Goal: Check status

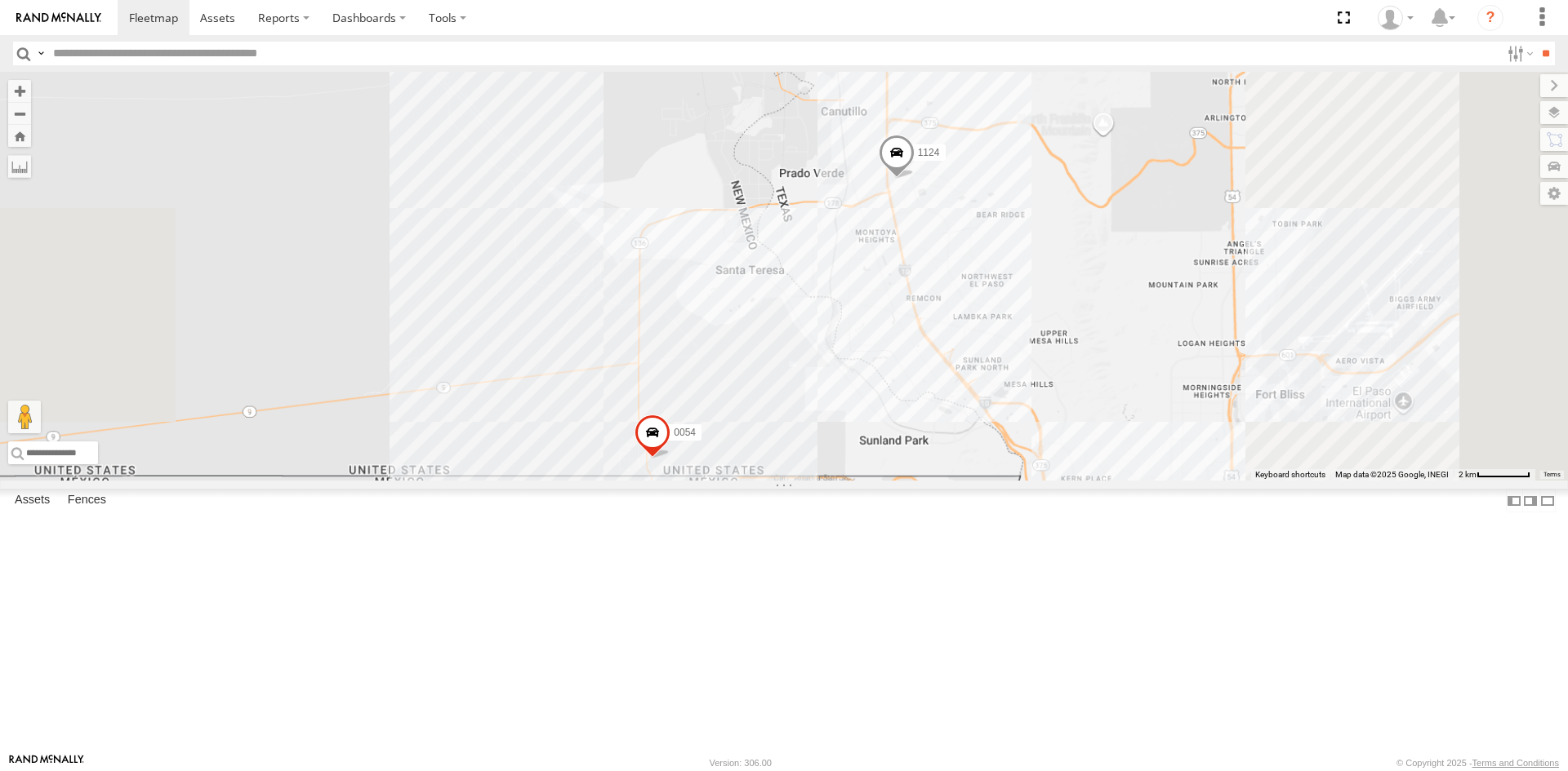
drag, startPoint x: 1104, startPoint y: 559, endPoint x: 690, endPoint y: 279, distance: 499.8
click at [710, 309] on div "1124 0054" at bounding box center [784, 275] width 1568 height 408
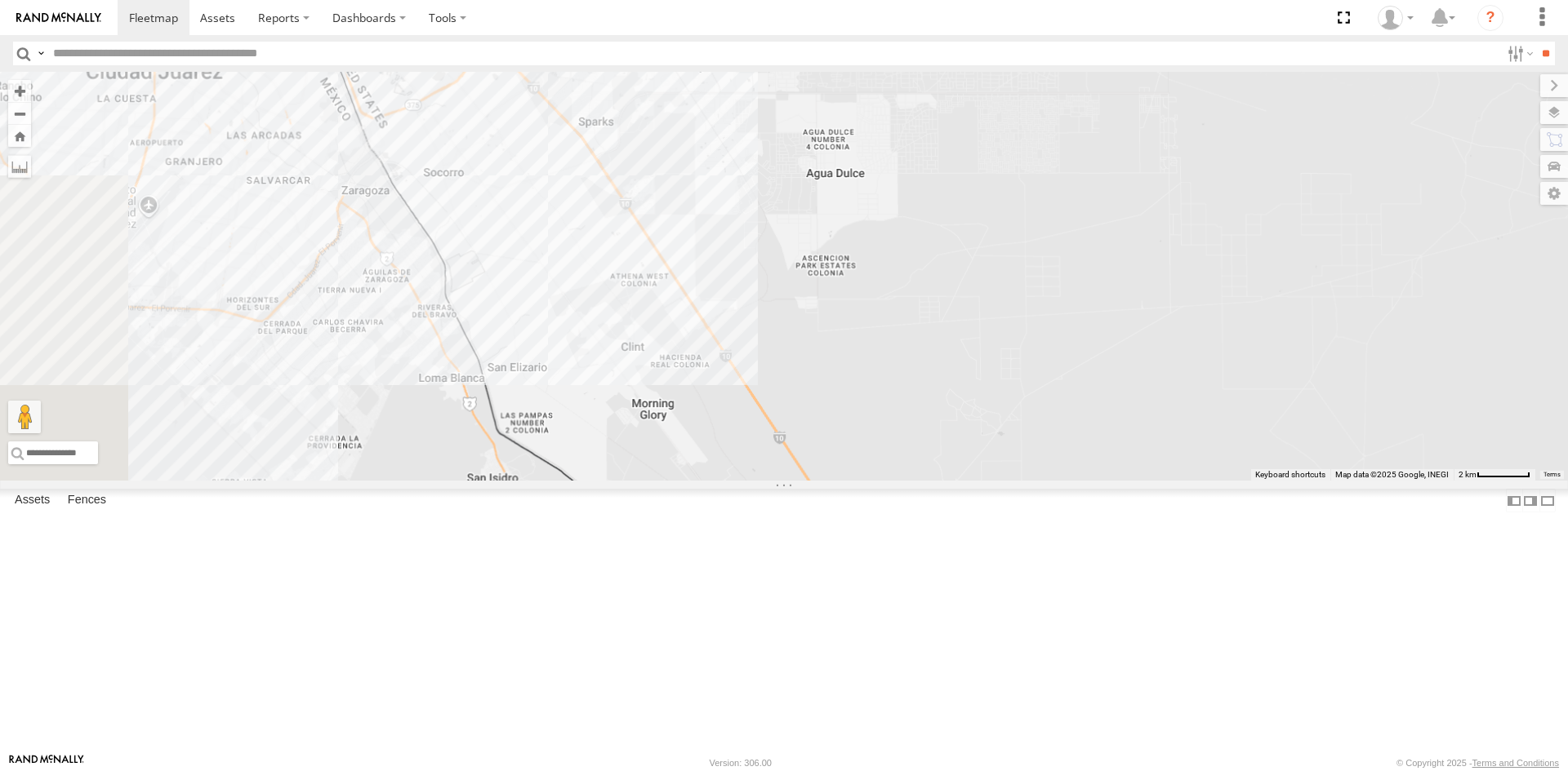
drag, startPoint x: 900, startPoint y: 384, endPoint x: 1026, endPoint y: 565, distance: 220.5
click at [1026, 481] on div "1124 0054" at bounding box center [784, 275] width 1568 height 408
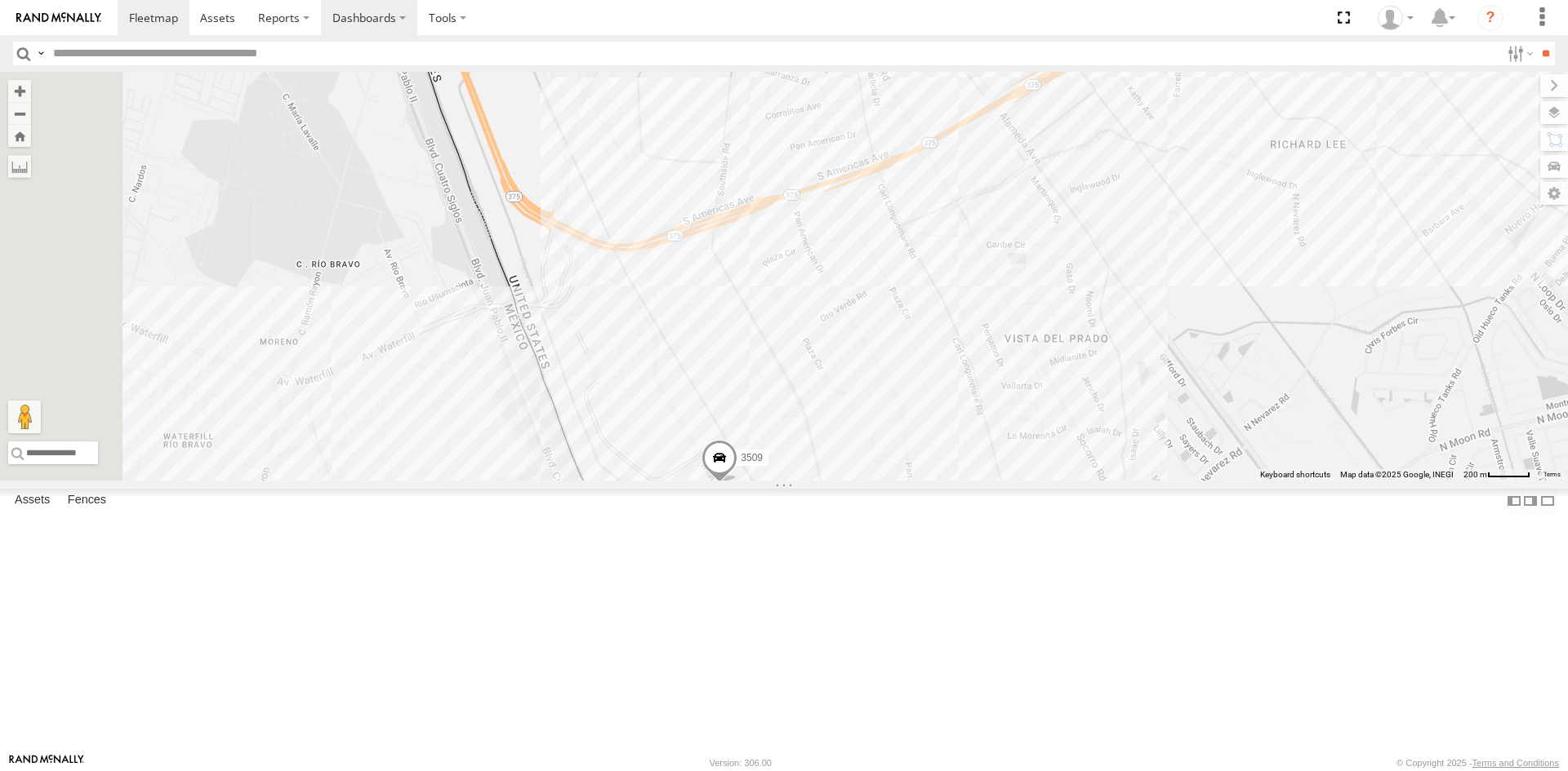
drag, startPoint x: 815, startPoint y: 438, endPoint x: 280, endPoint y: 13, distance: 683.3
click at [871, 437] on div "1124 0054 4093 3509 8689 7 2" at bounding box center [784, 275] width 1568 height 408
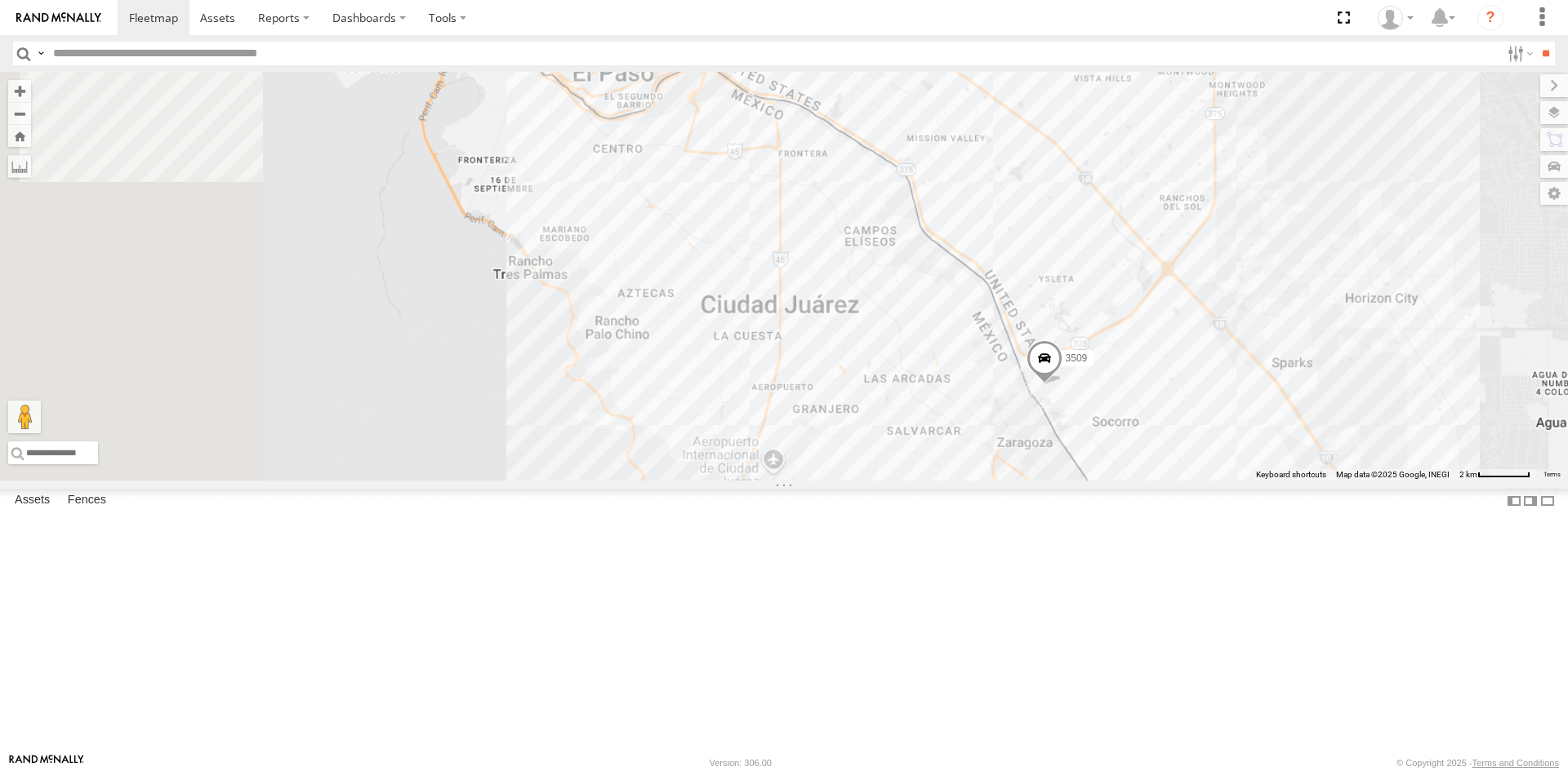
drag, startPoint x: 758, startPoint y: 616, endPoint x: 1263, endPoint y: 565, distance: 507.6
click at [1254, 481] on div "3509" at bounding box center [784, 275] width 1568 height 408
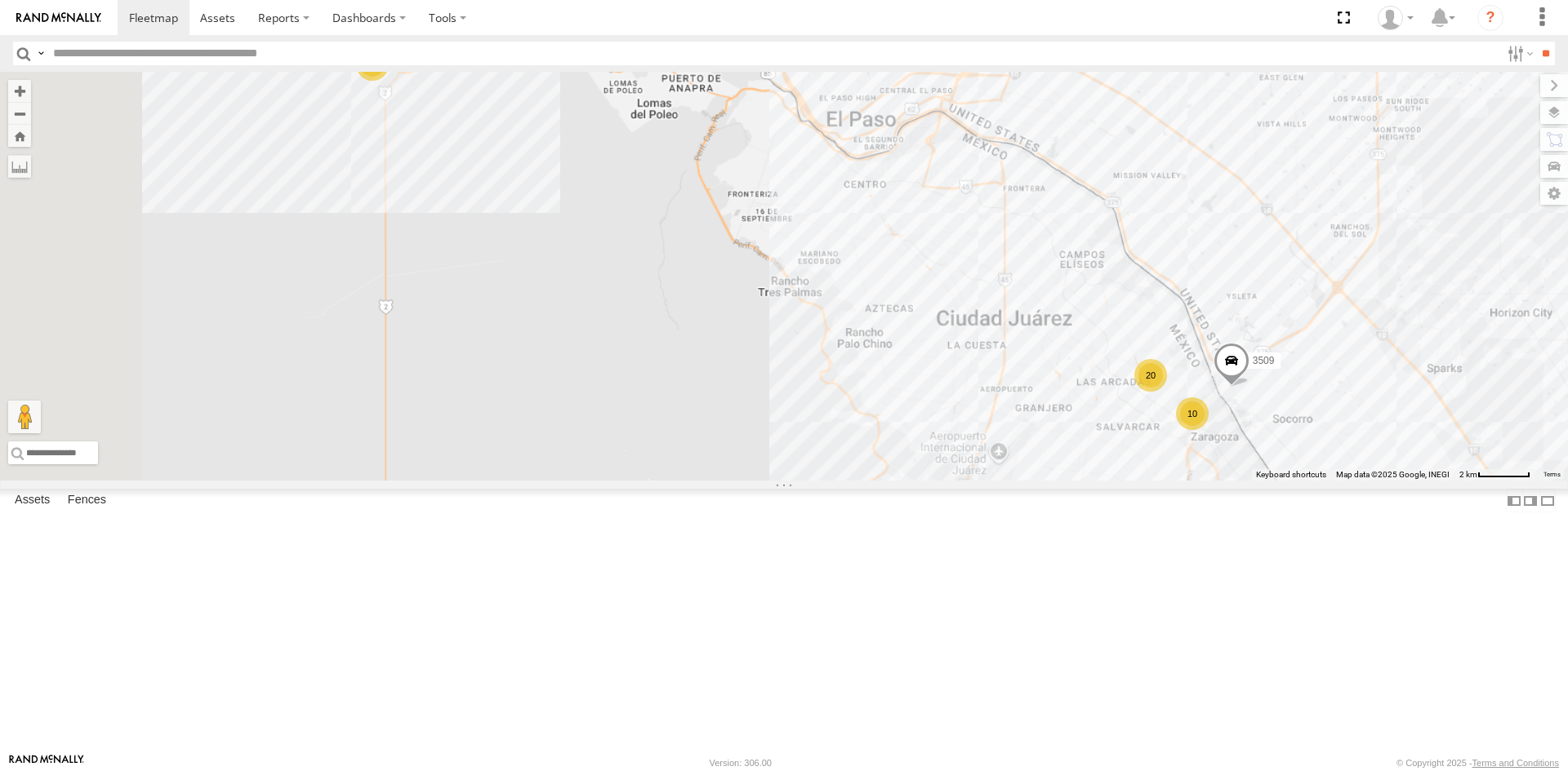
drag, startPoint x: 916, startPoint y: 455, endPoint x: 930, endPoint y: 472, distance: 22.0
click at [930, 472] on div "3509 12 10 20 8689 0054" at bounding box center [784, 275] width 1568 height 408
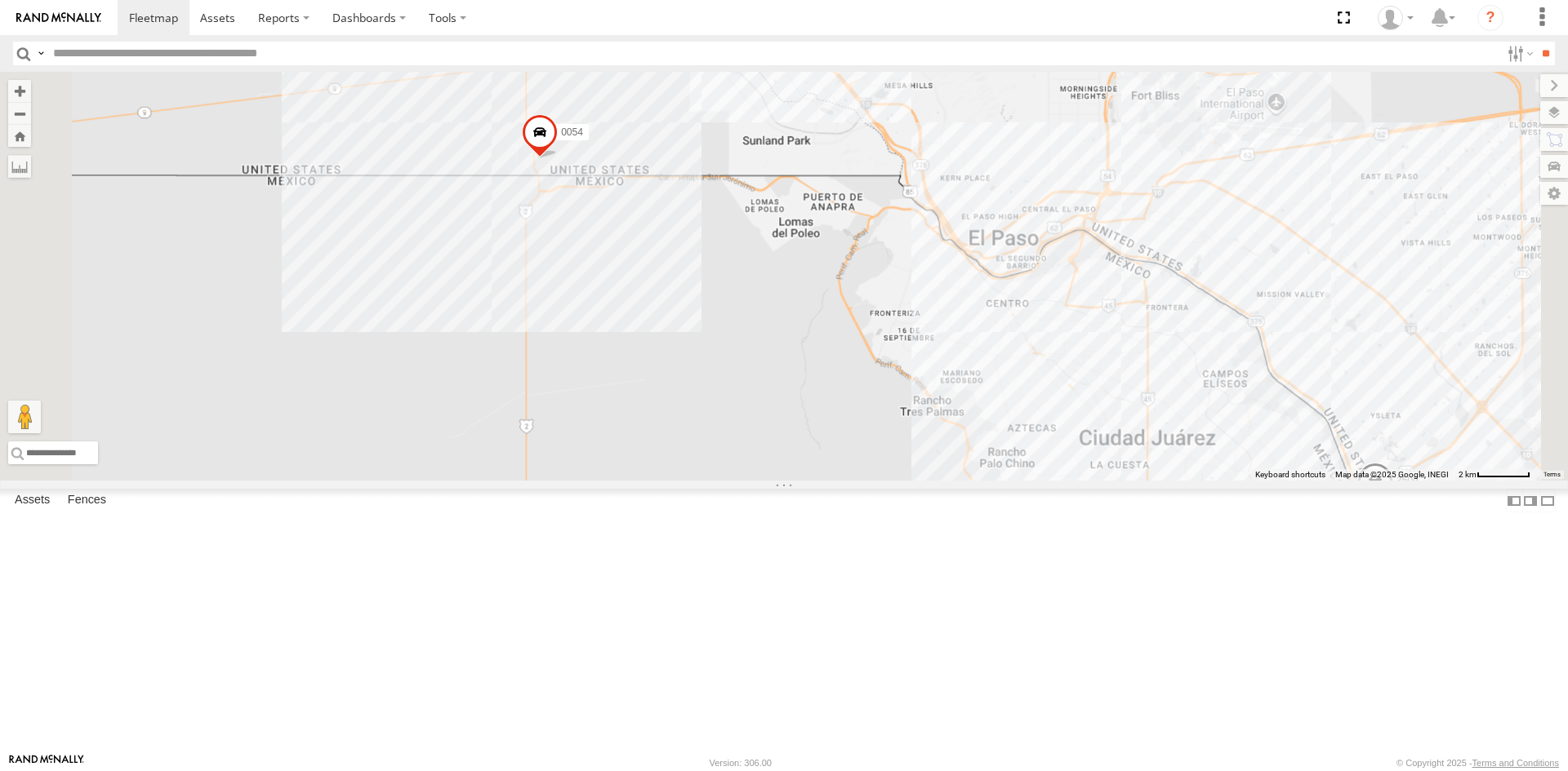
drag, startPoint x: 1197, startPoint y: 560, endPoint x: 920, endPoint y: 421, distance: 309.9
click at [942, 419] on div "3509 8689 0054" at bounding box center [784, 275] width 1568 height 408
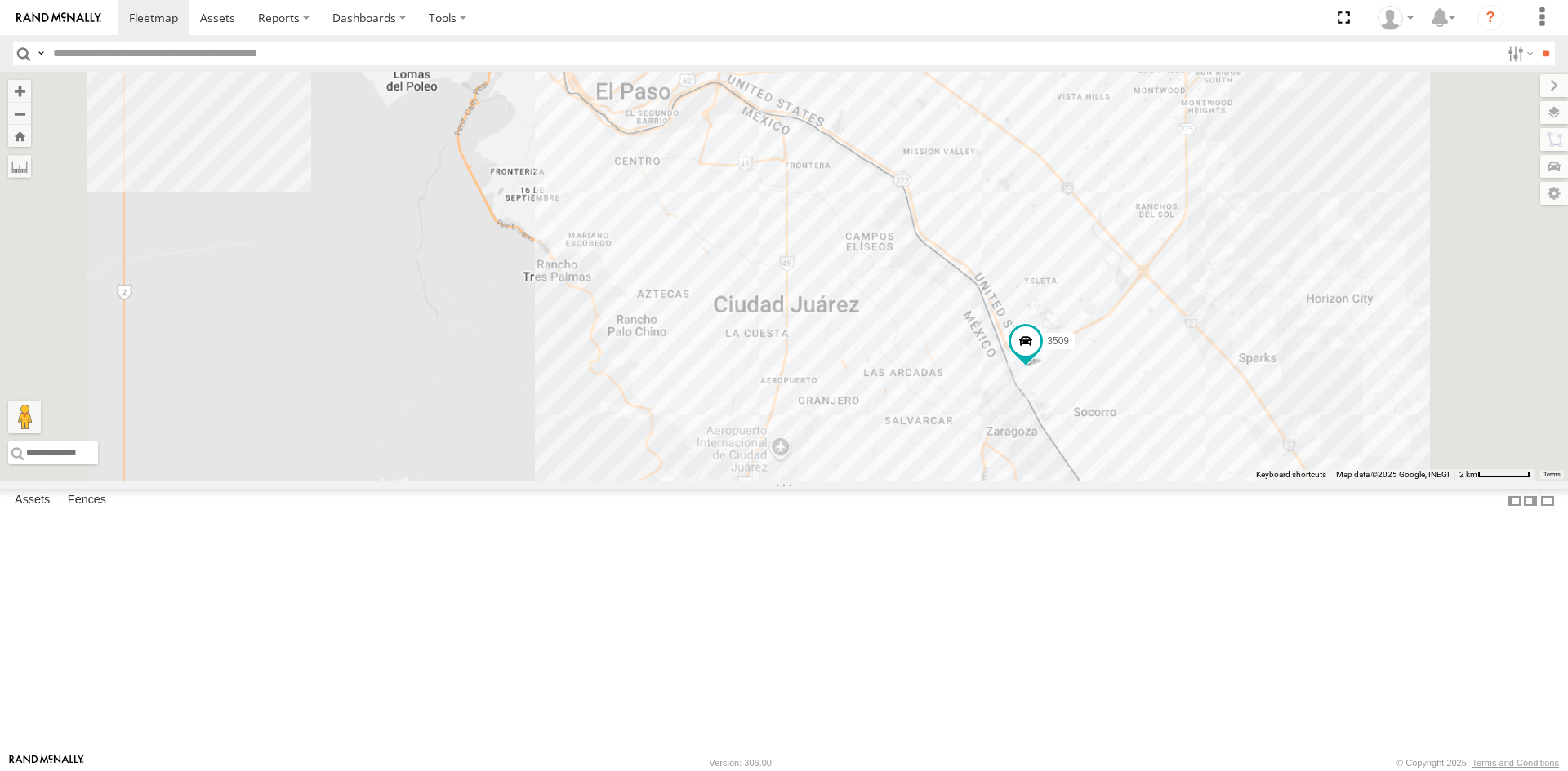
drag, startPoint x: 870, startPoint y: 528, endPoint x: 1036, endPoint y: 641, distance: 200.8
click at [1035, 481] on div "4093 8689 3509" at bounding box center [784, 275] width 1568 height 408
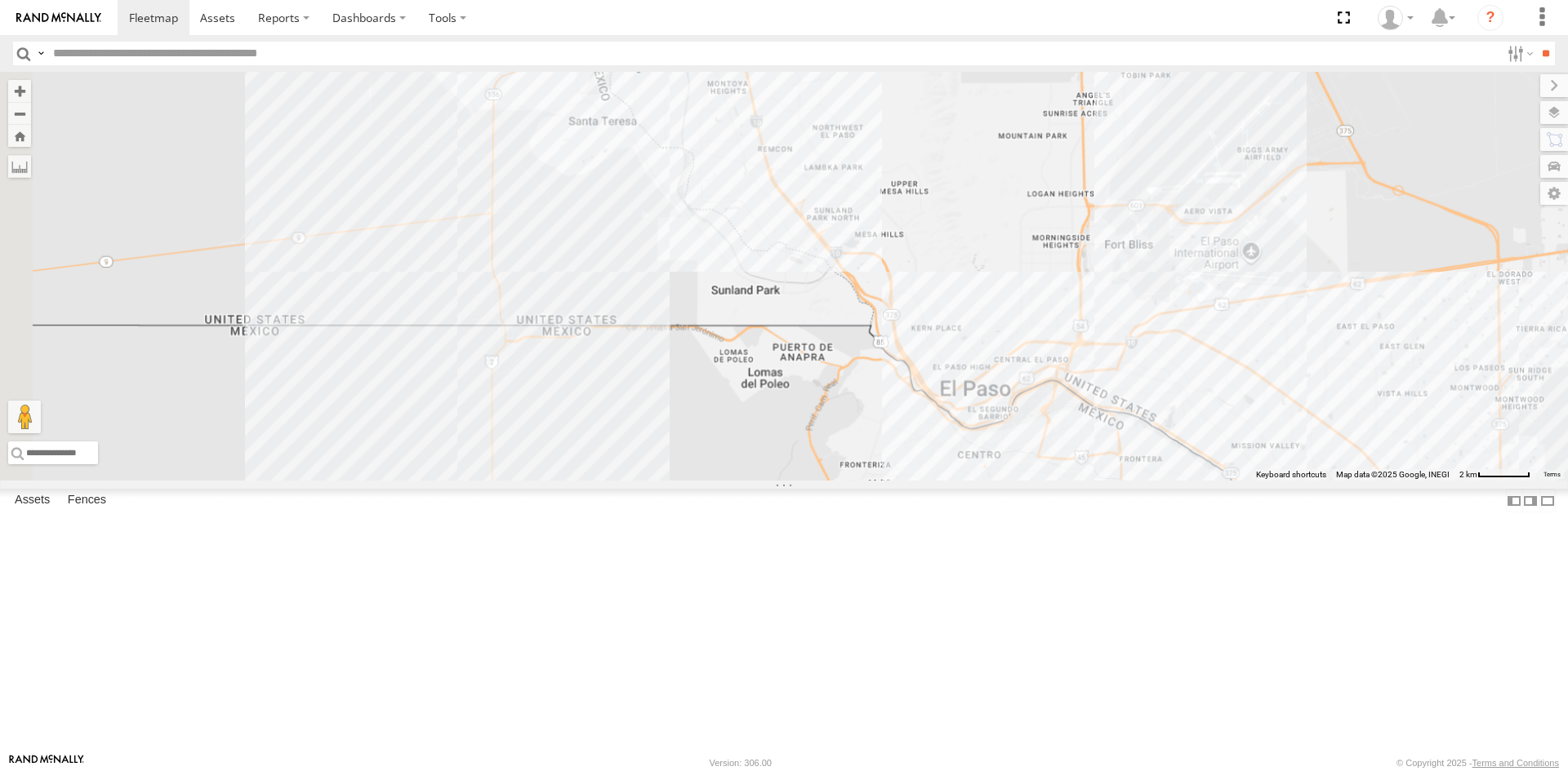
drag, startPoint x: 736, startPoint y: 440, endPoint x: 721, endPoint y: 481, distance: 43.7
click at [784, 481] on div "4093 8689 3509" at bounding box center [784, 275] width 1568 height 408
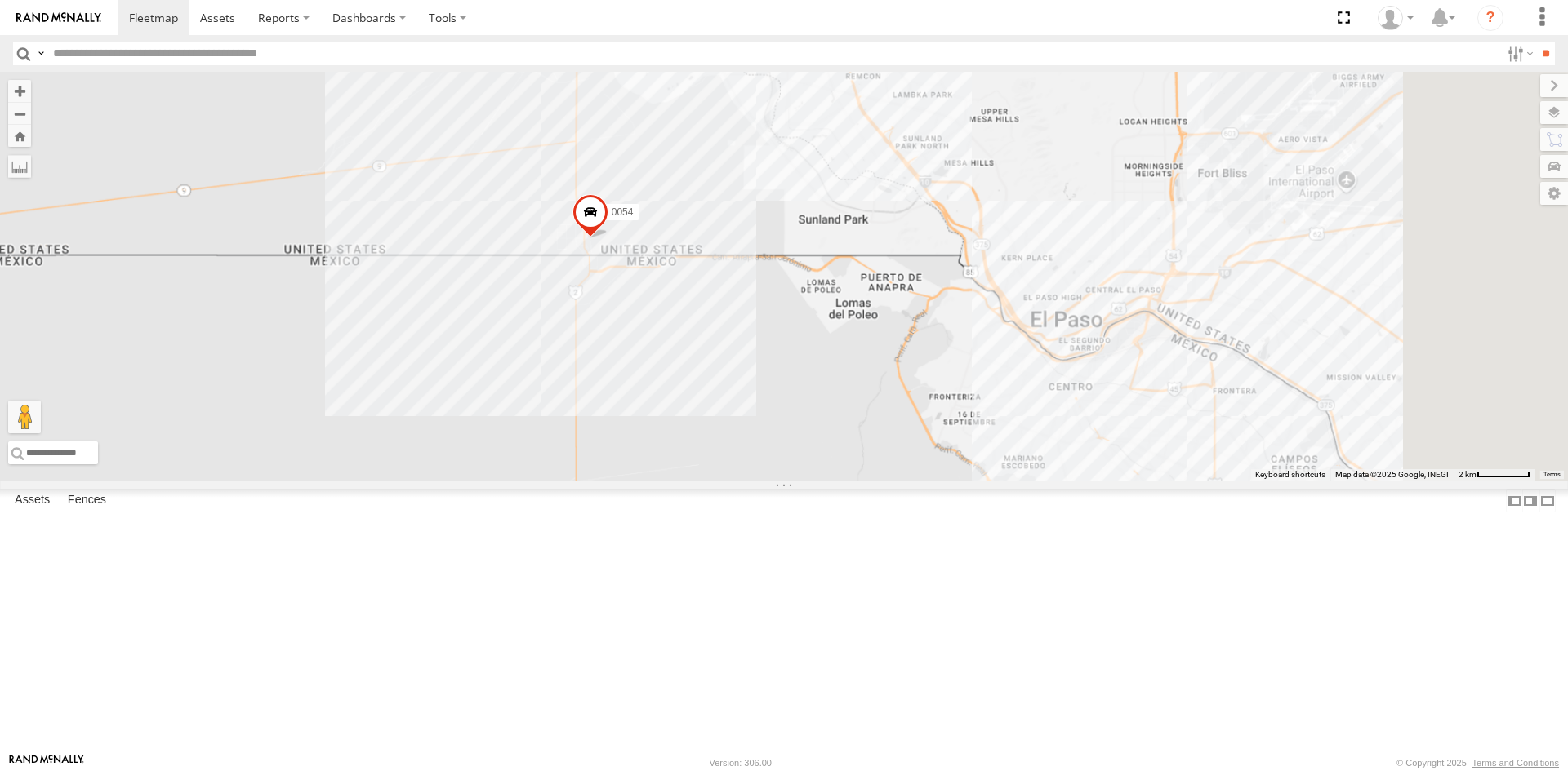
drag, startPoint x: 1222, startPoint y: 402, endPoint x: 1055, endPoint y: 262, distance: 217.9
click at [1059, 268] on div "4093 8689 3509 1124 0054" at bounding box center [784, 275] width 1568 height 408
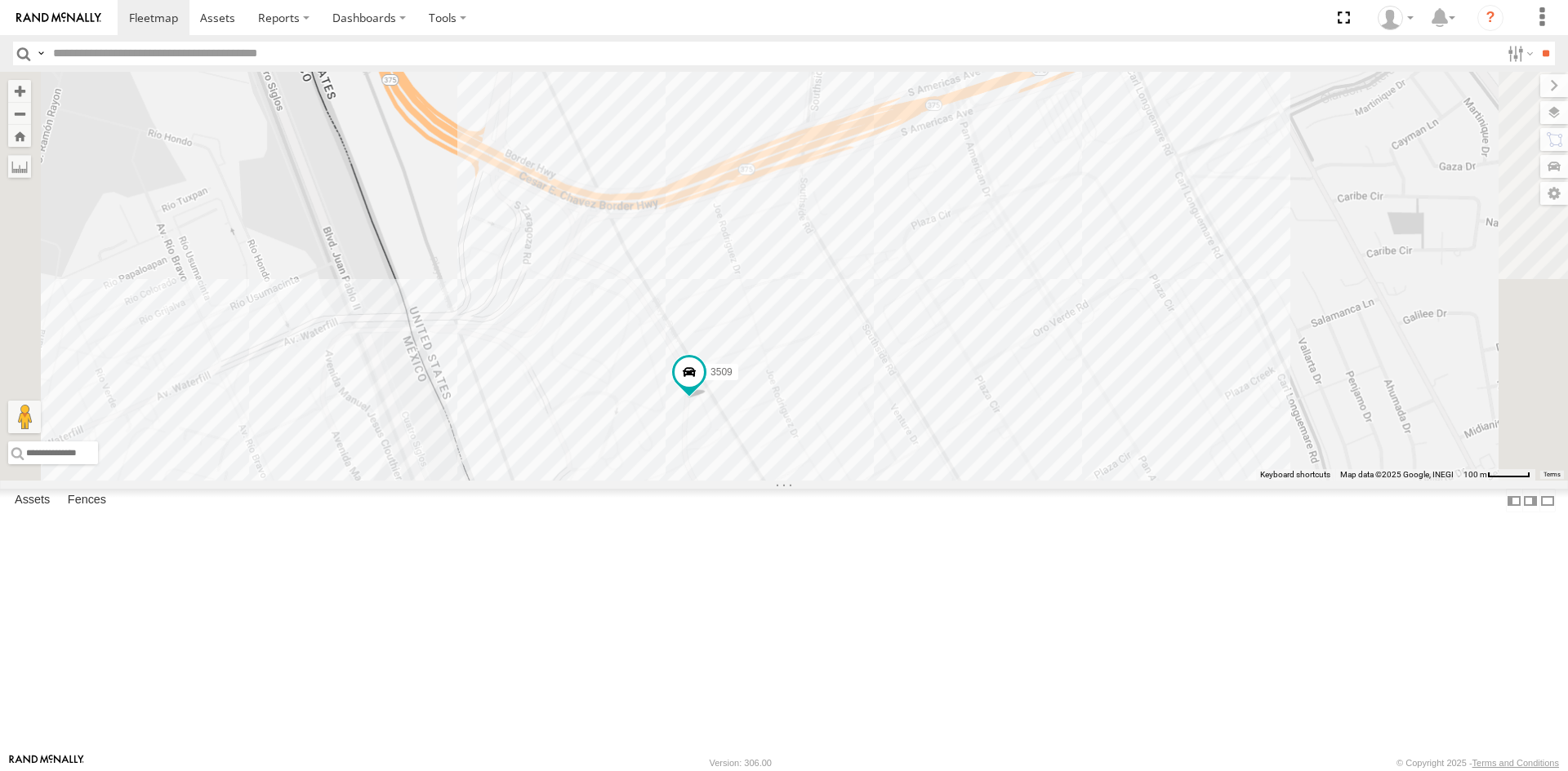
drag, startPoint x: 924, startPoint y: 513, endPoint x: 953, endPoint y: 578, distance: 71.2
click at [952, 481] on div "4093 8689 3509 1124 0054" at bounding box center [784, 275] width 1568 height 408
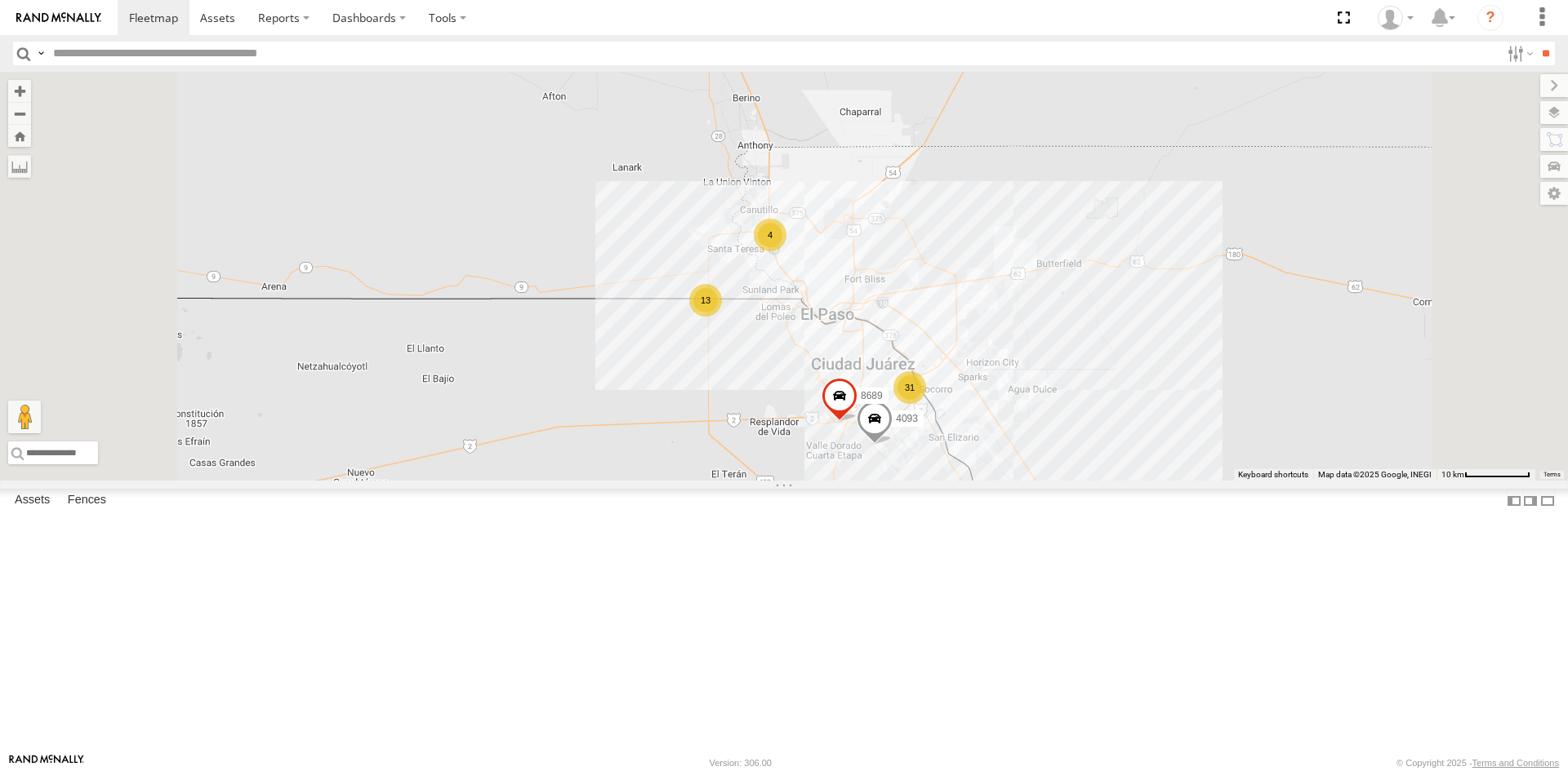
drag, startPoint x: 1017, startPoint y: 475, endPoint x: 1032, endPoint y: 538, distance: 64.8
click at [1032, 481] on div "4093 8689 13 31 4" at bounding box center [784, 275] width 1568 height 408
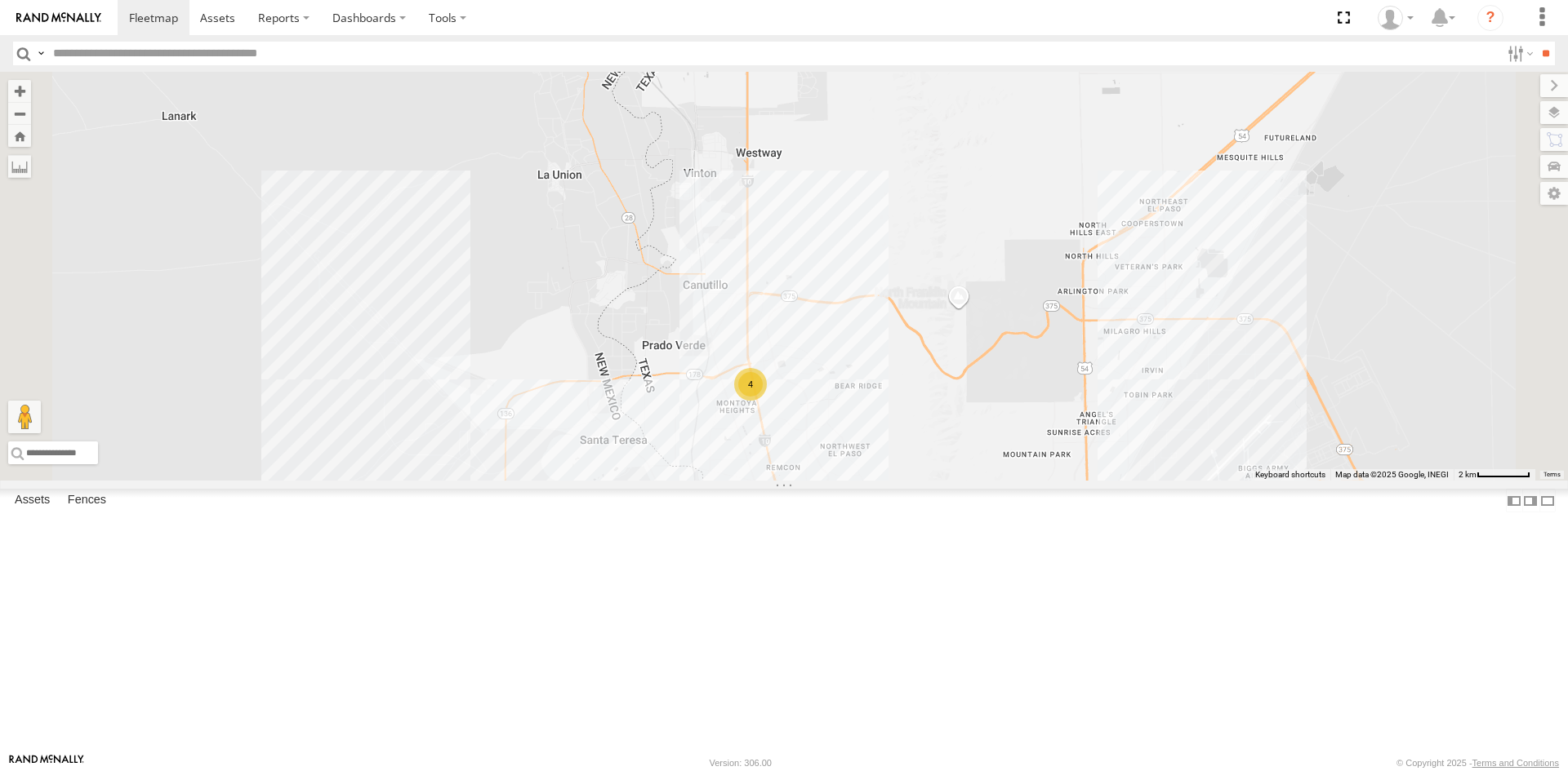
drag, startPoint x: 1081, startPoint y: 577, endPoint x: 905, endPoint y: 326, distance: 306.6
click at [876, 330] on div "4" at bounding box center [784, 275] width 1568 height 408
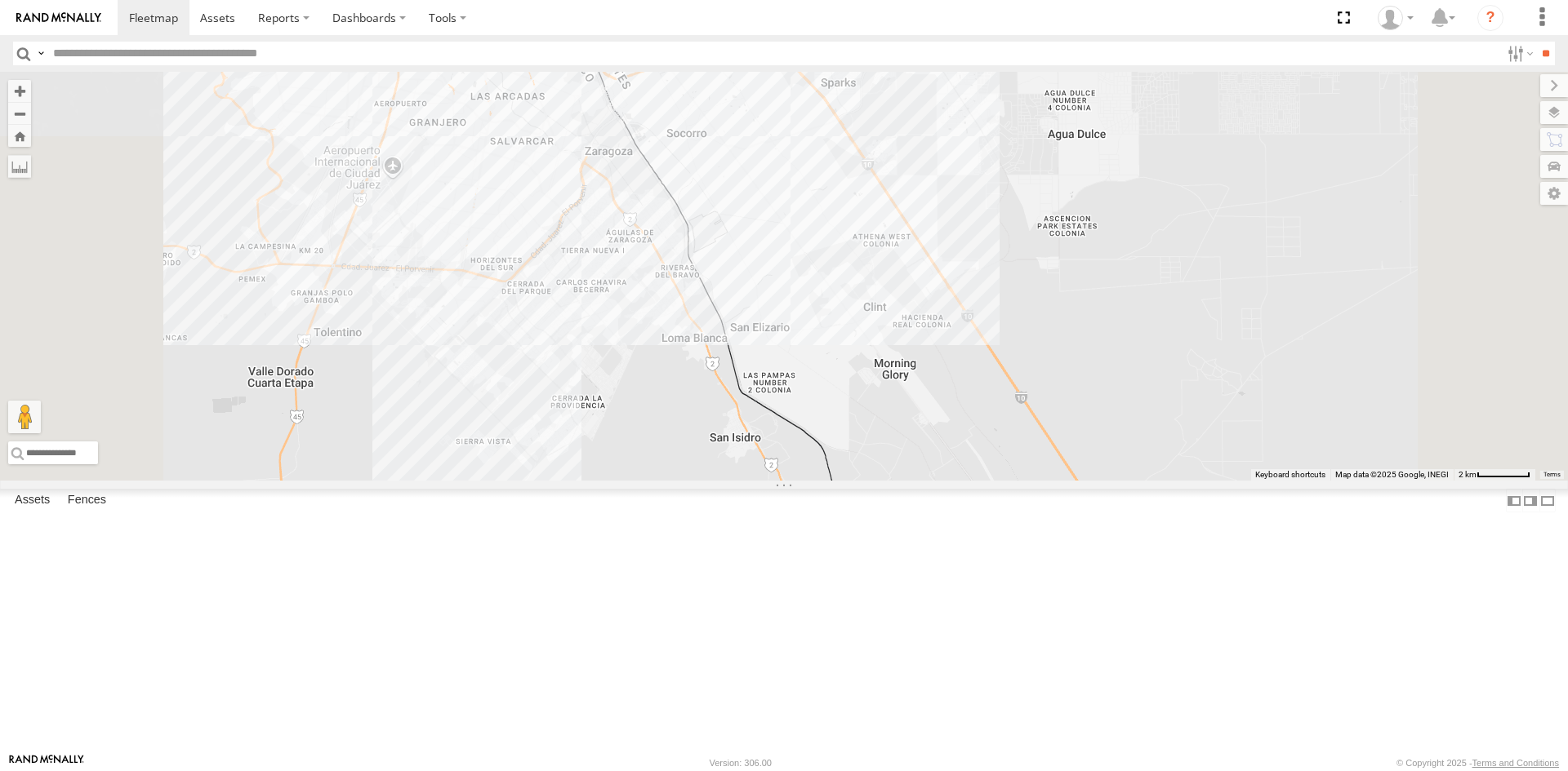
drag, startPoint x: 1048, startPoint y: 395, endPoint x: 1042, endPoint y: 427, distance: 32.6
click at [1042, 427] on div "4 0054" at bounding box center [784, 275] width 1568 height 408
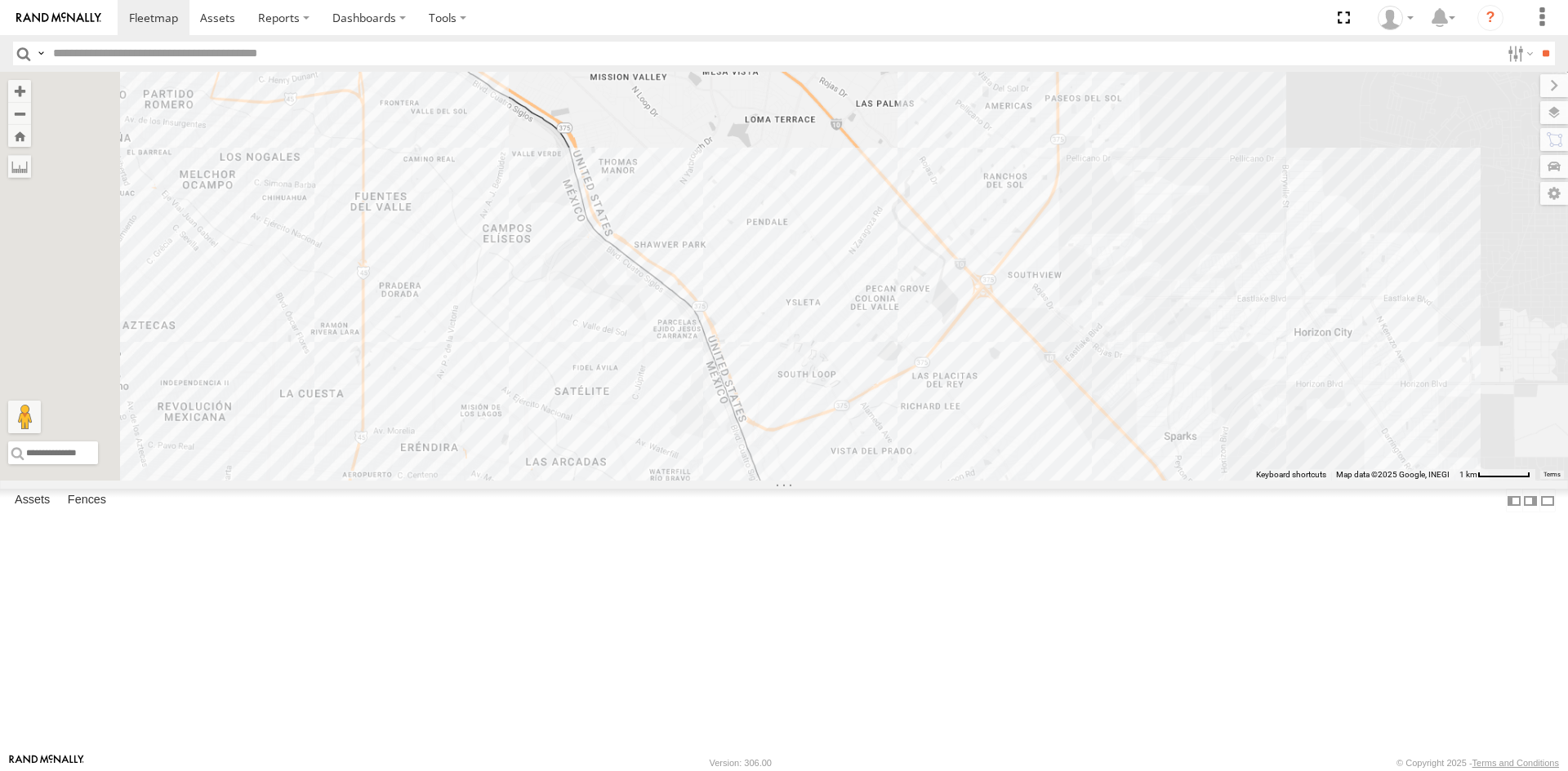
drag, startPoint x: 946, startPoint y: 480, endPoint x: 955, endPoint y: 487, distance: 11.4
click at [956, 481] on div "0054 4093 8689" at bounding box center [784, 275] width 1568 height 408
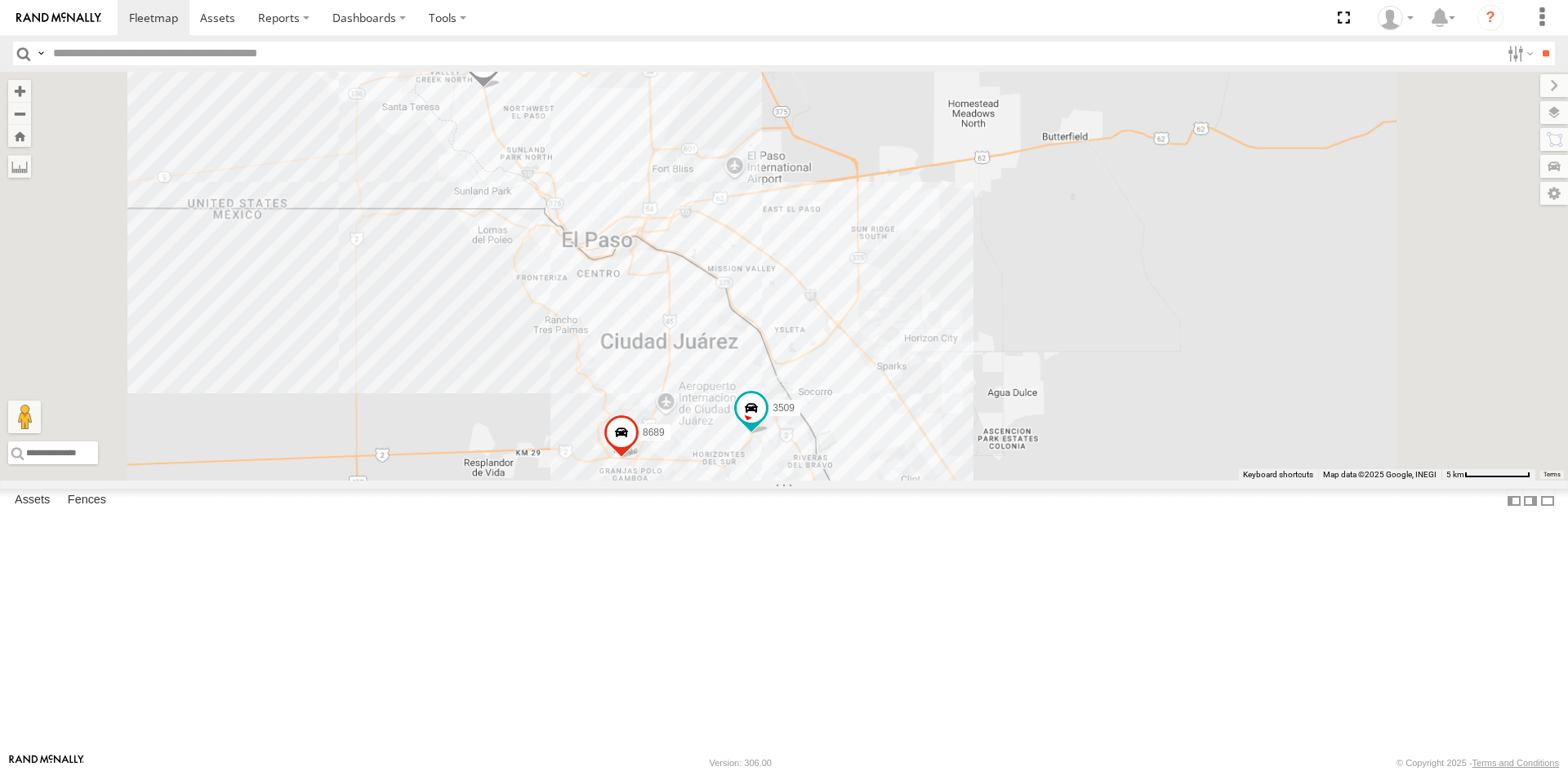
drag, startPoint x: 1065, startPoint y: 433, endPoint x: 1191, endPoint y: 402, distance: 129.8
click at [1190, 402] on div "3509 8689 9254" at bounding box center [784, 275] width 1568 height 408
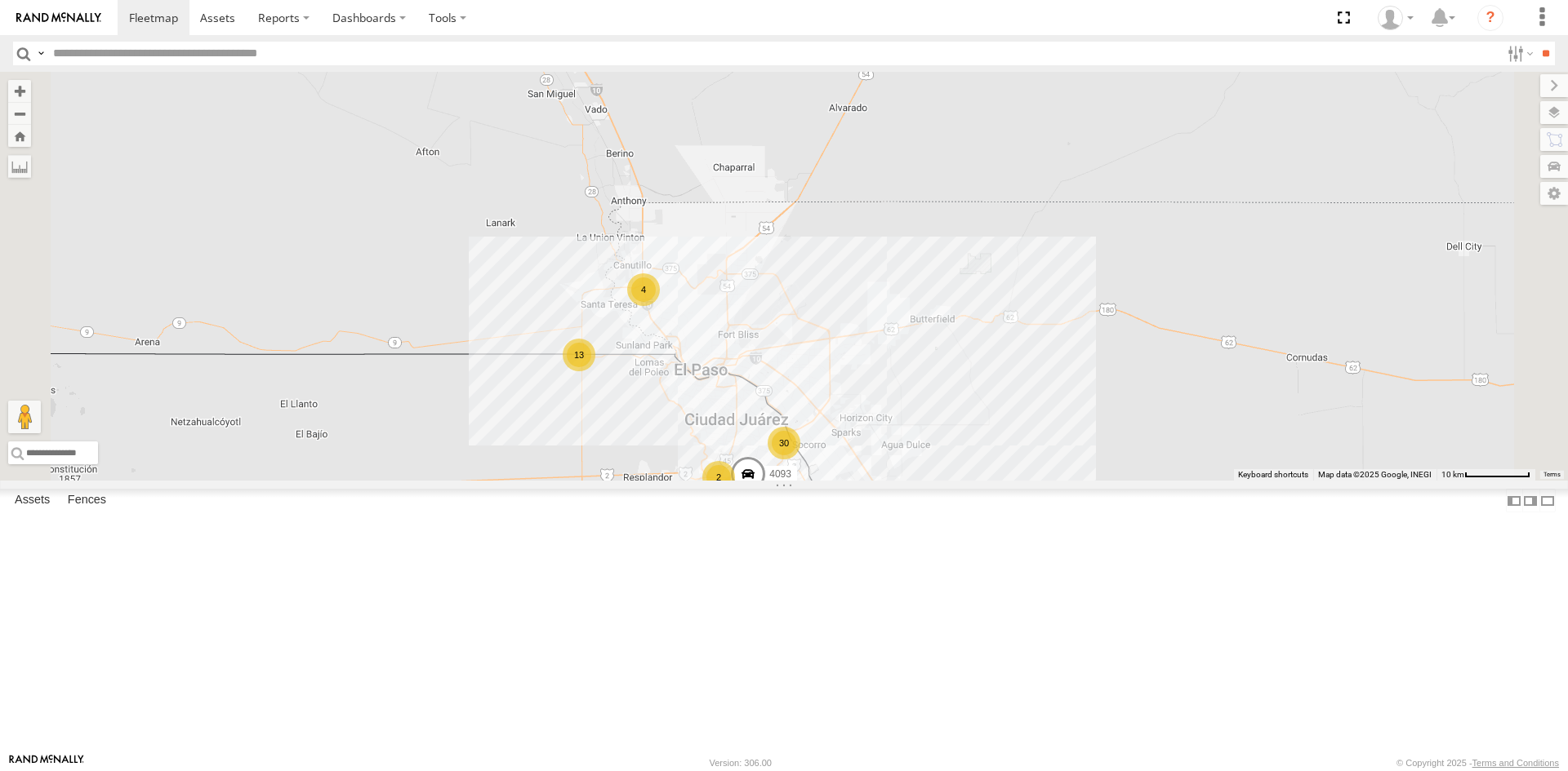
drag, startPoint x: 987, startPoint y: 467, endPoint x: 979, endPoint y: 444, distance: 24.4
click at [979, 444] on div "13 30 4 4093 2" at bounding box center [784, 275] width 1568 height 408
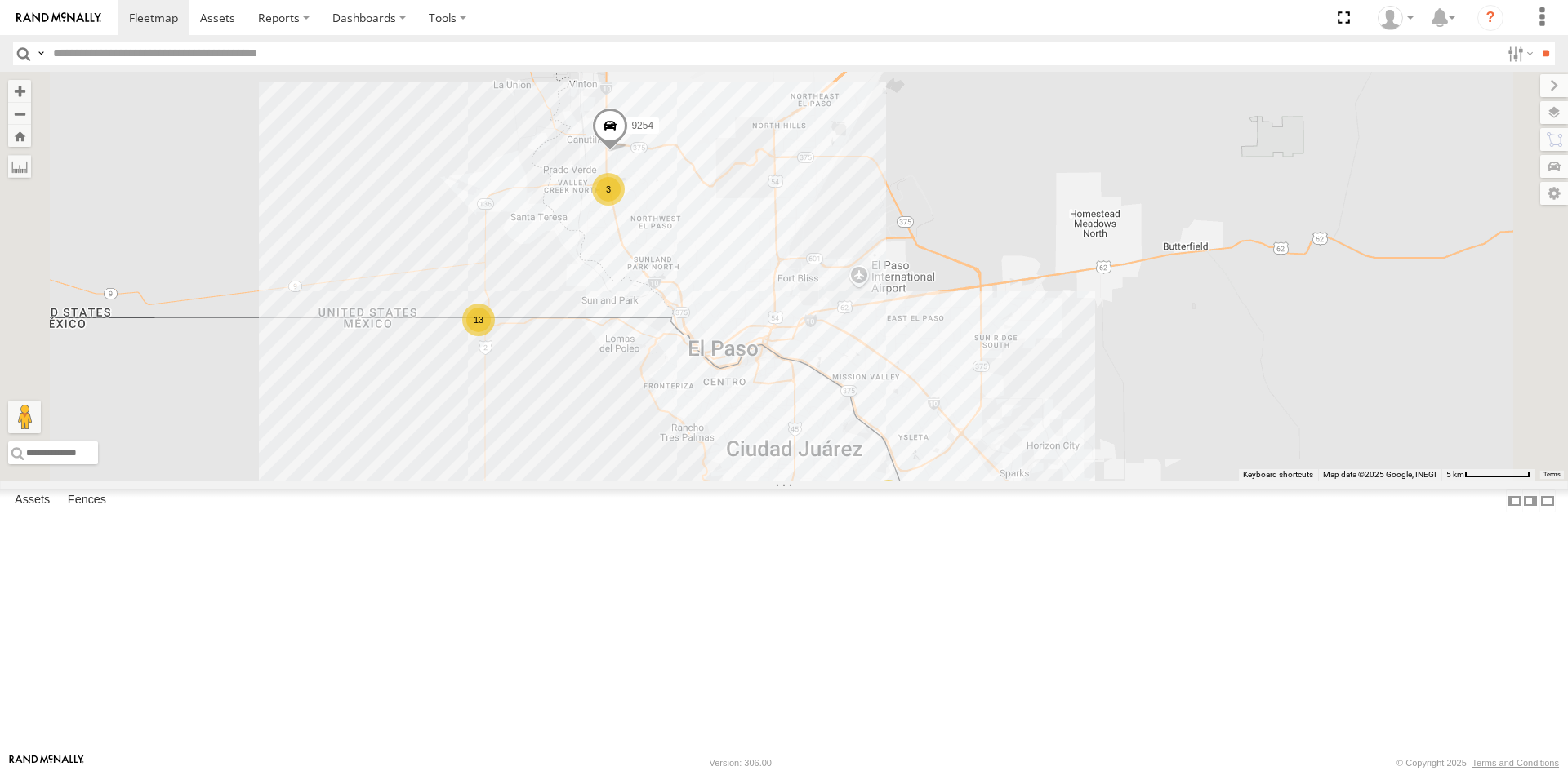
drag, startPoint x: 1006, startPoint y: 406, endPoint x: 1019, endPoint y: 402, distance: 13.6
click at [1009, 393] on div "4093 13 30 3 9254" at bounding box center [784, 275] width 1568 height 408
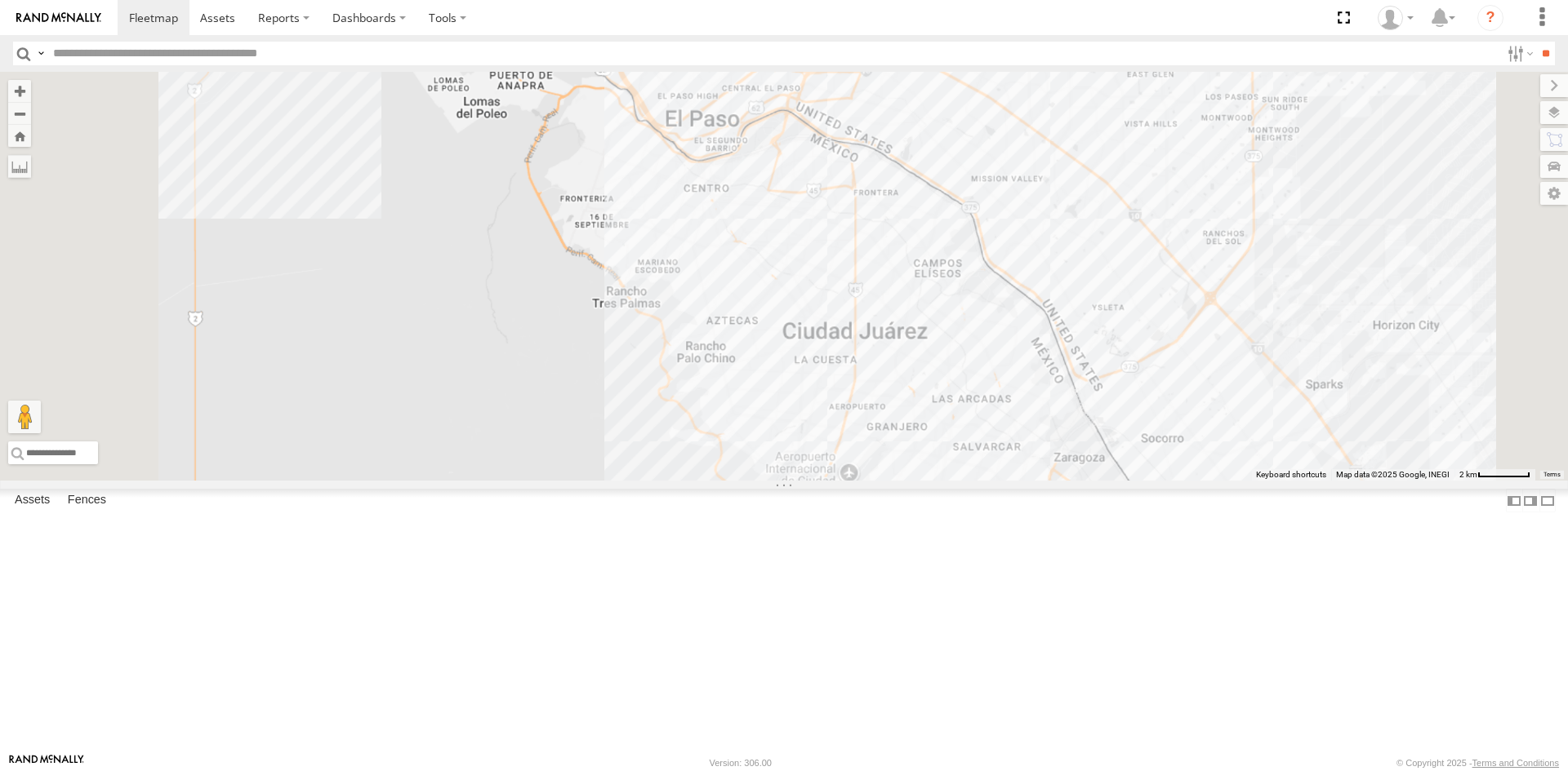
drag, startPoint x: 917, startPoint y: 332, endPoint x: 980, endPoint y: 547, distance: 224.0
click at [991, 481] on div "4093 9254 0054 3509 8689" at bounding box center [784, 275] width 1568 height 408
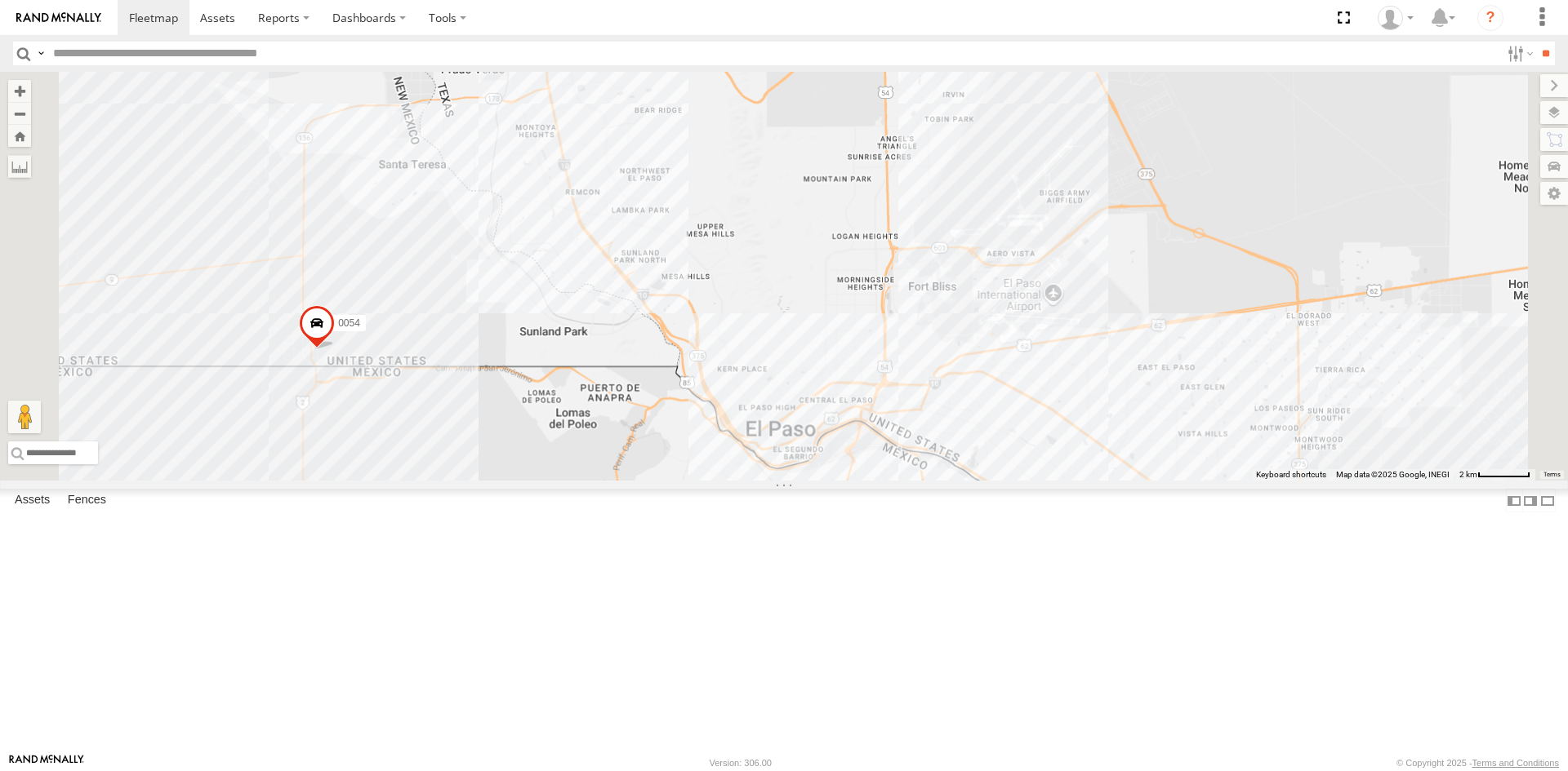
click at [786, 287] on div "4093 9254 0054 3509 8689" at bounding box center [784, 275] width 1568 height 408
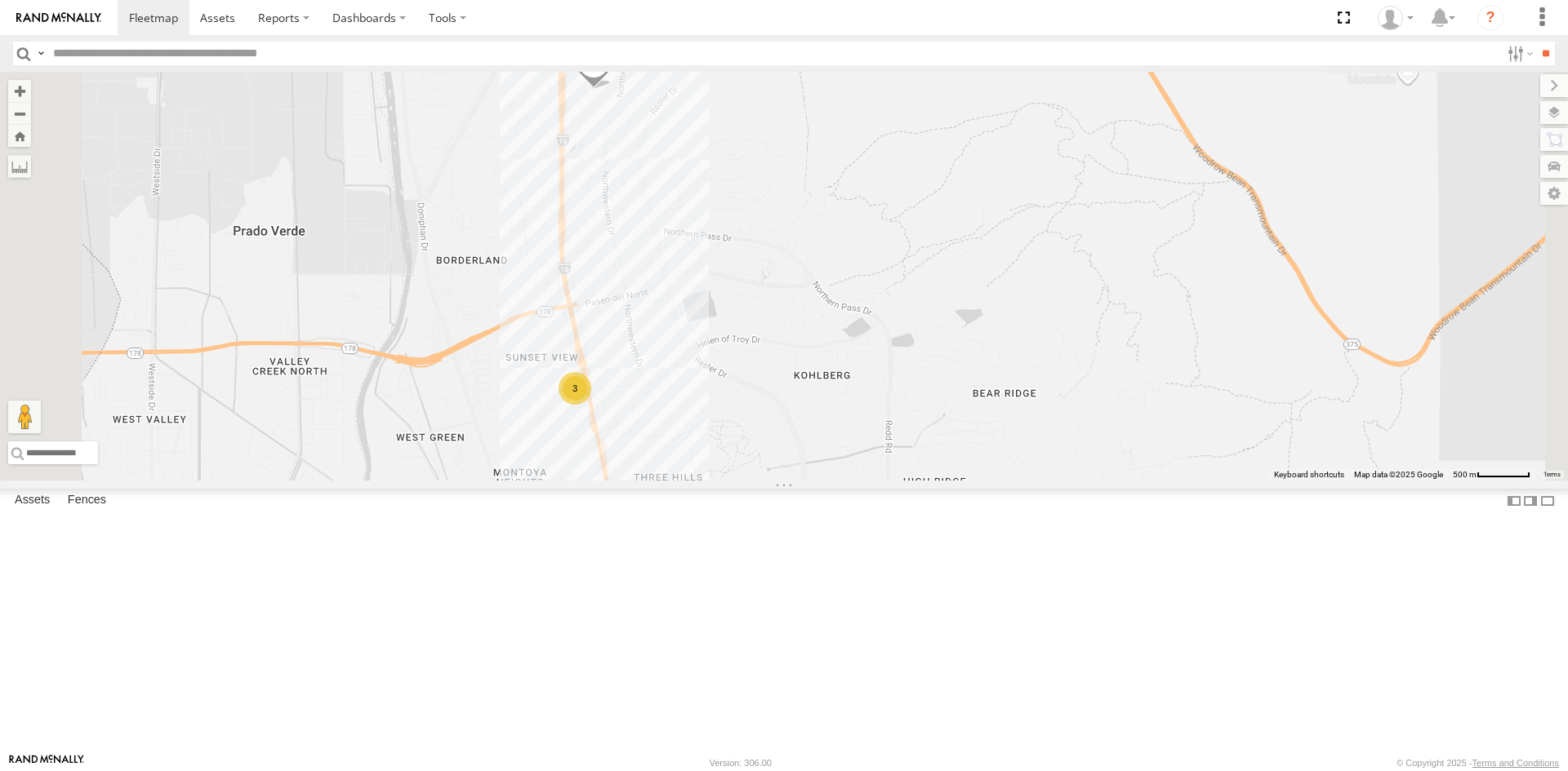
drag, startPoint x: 712, startPoint y: 314, endPoint x: 681, endPoint y: 267, distance: 56.3
click at [683, 270] on div "4093 9254 0054 3509 8689 3" at bounding box center [784, 275] width 1568 height 408
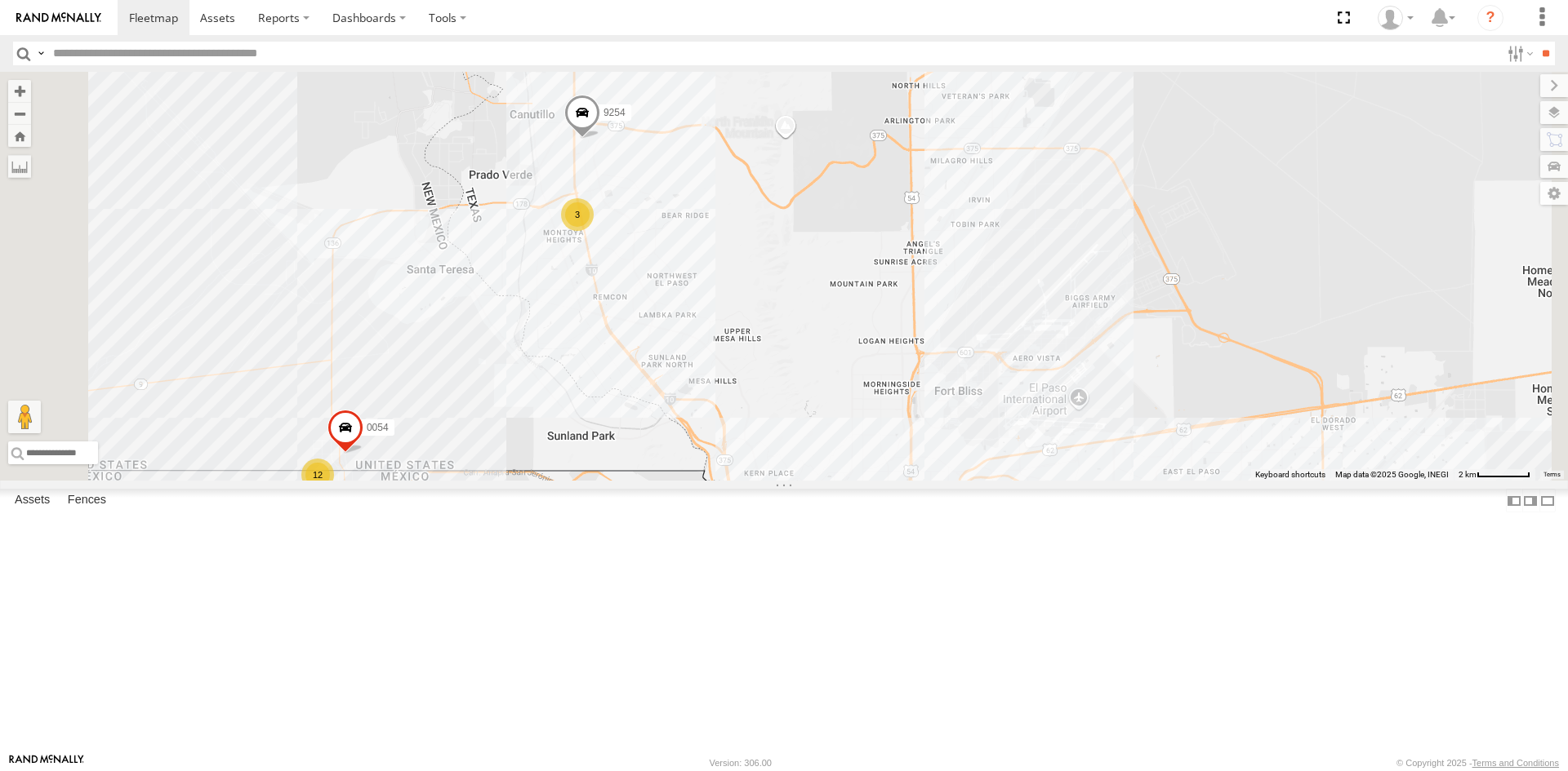
drag, startPoint x: 1020, startPoint y: 435, endPoint x: 968, endPoint y: 278, distance: 165.4
click at [969, 281] on div "4093 9254 0054 3509 8689 12 3" at bounding box center [784, 275] width 1568 height 408
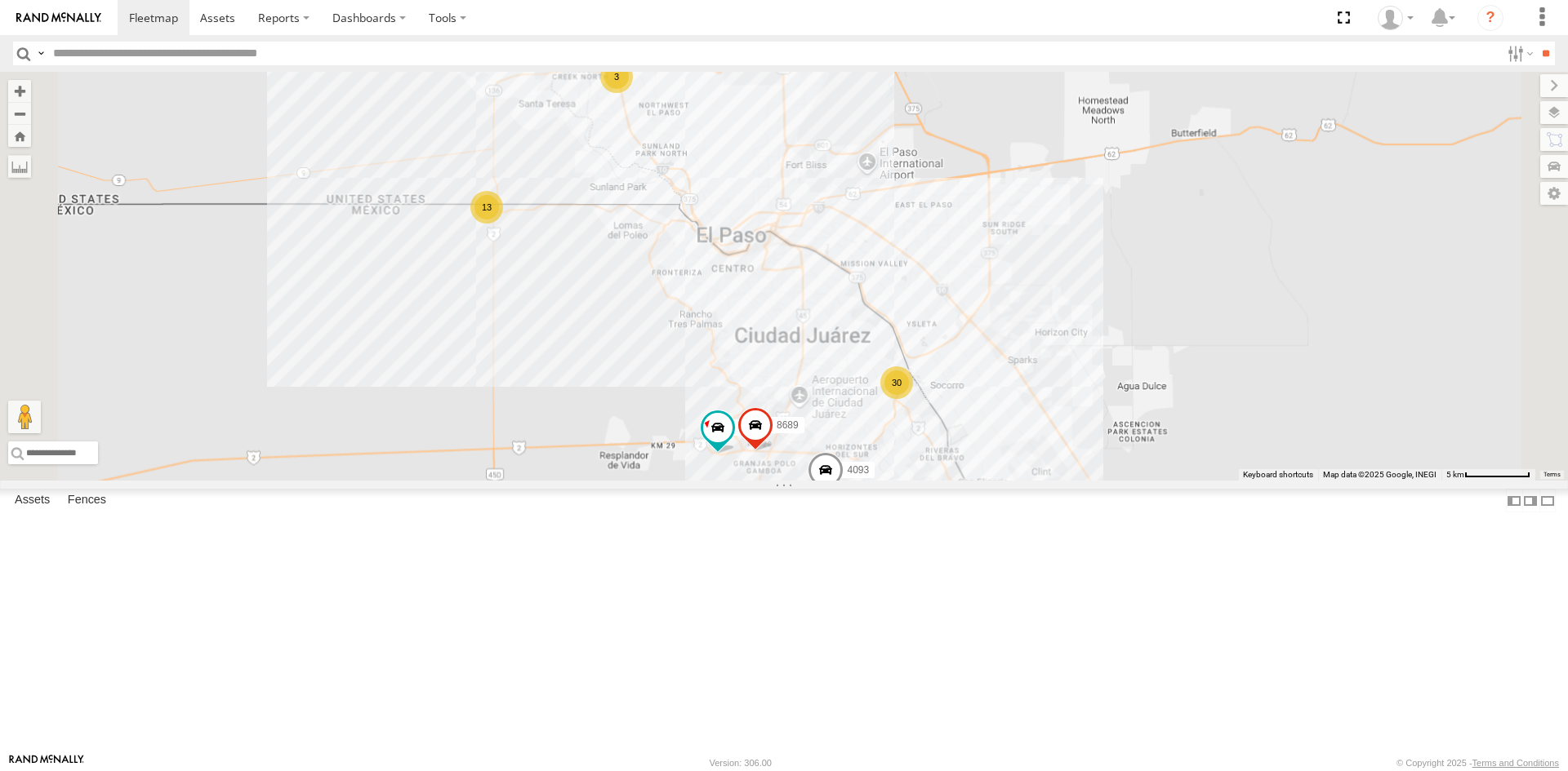
click at [957, 319] on div "4093 9254 3509 8689 13 30 3" at bounding box center [784, 275] width 1568 height 408
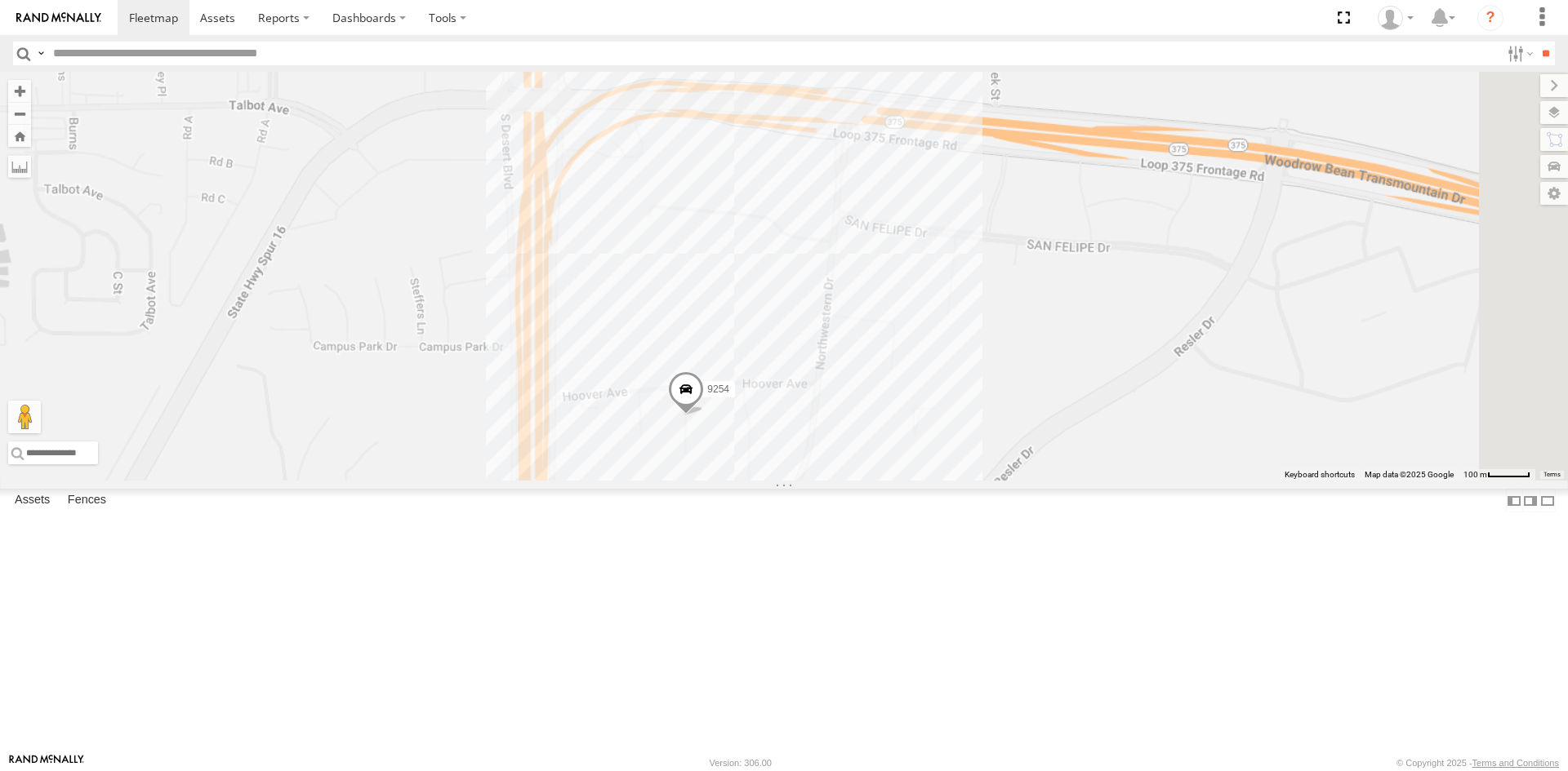
drag, startPoint x: 1091, startPoint y: 539, endPoint x: 991, endPoint y: 415, distance: 159.3
click at [1000, 428] on div "9254" at bounding box center [784, 275] width 1568 height 408
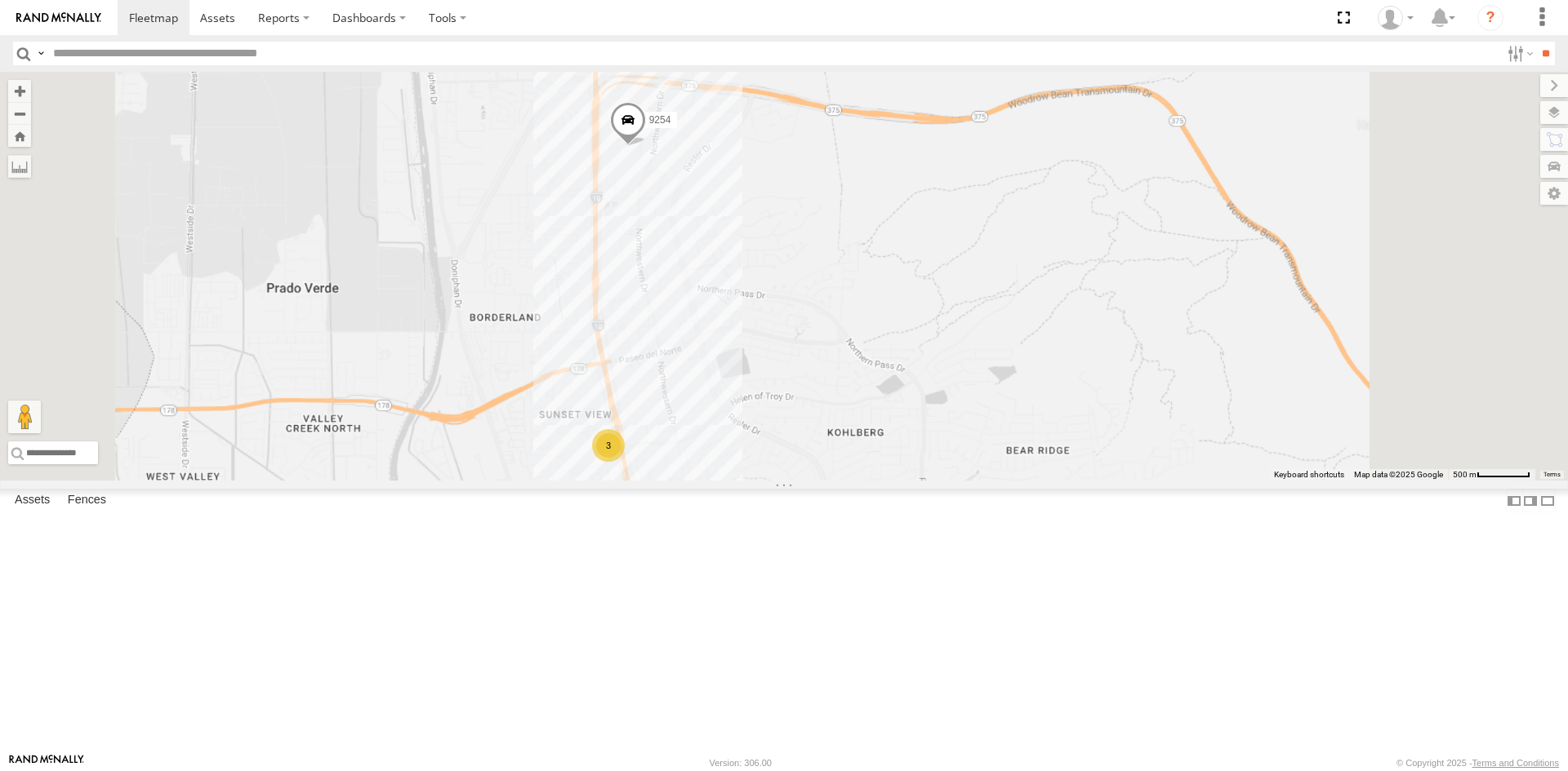
drag, startPoint x: 1097, startPoint y: 547, endPoint x: 1006, endPoint y: 400, distance: 172.9
click at [1033, 440] on div "9254 3" at bounding box center [784, 275] width 1568 height 408
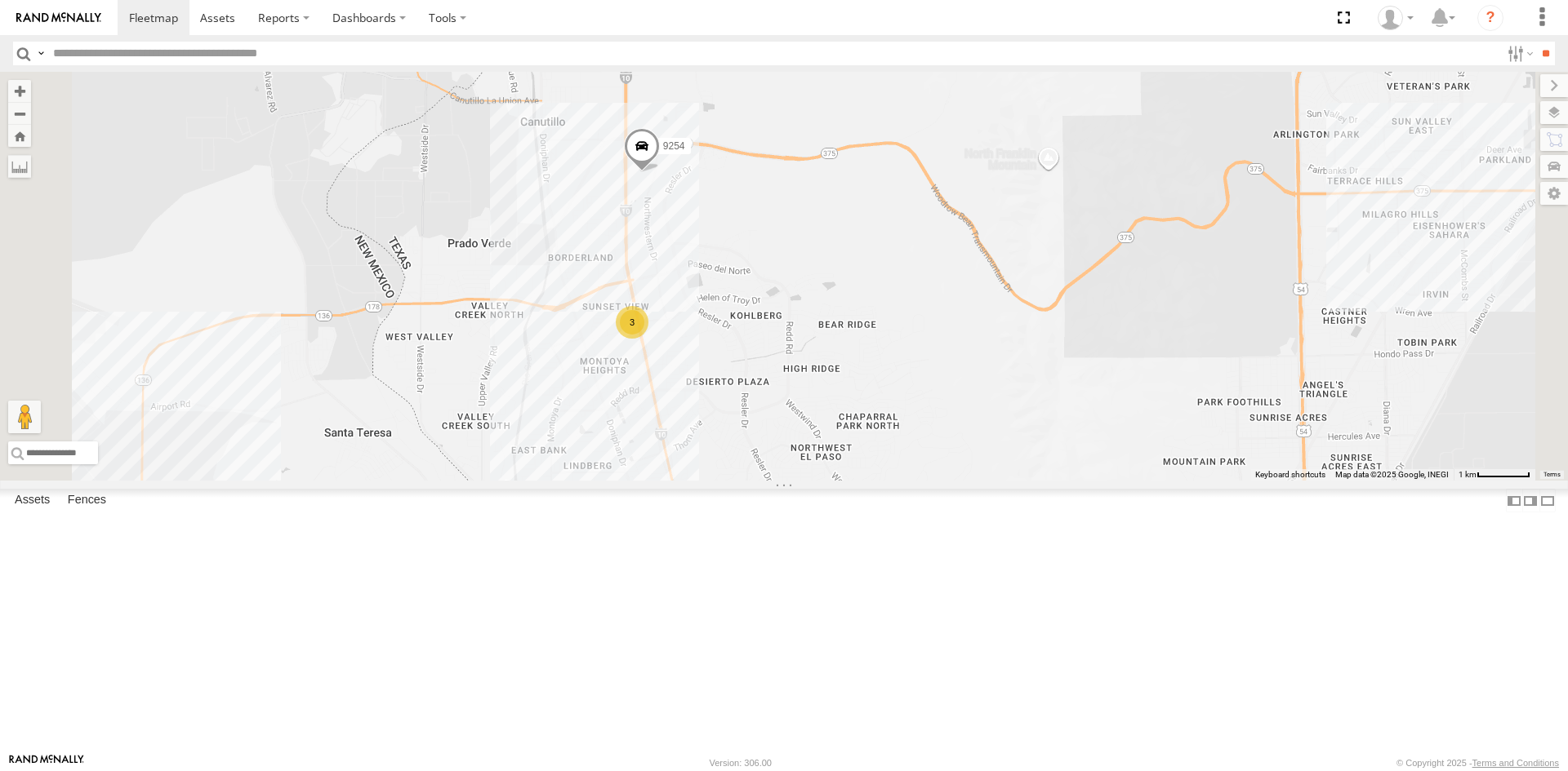
drag, startPoint x: 931, startPoint y: 339, endPoint x: 930, endPoint y: 430, distance: 91.0
click at [930, 430] on div "9254 3" at bounding box center [784, 275] width 1568 height 408
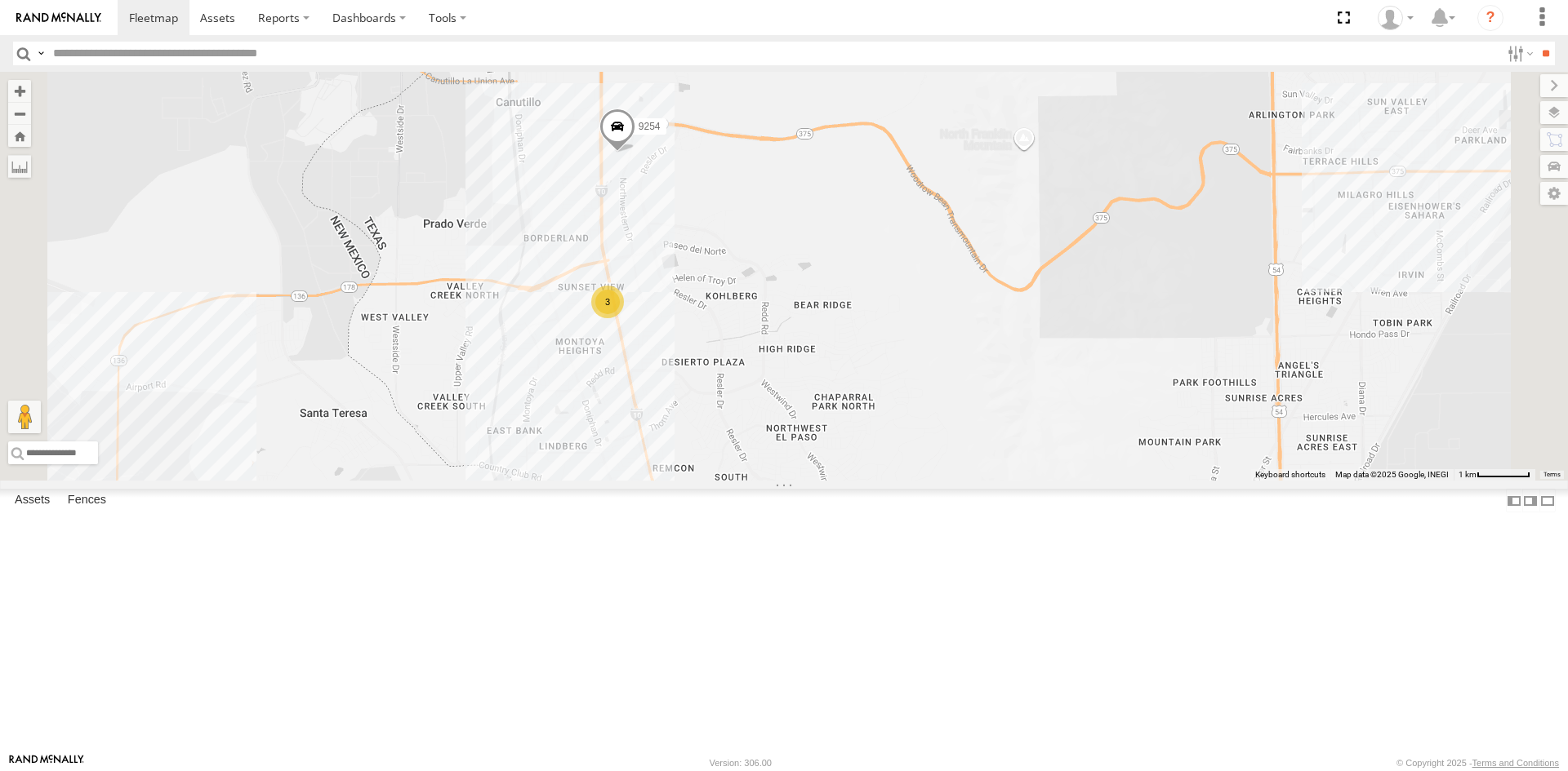
drag, startPoint x: 944, startPoint y: 446, endPoint x: 924, endPoint y: 392, distance: 57.6
click at [924, 392] on div "9254 3" at bounding box center [784, 275] width 1568 height 408
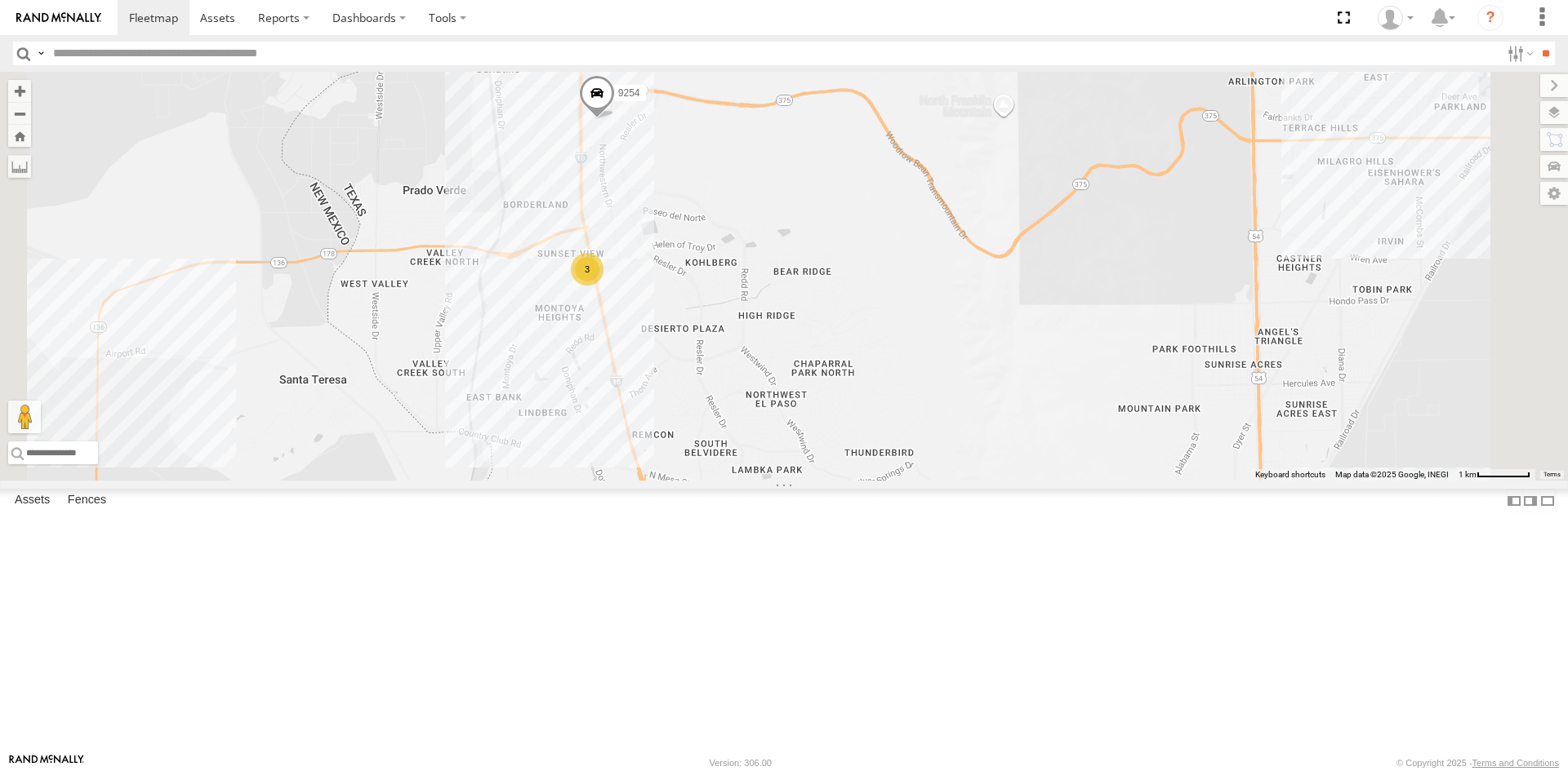
drag, startPoint x: 913, startPoint y: 397, endPoint x: 914, endPoint y: 414, distance: 17.0
click at [903, 382] on div "9254 3" at bounding box center [784, 275] width 1568 height 408
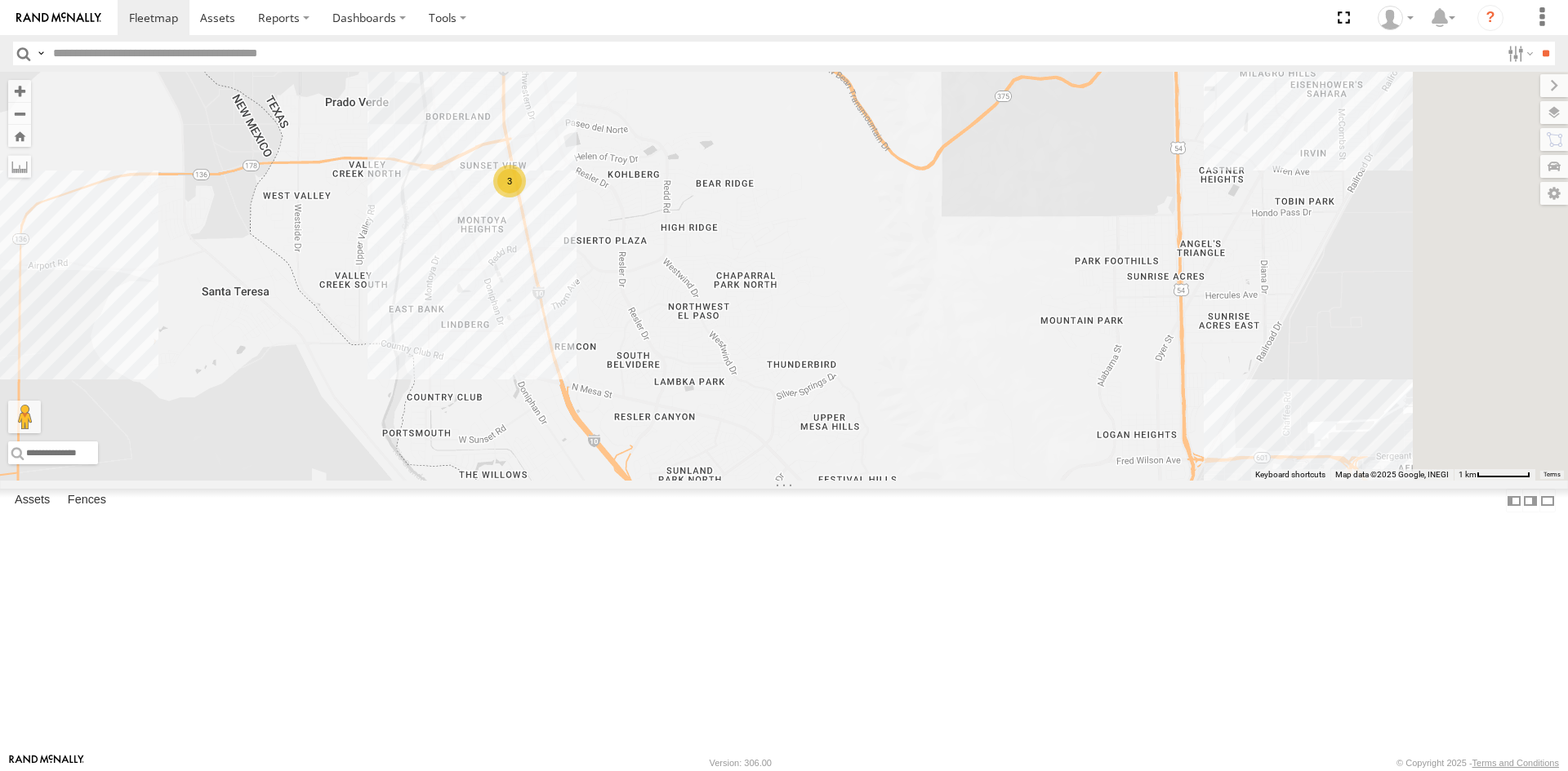
drag, startPoint x: 898, startPoint y: 523, endPoint x: 820, endPoint y: 438, distance: 115.4
click at [820, 438] on div "9254 3" at bounding box center [784, 275] width 1568 height 408
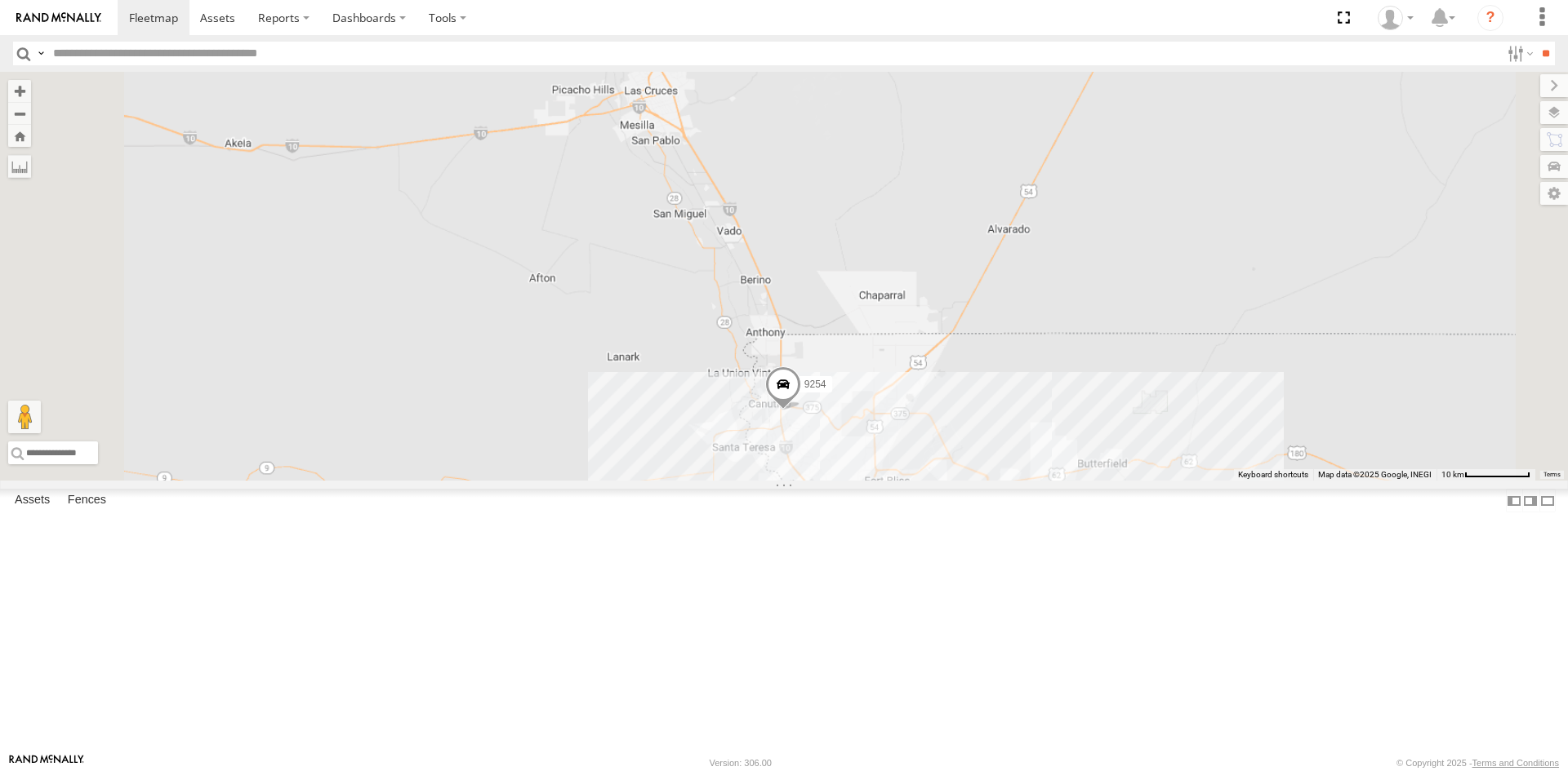
drag, startPoint x: 1106, startPoint y: 580, endPoint x: 1042, endPoint y: 439, distance: 154.8
click at [1042, 439] on div "9254" at bounding box center [784, 275] width 1568 height 408
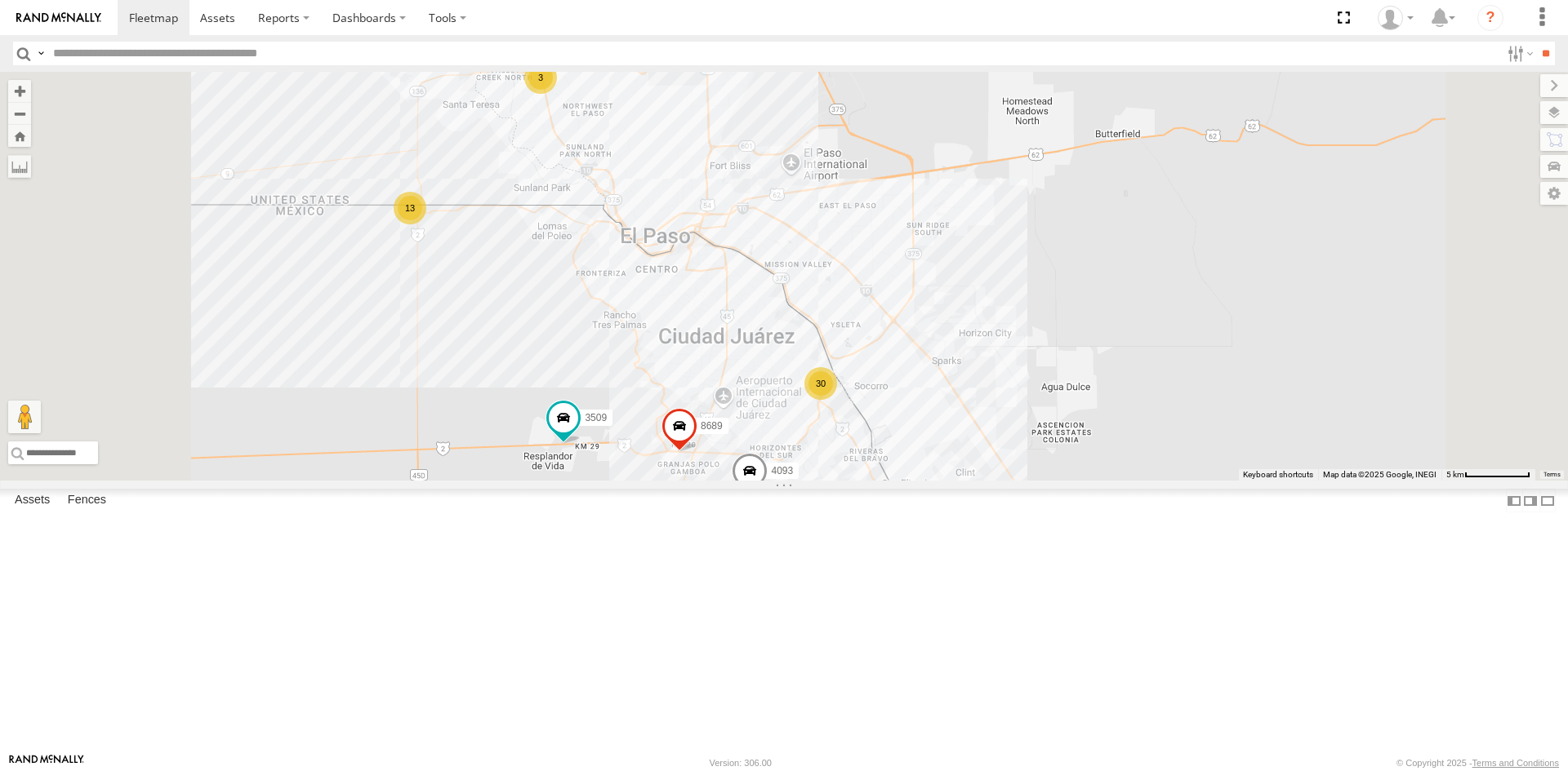
click at [955, 450] on div "4093 3509 8689 13 30 3 9254" at bounding box center [784, 275] width 1568 height 408
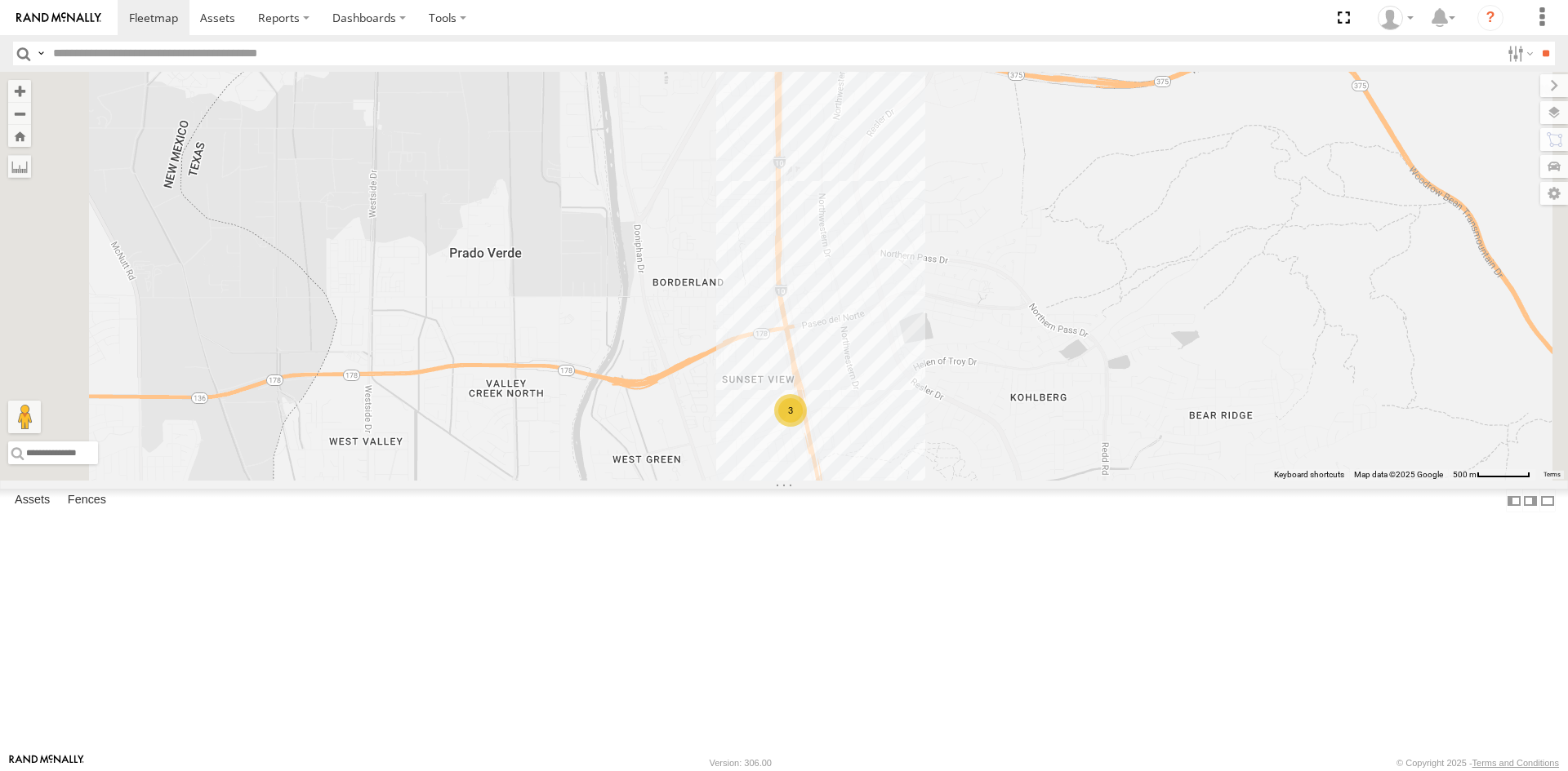
drag, startPoint x: 1167, startPoint y: 502, endPoint x: 1004, endPoint y: 415, distance: 184.8
click at [1098, 456] on div "9254 4093 3509 8689 3" at bounding box center [784, 275] width 1568 height 408
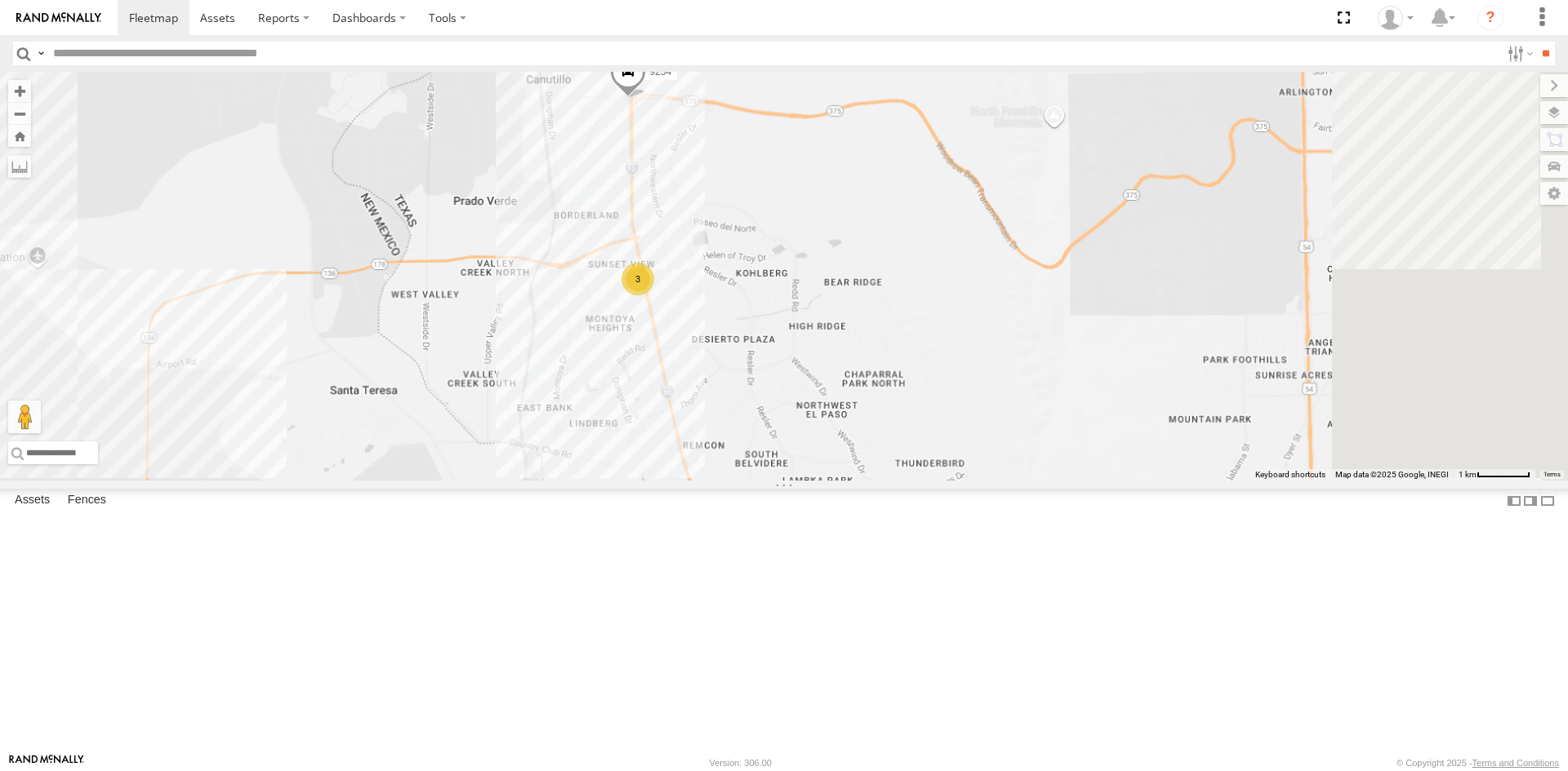
drag, startPoint x: 1085, startPoint y: 451, endPoint x: 922, endPoint y: 368, distance: 182.9
click at [922, 368] on div "9254 4093 3509 8689 3" at bounding box center [784, 275] width 1568 height 408
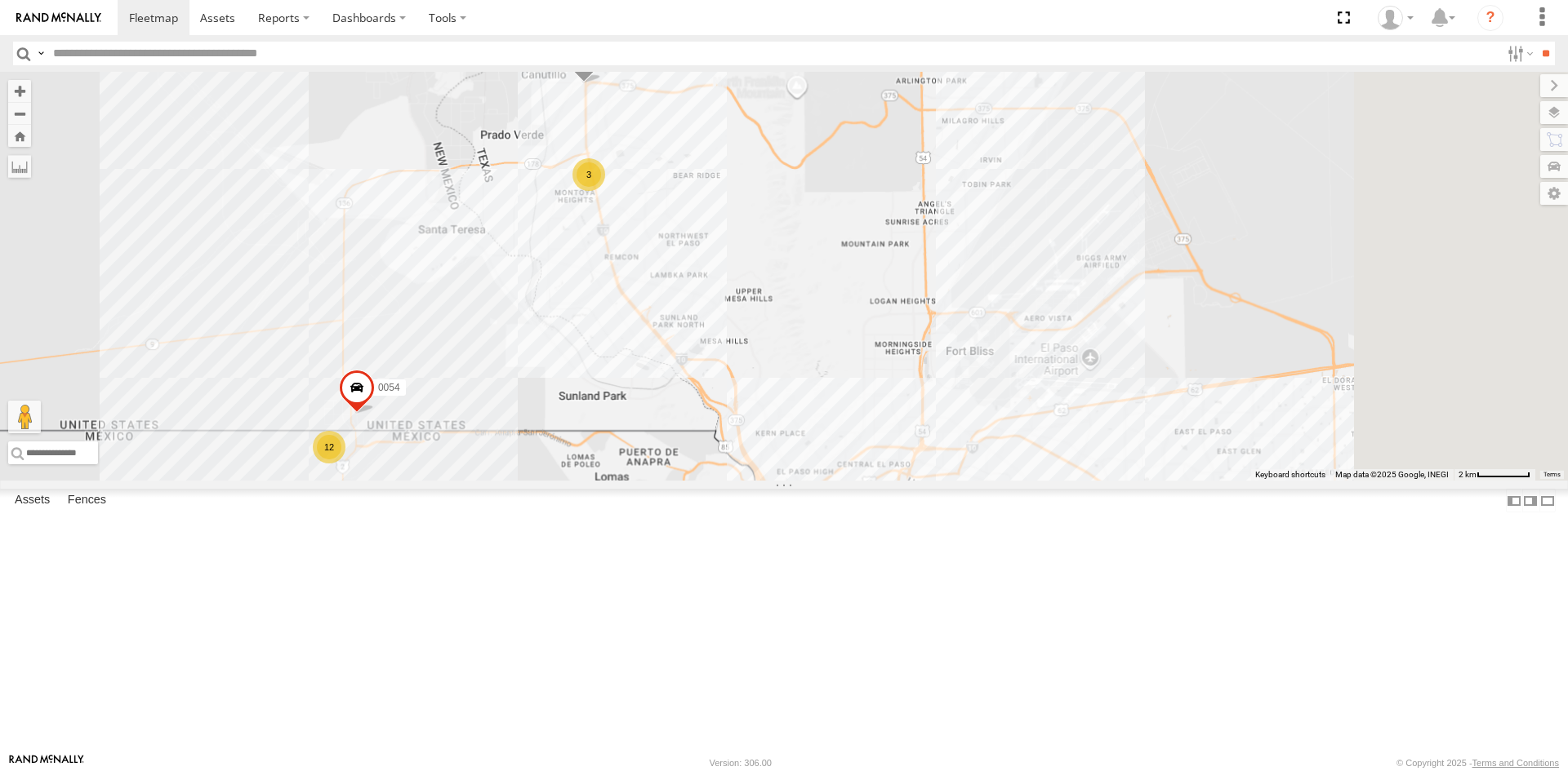
drag, startPoint x: 1106, startPoint y: 516, endPoint x: 869, endPoint y: 325, distance: 304.4
click at [870, 325] on div "9254 4093 3509 8689 12 3 0054" at bounding box center [784, 275] width 1568 height 408
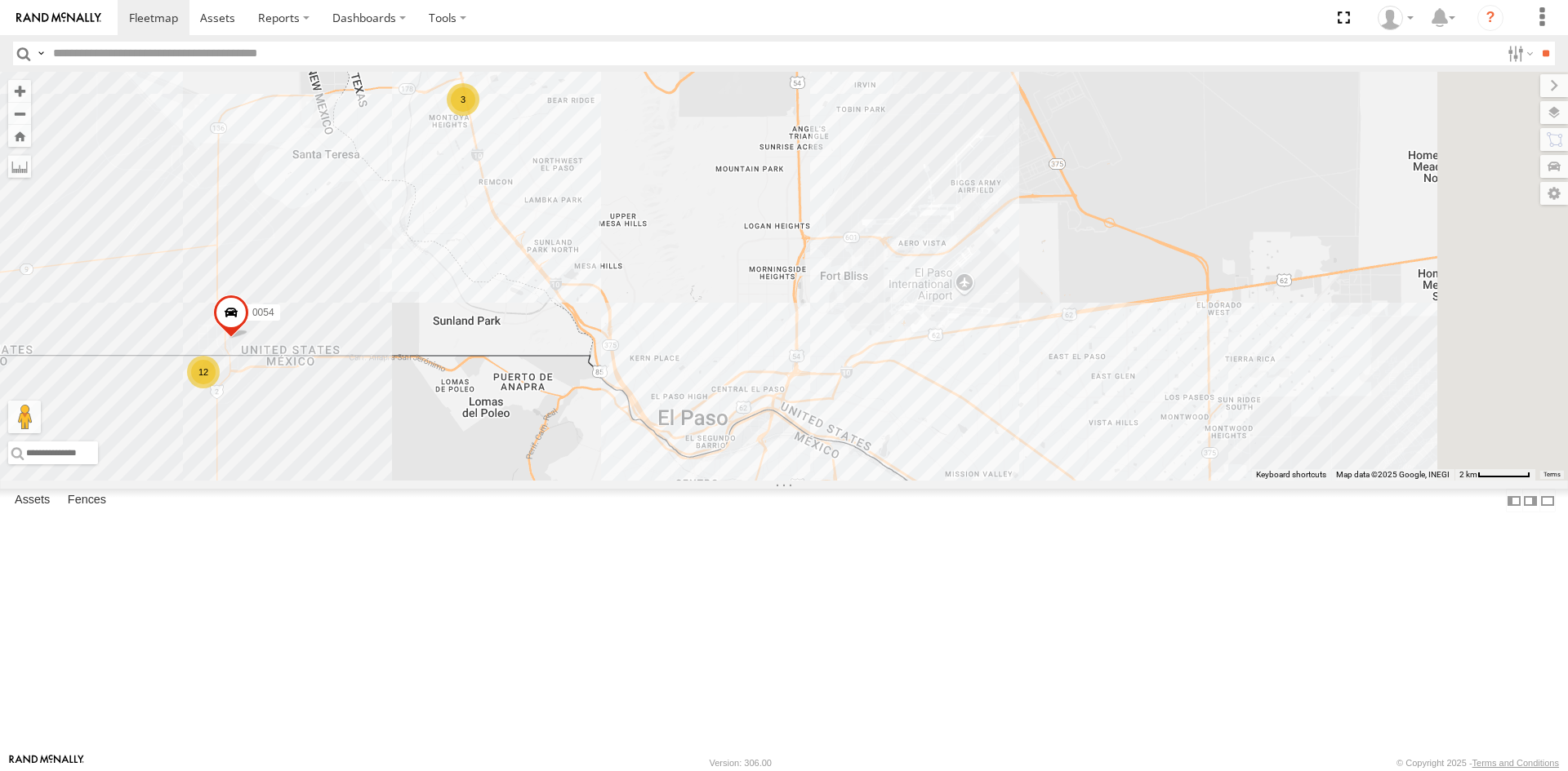
drag, startPoint x: 771, startPoint y: 222, endPoint x: 761, endPoint y: 224, distance: 10.2
click at [761, 224] on div "9254 4093 3509 8689 12 3 0054" at bounding box center [784, 275] width 1568 height 408
drag, startPoint x: 879, startPoint y: 514, endPoint x: 868, endPoint y: 395, distance: 119.5
click at [867, 414] on div "9254 4093 3509 8689 12 3 0054" at bounding box center [784, 275] width 1568 height 408
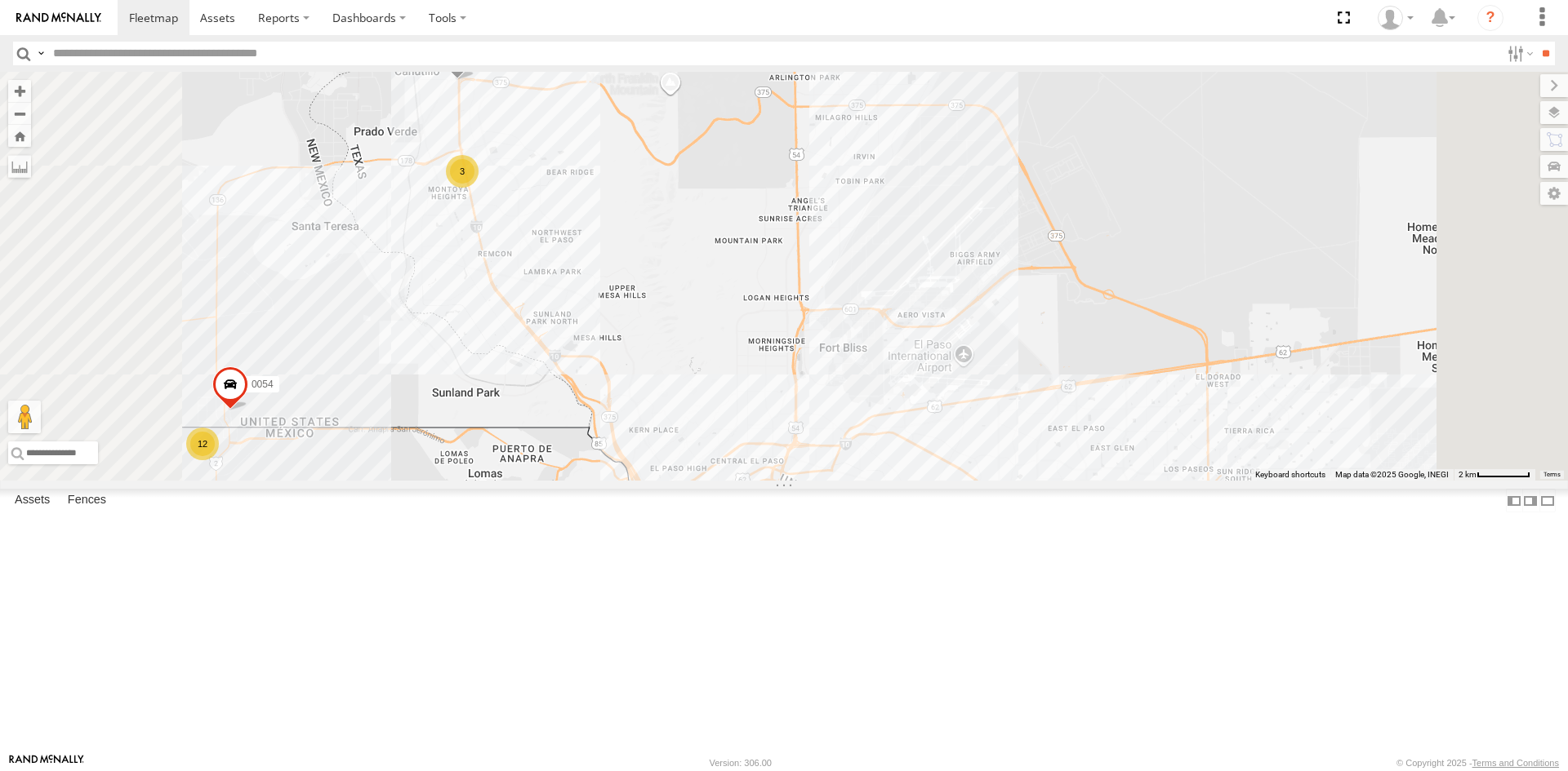
drag, startPoint x: 823, startPoint y: 272, endPoint x: 794, endPoint y: 335, distance: 69.4
click at [794, 335] on div "9254 4093 3509 8689 12 3 0054" at bounding box center [784, 275] width 1568 height 408
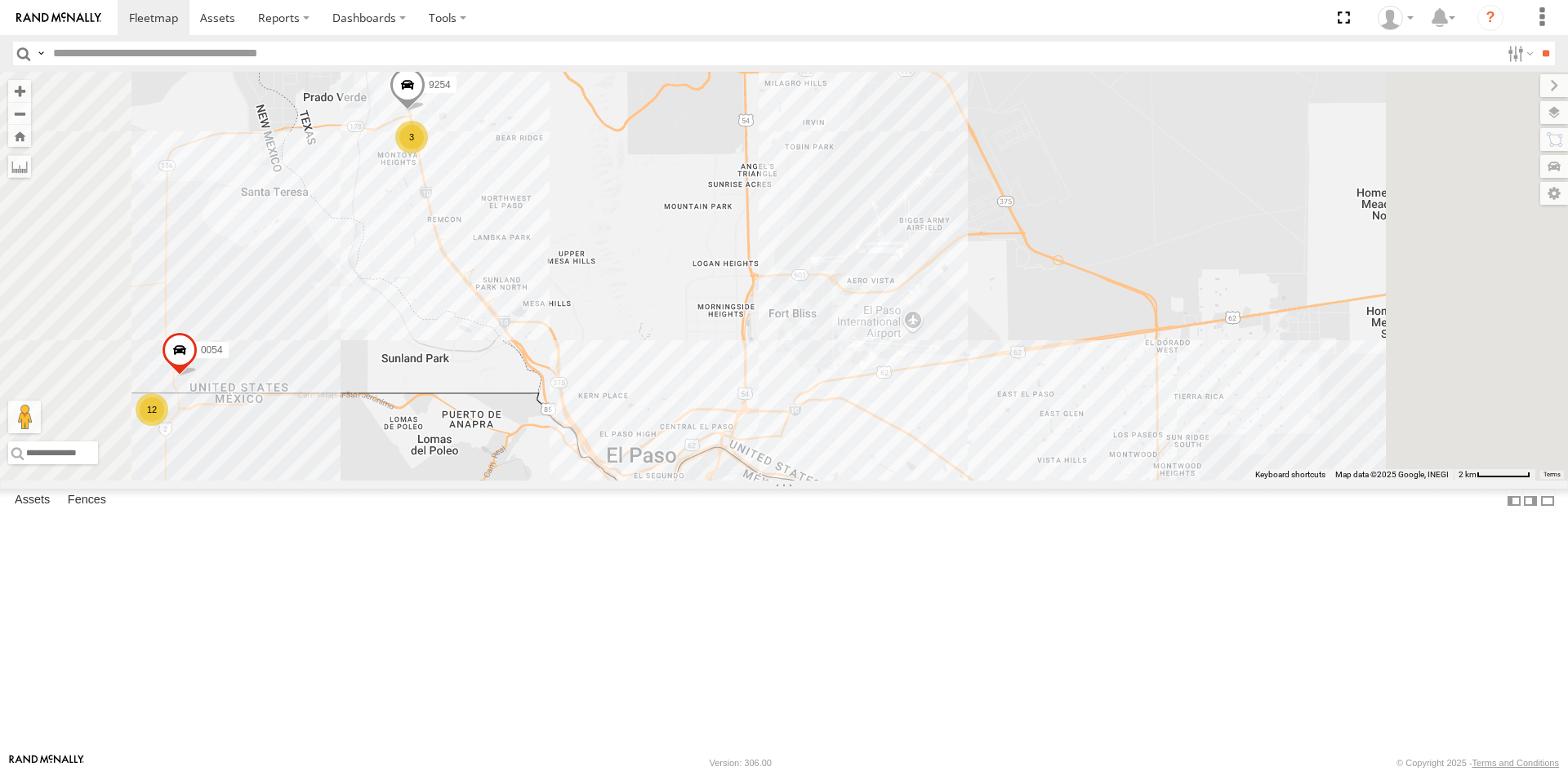
drag, startPoint x: 778, startPoint y: 414, endPoint x: 740, endPoint y: 361, distance: 65.2
click at [740, 361] on div "9254 4093 3509 8689 12 3 0054" at bounding box center [784, 275] width 1568 height 408
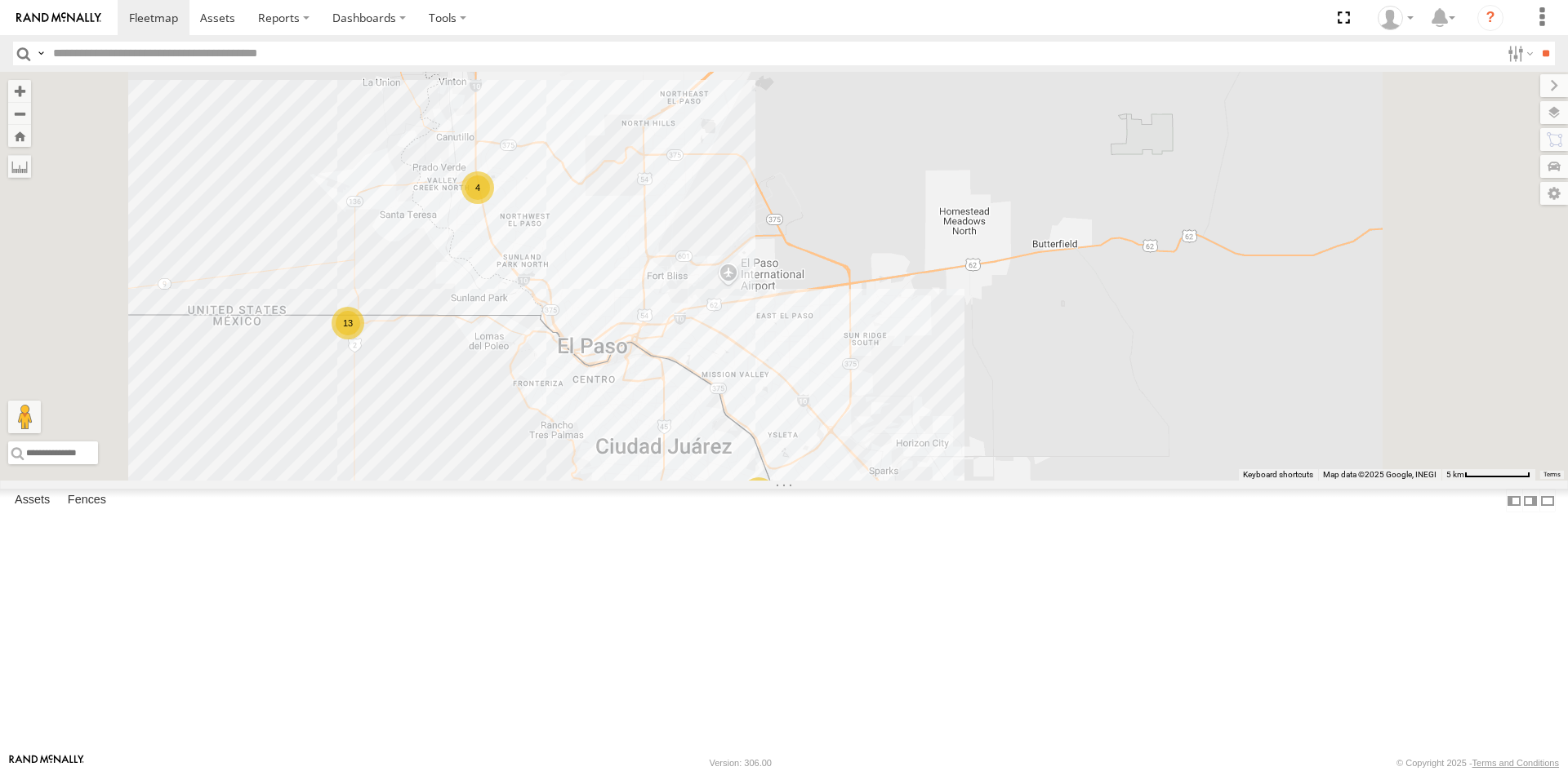
drag, startPoint x: 823, startPoint y: 488, endPoint x: 831, endPoint y: 492, distance: 8.9
click at [831, 481] on div "4093 3509 8689 13 30 4" at bounding box center [784, 275] width 1568 height 408
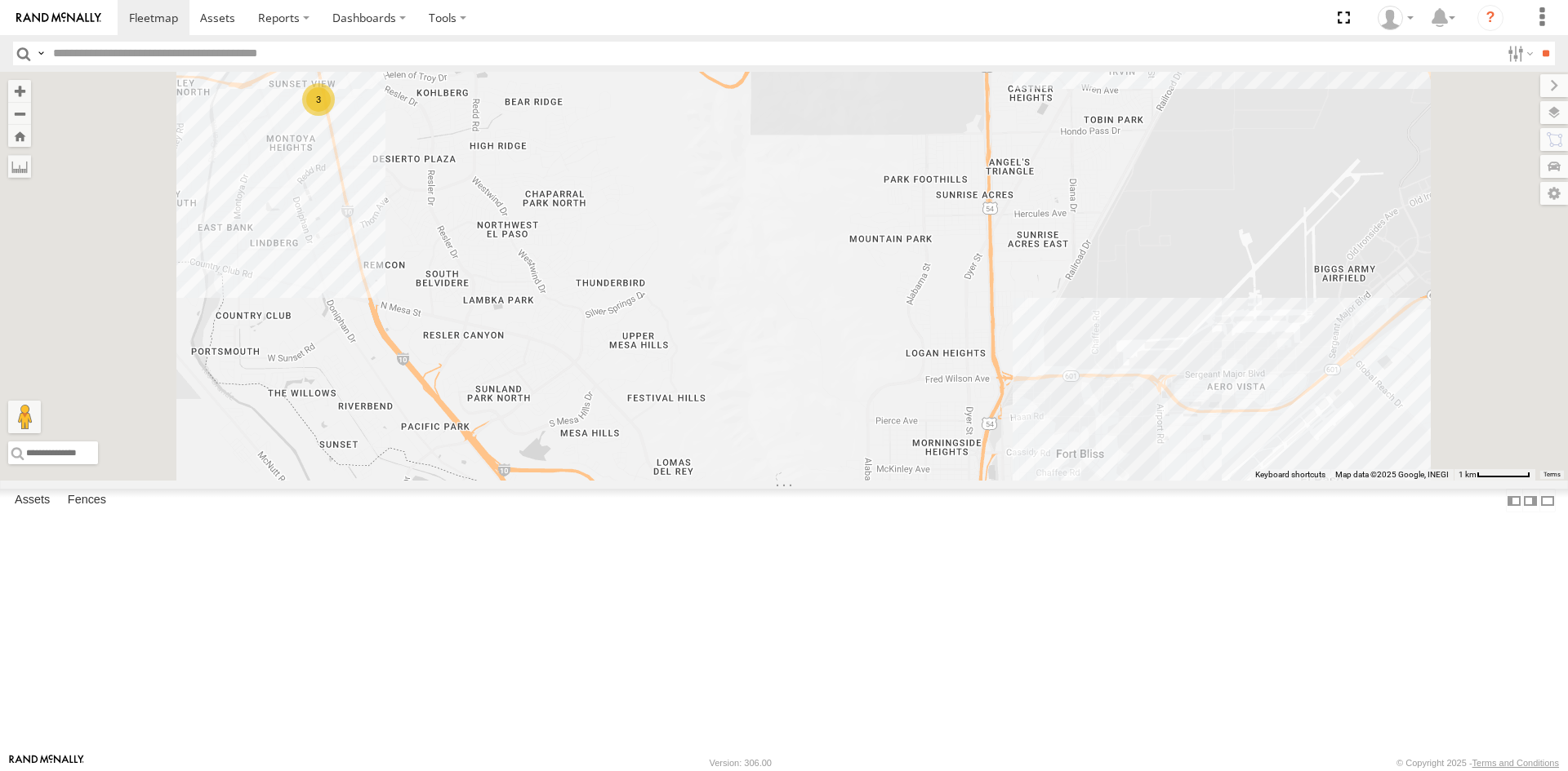
drag, startPoint x: 765, startPoint y: 355, endPoint x: 781, endPoint y: 287, distance: 69.9
click at [781, 287] on div "4093 3509 8689 3 9254" at bounding box center [784, 275] width 1568 height 408
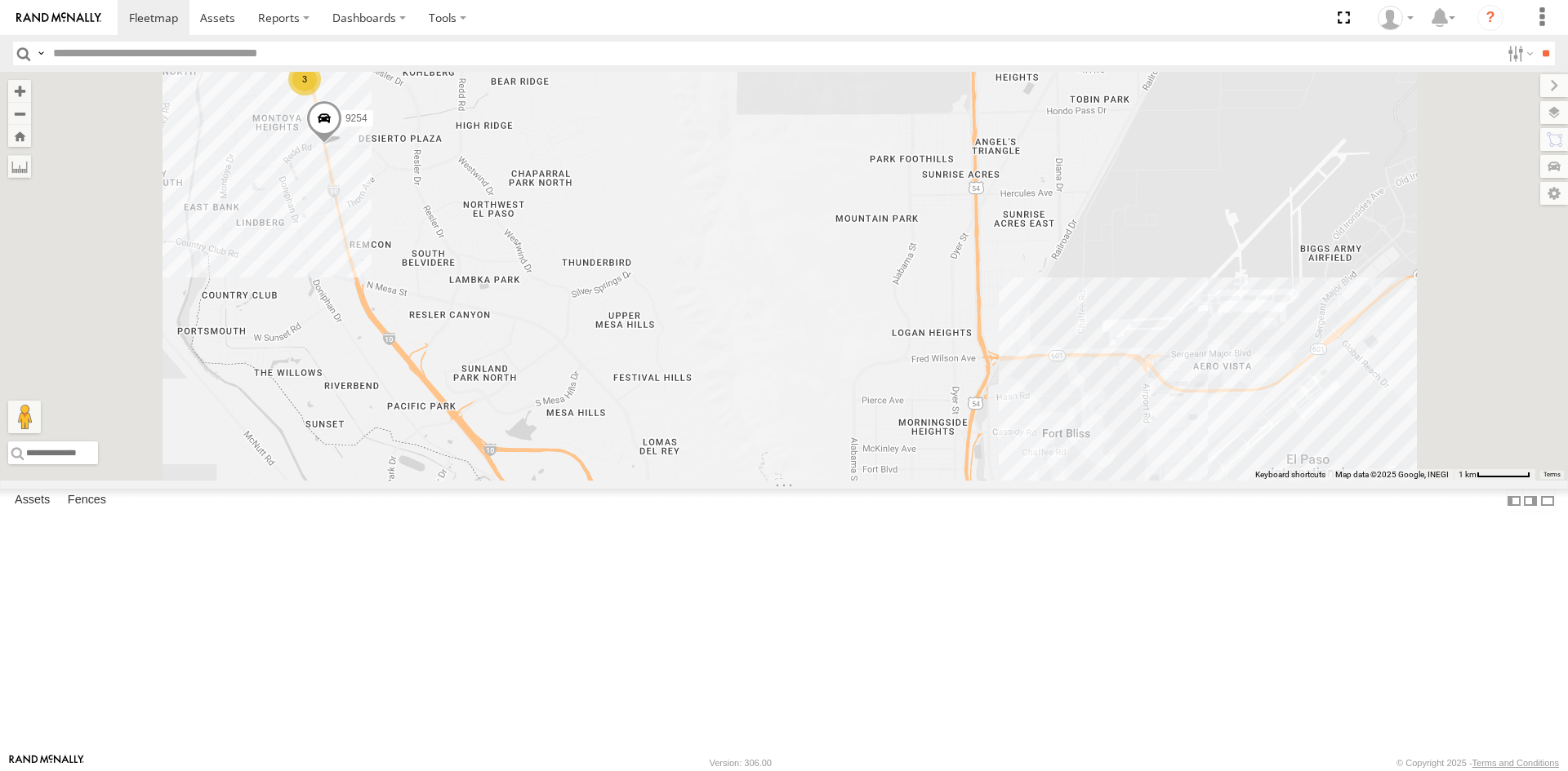
drag, startPoint x: 816, startPoint y: 399, endPoint x: 781, endPoint y: 276, distance: 127.9
click at [781, 276] on div "9254 3" at bounding box center [784, 275] width 1568 height 408
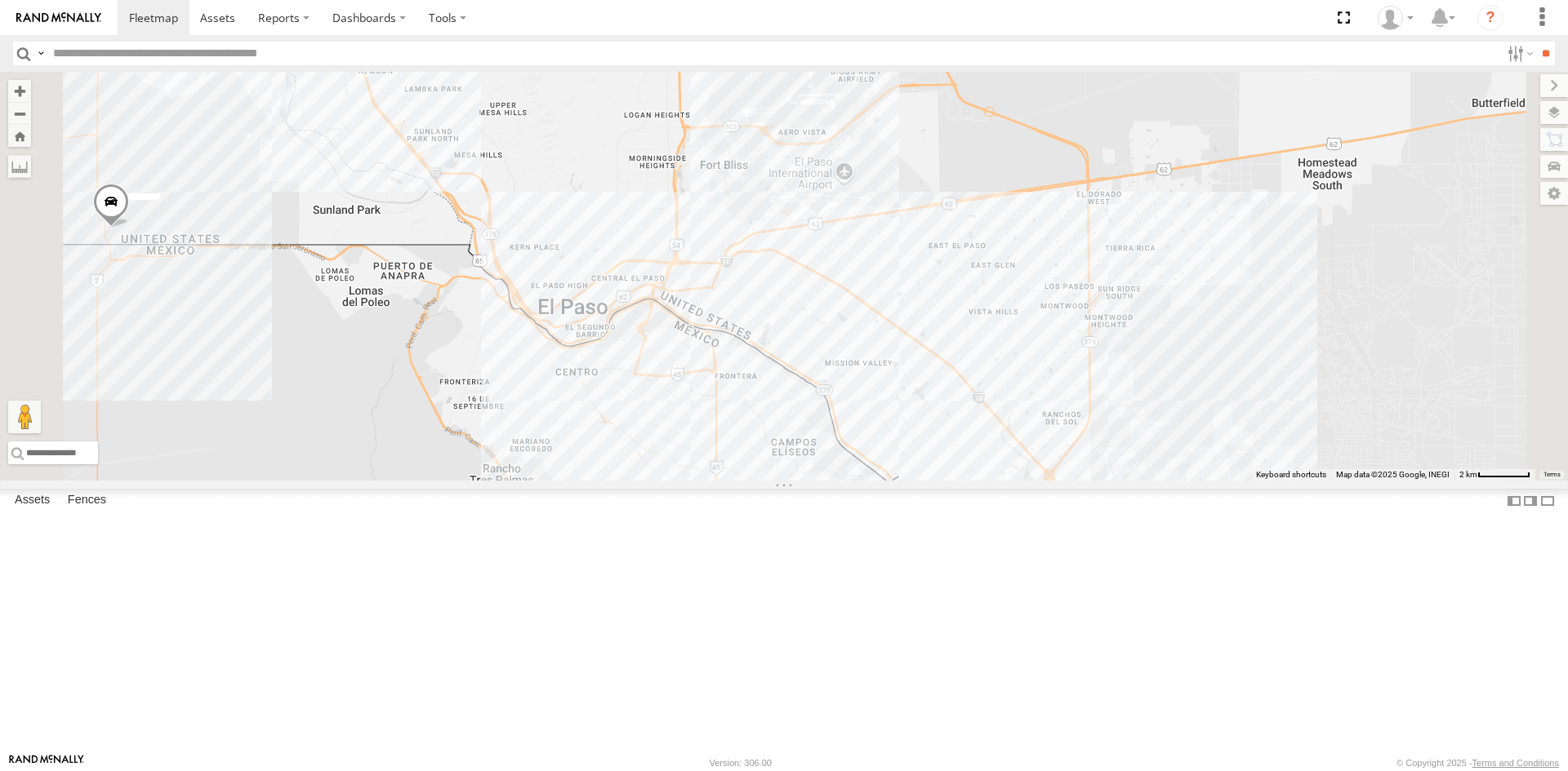
drag, startPoint x: 981, startPoint y: 416, endPoint x: 892, endPoint y: 356, distance: 107.3
click at [892, 356] on div "9254 20 3" at bounding box center [784, 275] width 1568 height 408
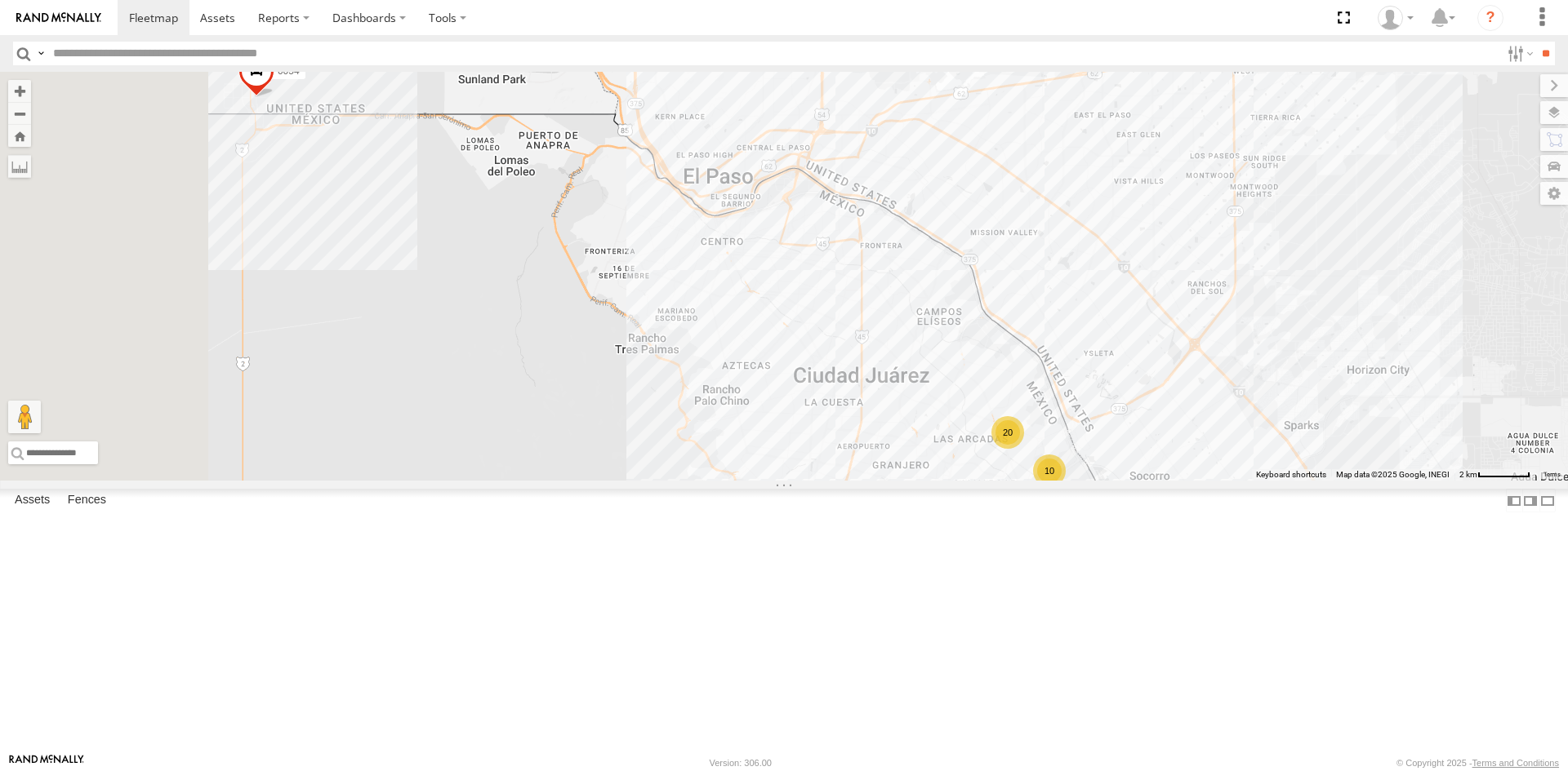
drag, startPoint x: 1063, startPoint y: 461, endPoint x: 1181, endPoint y: 419, distance: 125.3
click at [1175, 439] on div "9254 20 3 0054 10" at bounding box center [784, 275] width 1568 height 408
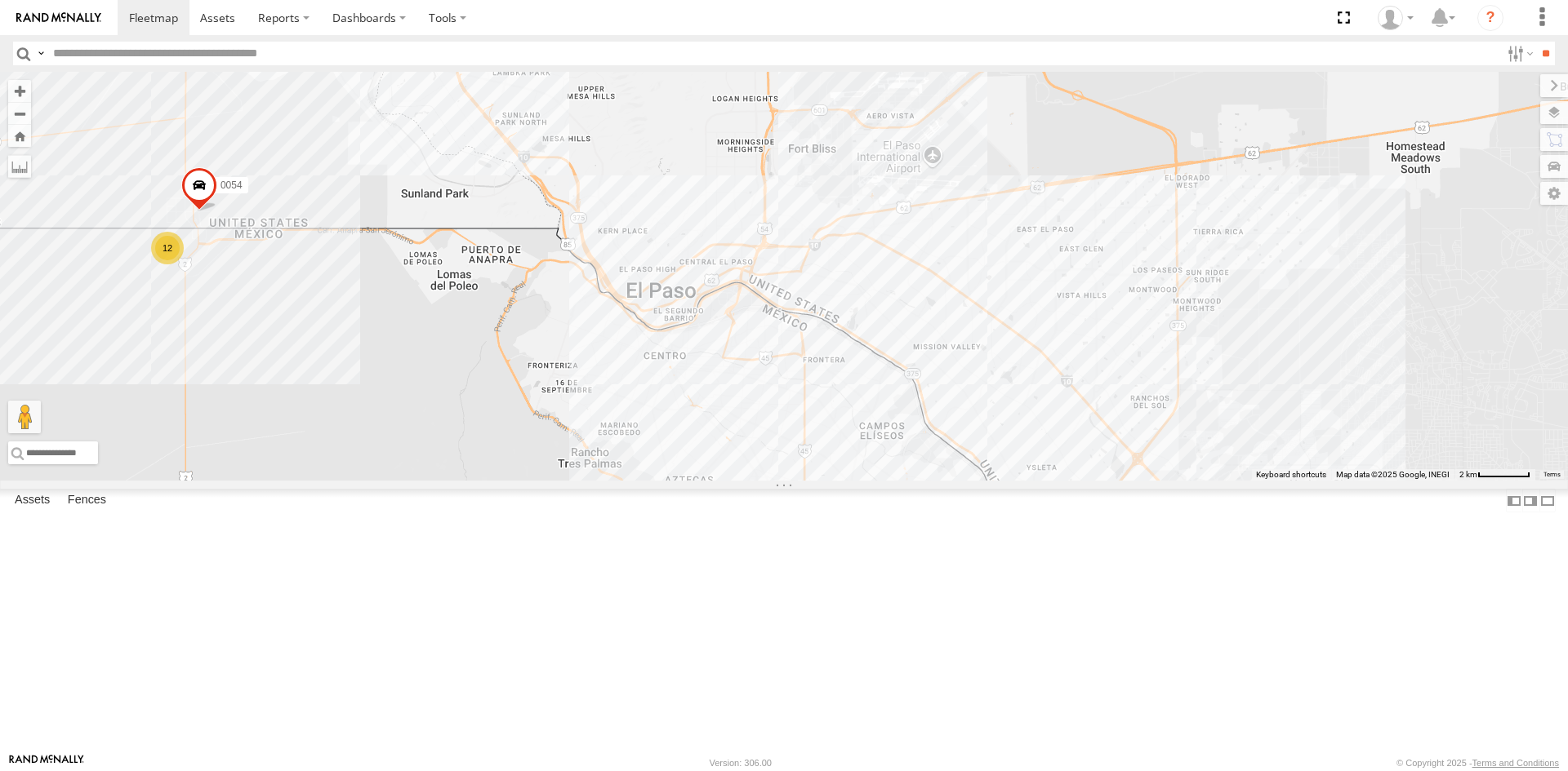
drag, startPoint x: 1127, startPoint y: 411, endPoint x: 899, endPoint y: 527, distance: 255.8
click at [899, 481] on div "9254 20 3 0054 10 12 3509 8689" at bounding box center [784, 275] width 1568 height 408
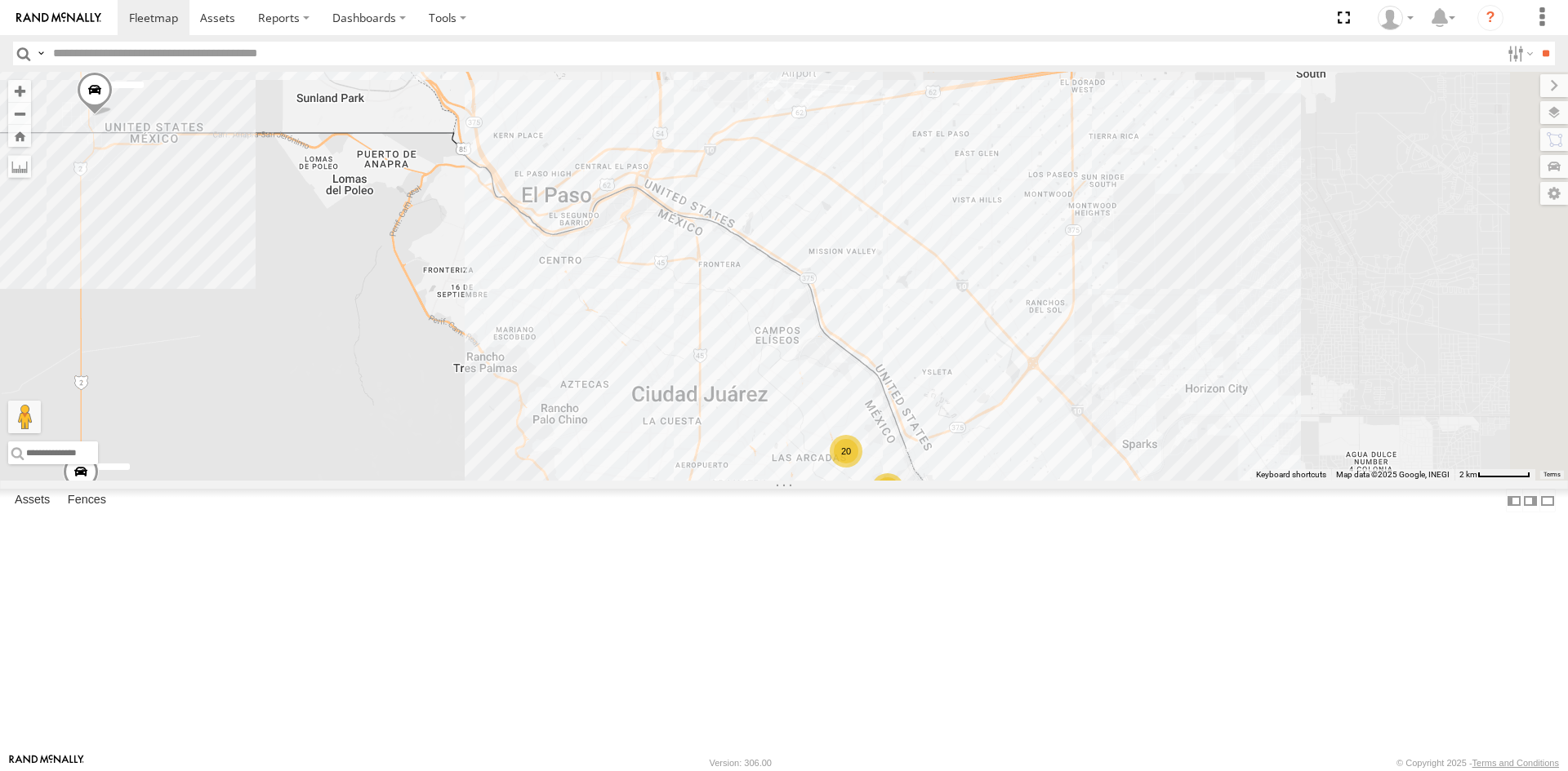
drag, startPoint x: 987, startPoint y: 502, endPoint x: 929, endPoint y: 444, distance: 82.0
click at [929, 444] on div "9254 10 20 3" at bounding box center [784, 275] width 1568 height 408
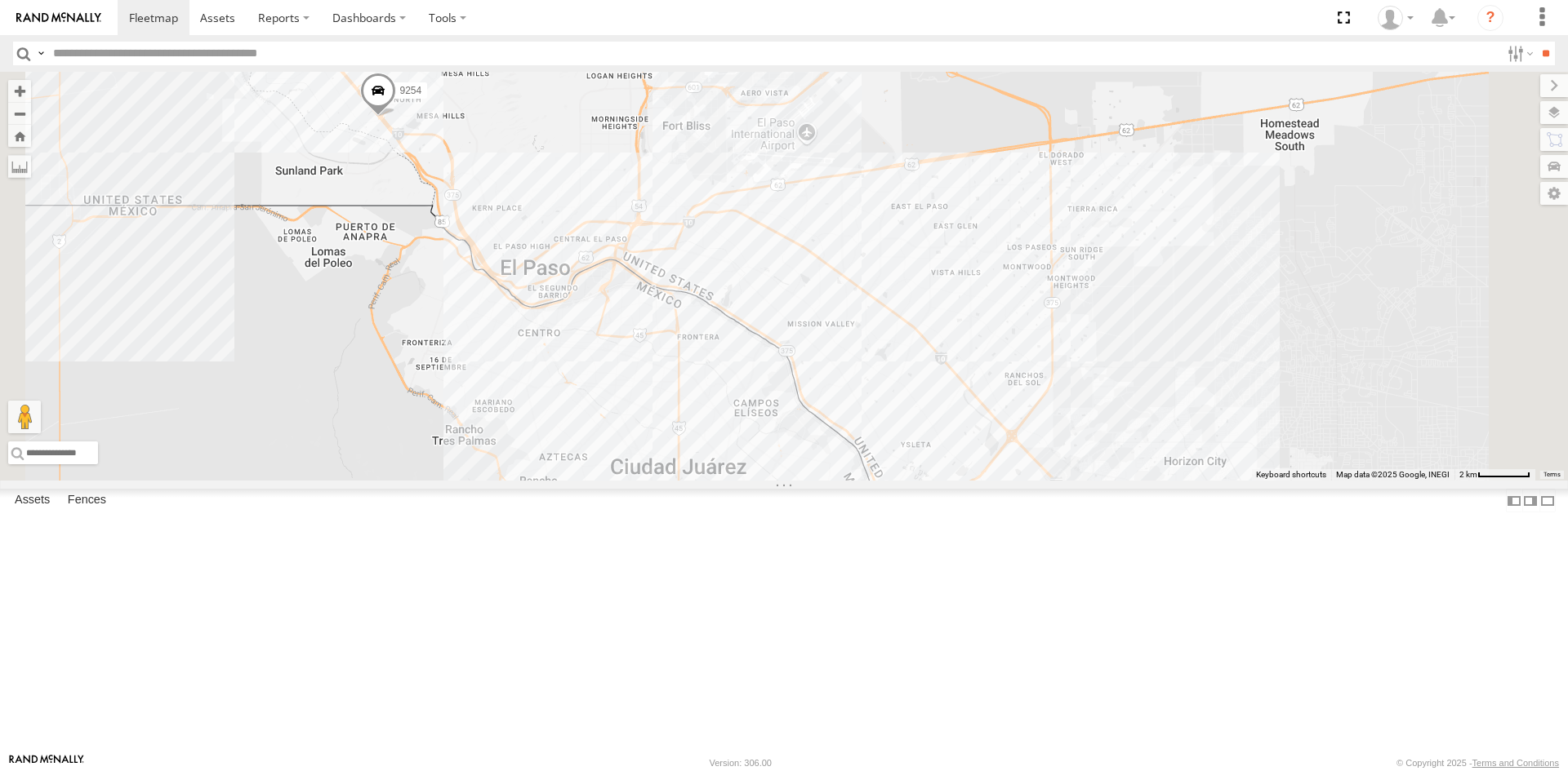
drag, startPoint x: 752, startPoint y: 411, endPoint x: 663, endPoint y: 258, distance: 177.0
click at [663, 258] on div "3509 9254 8689 4093 3" at bounding box center [784, 275] width 1568 height 408
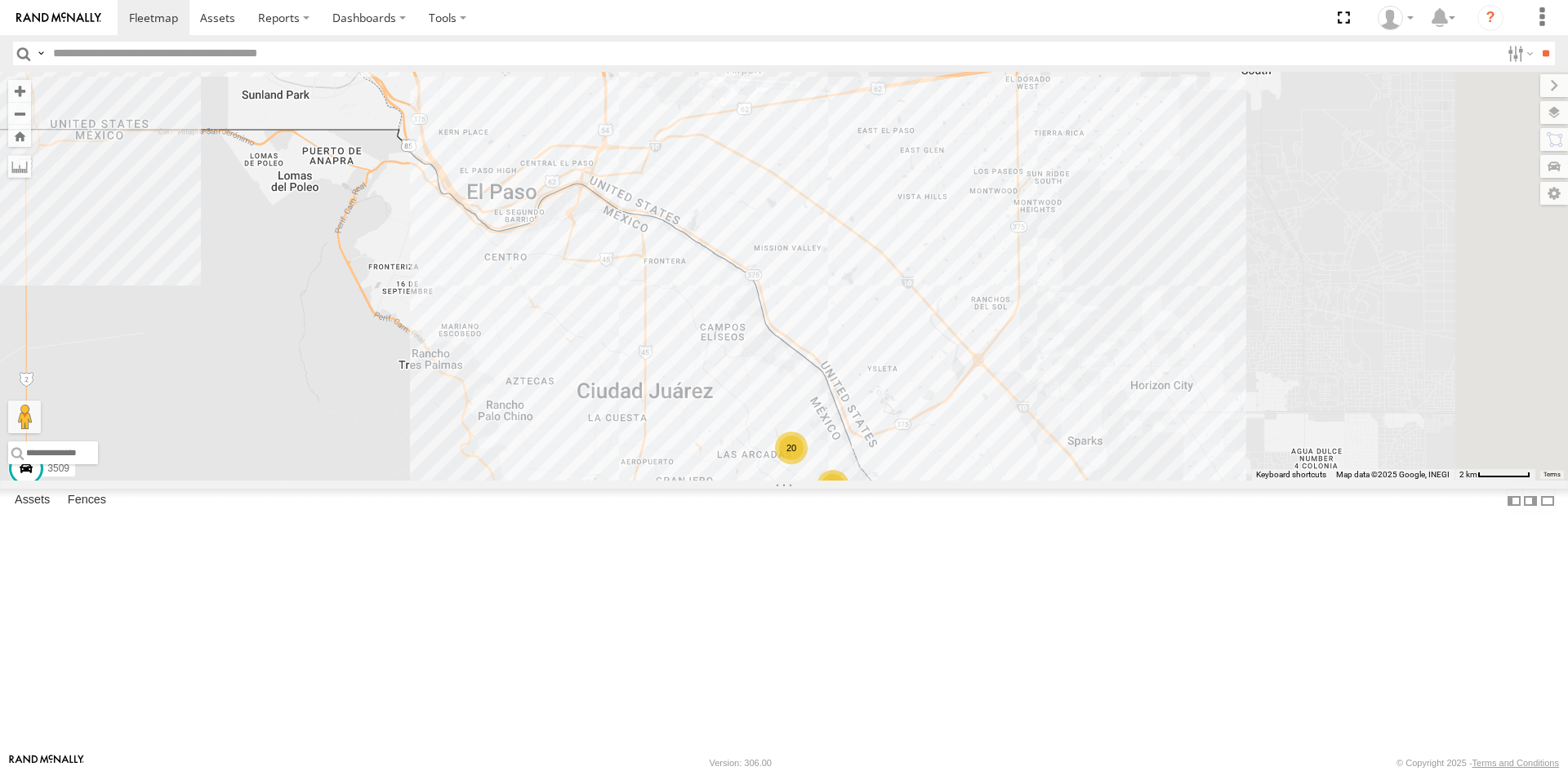
drag, startPoint x: 797, startPoint y: 454, endPoint x: 791, endPoint y: 446, distance: 10.0
click at [791, 446] on div "3509 9254 8689 4093 3 10 20" at bounding box center [784, 275] width 1568 height 408
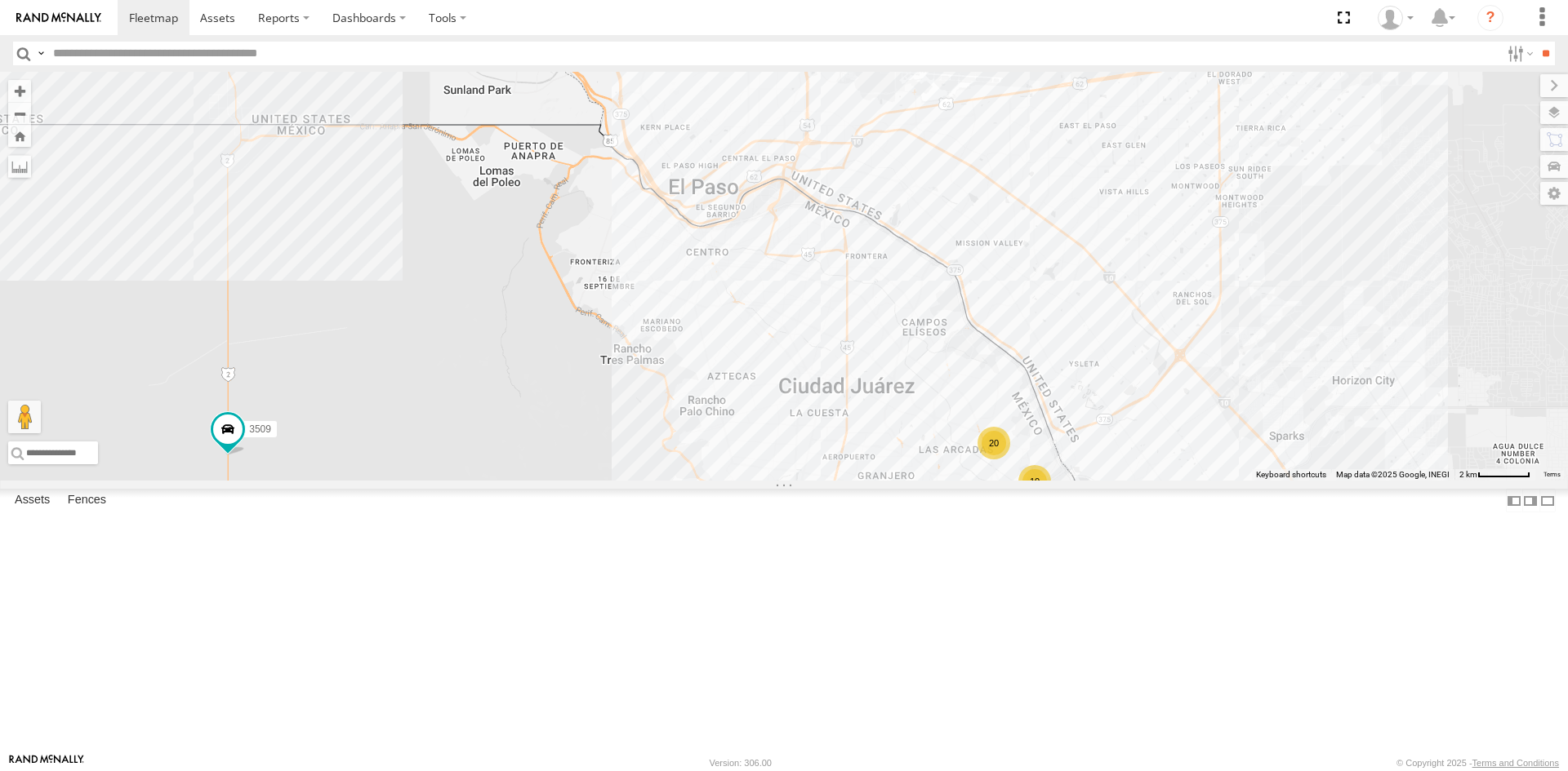
drag, startPoint x: 831, startPoint y: 565, endPoint x: 1034, endPoint y: 559, distance: 203.1
click at [1034, 481] on div "3509 9254 8689 4093 3 10 20" at bounding box center [784, 275] width 1568 height 408
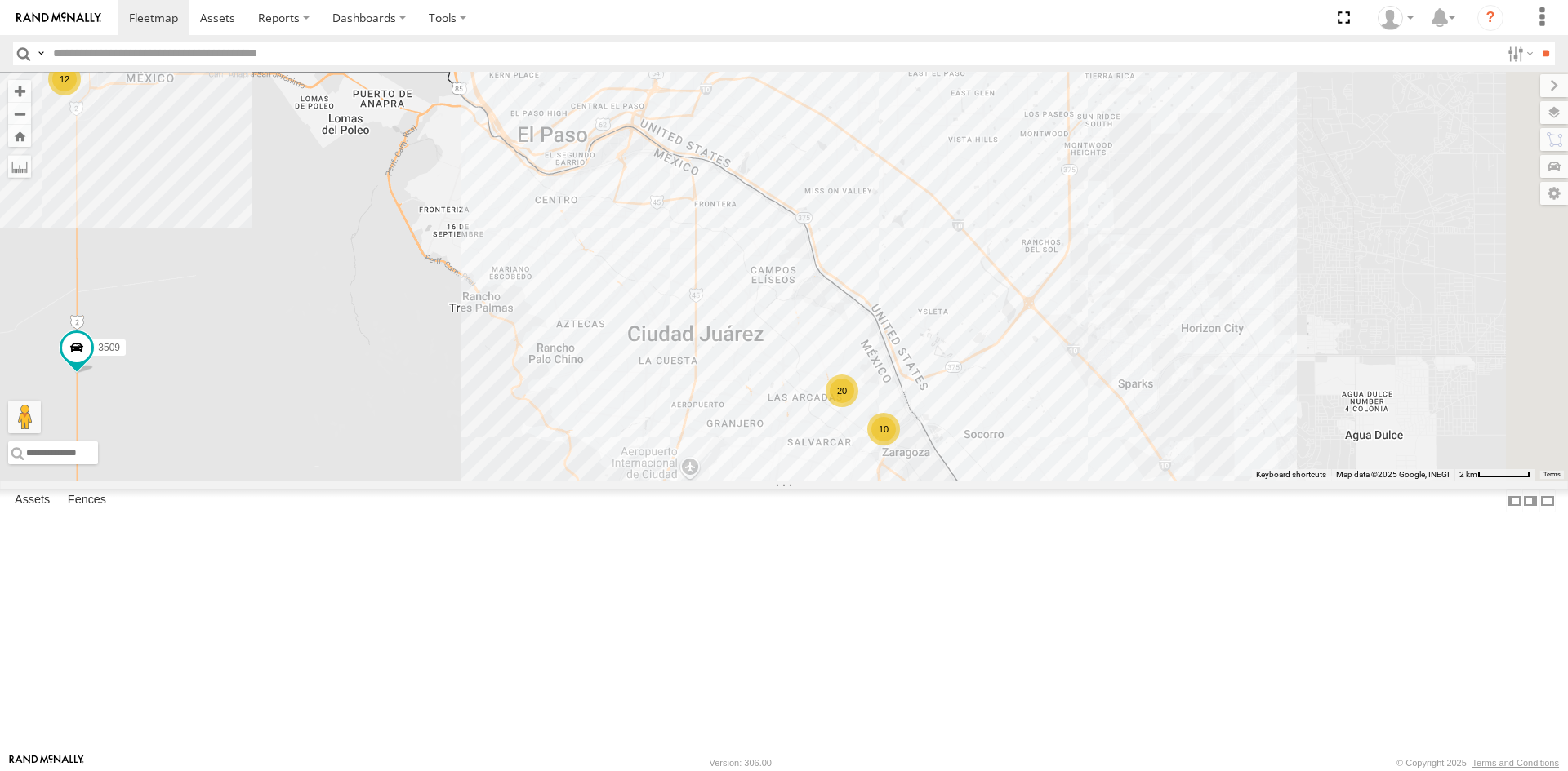
drag, startPoint x: 826, startPoint y: 381, endPoint x: 660, endPoint y: 324, distance: 175.5
click at [660, 324] on div "3509 9254 8689 4093 3 10 20 12 0054" at bounding box center [784, 275] width 1568 height 408
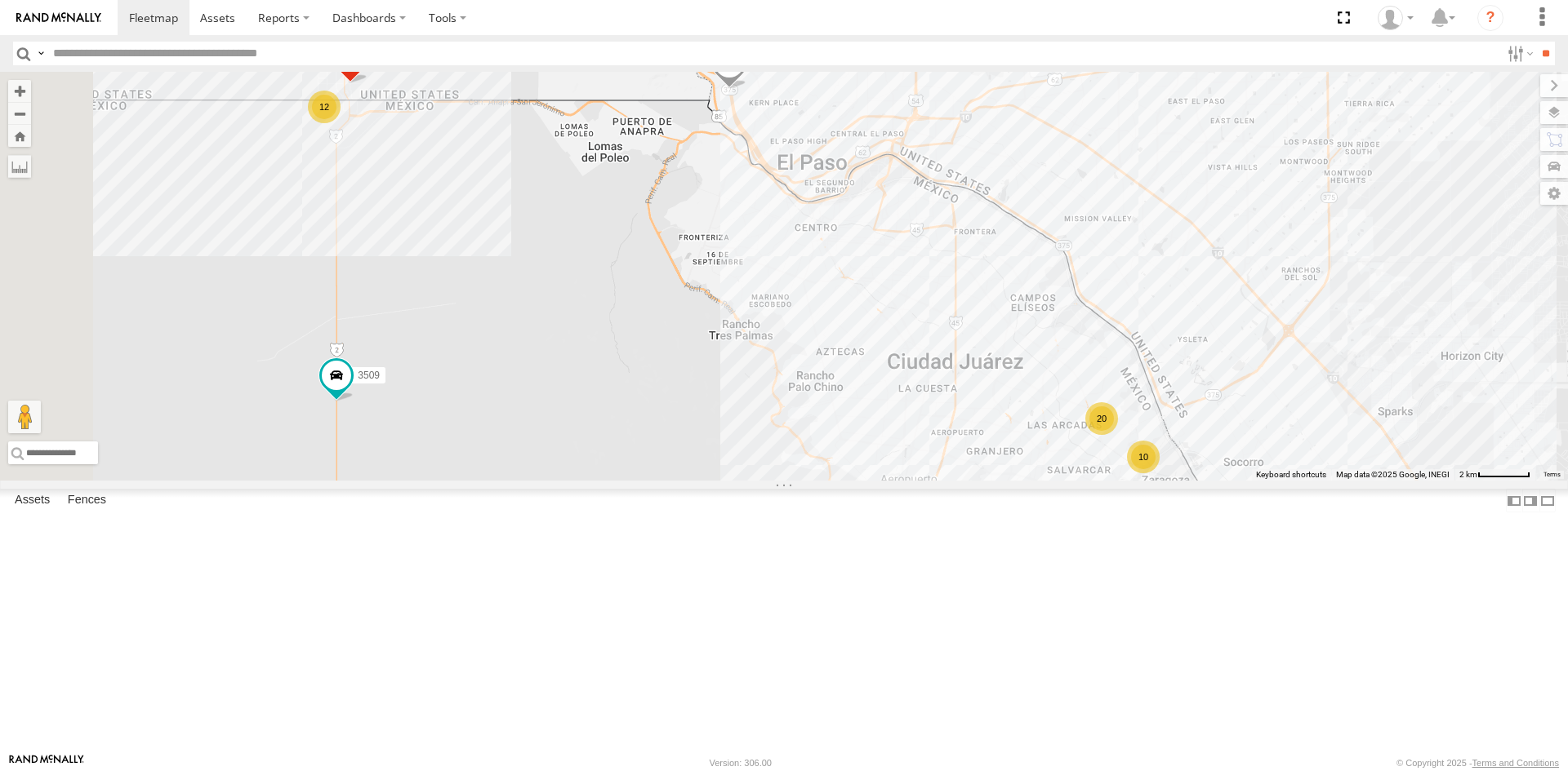
drag, startPoint x: 789, startPoint y: 349, endPoint x: 1062, endPoint y: 380, distance: 274.8
click at [1062, 380] on div "3509 9254 8689 4093 3 10 20 12 0054" at bounding box center [784, 275] width 1568 height 408
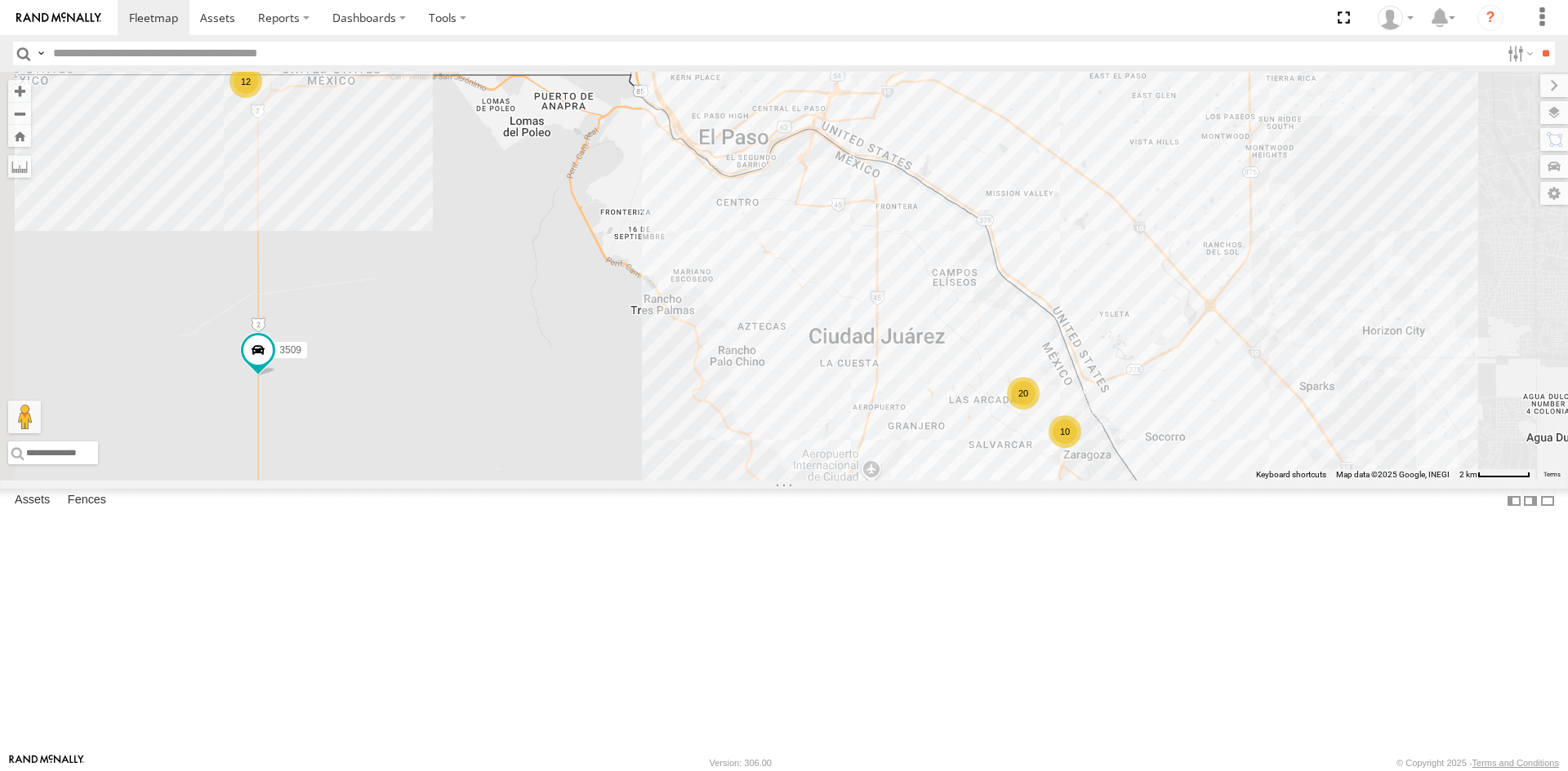
drag, startPoint x: 963, startPoint y: 363, endPoint x: 814, endPoint y: 325, distance: 153.8
click at [884, 336] on div "3509 9254 8689 4093 3 10 20 12 0054" at bounding box center [784, 275] width 1568 height 408
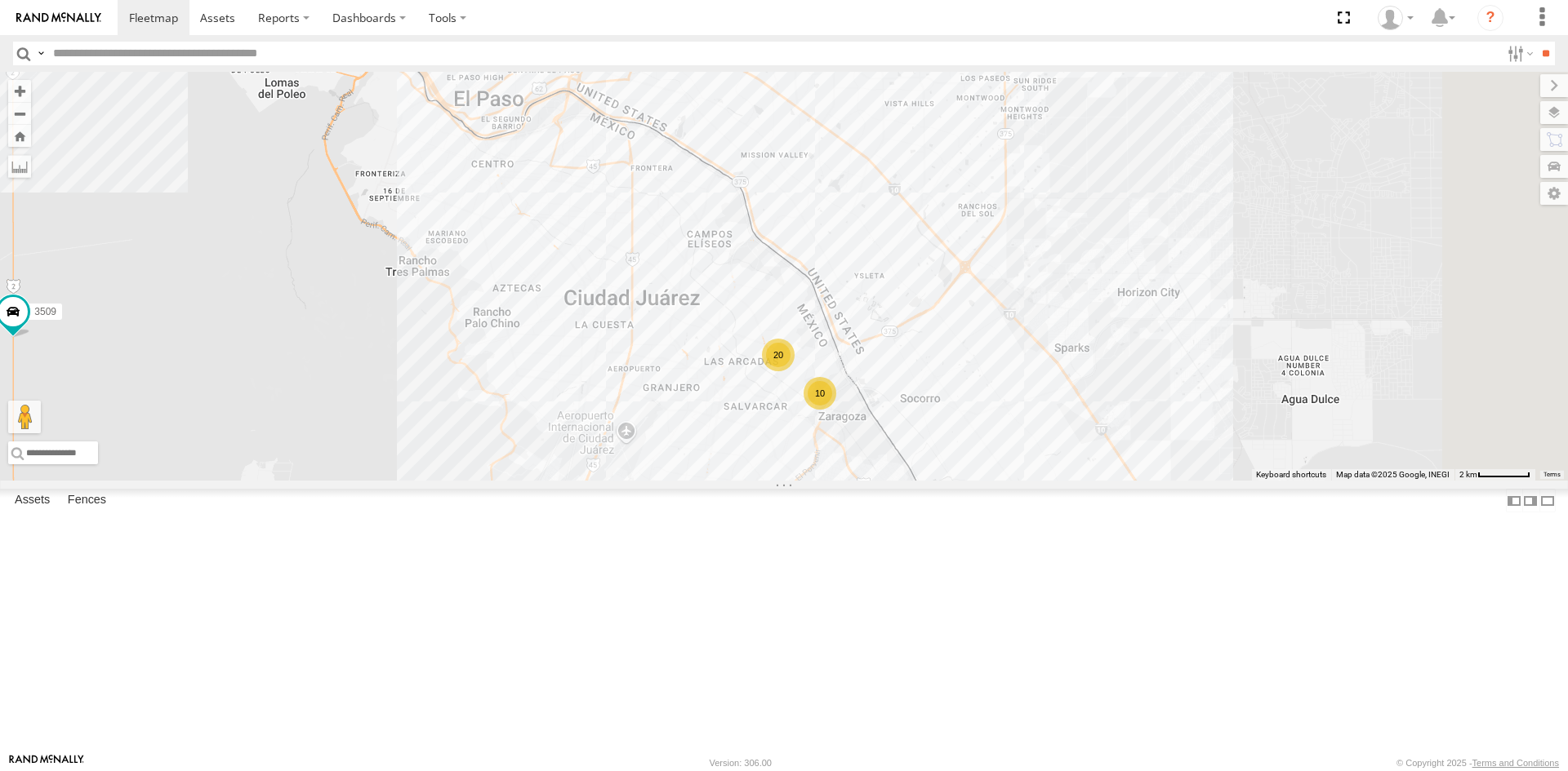
drag, startPoint x: 968, startPoint y: 385, endPoint x: 727, endPoint y: 357, distance: 242.6
click at [727, 357] on div "3509 9254 8689 4093 3 10 20 12 0054" at bounding box center [784, 275] width 1568 height 408
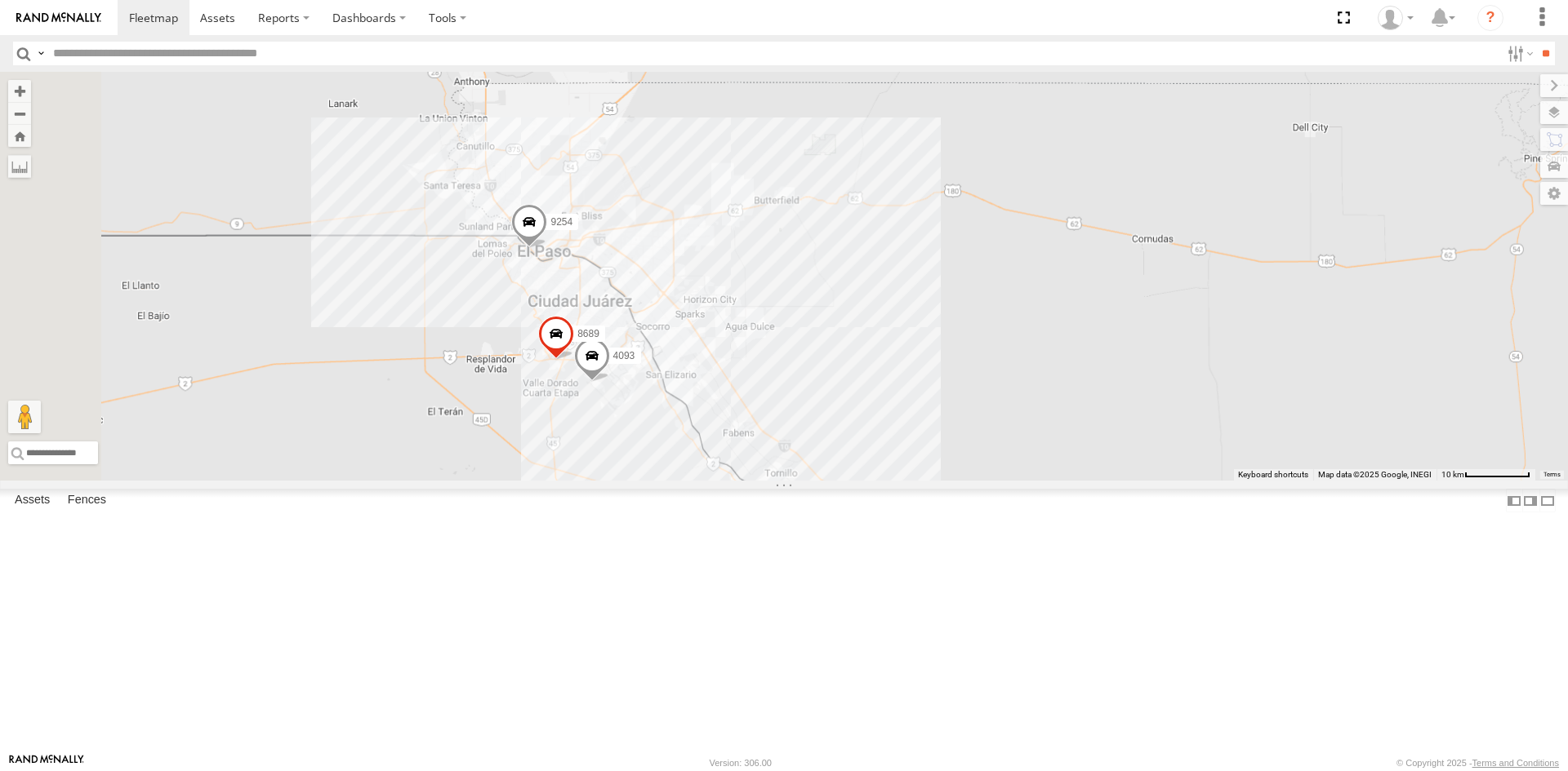
click at [802, 441] on div "4093 9254 8689" at bounding box center [784, 275] width 1568 height 408
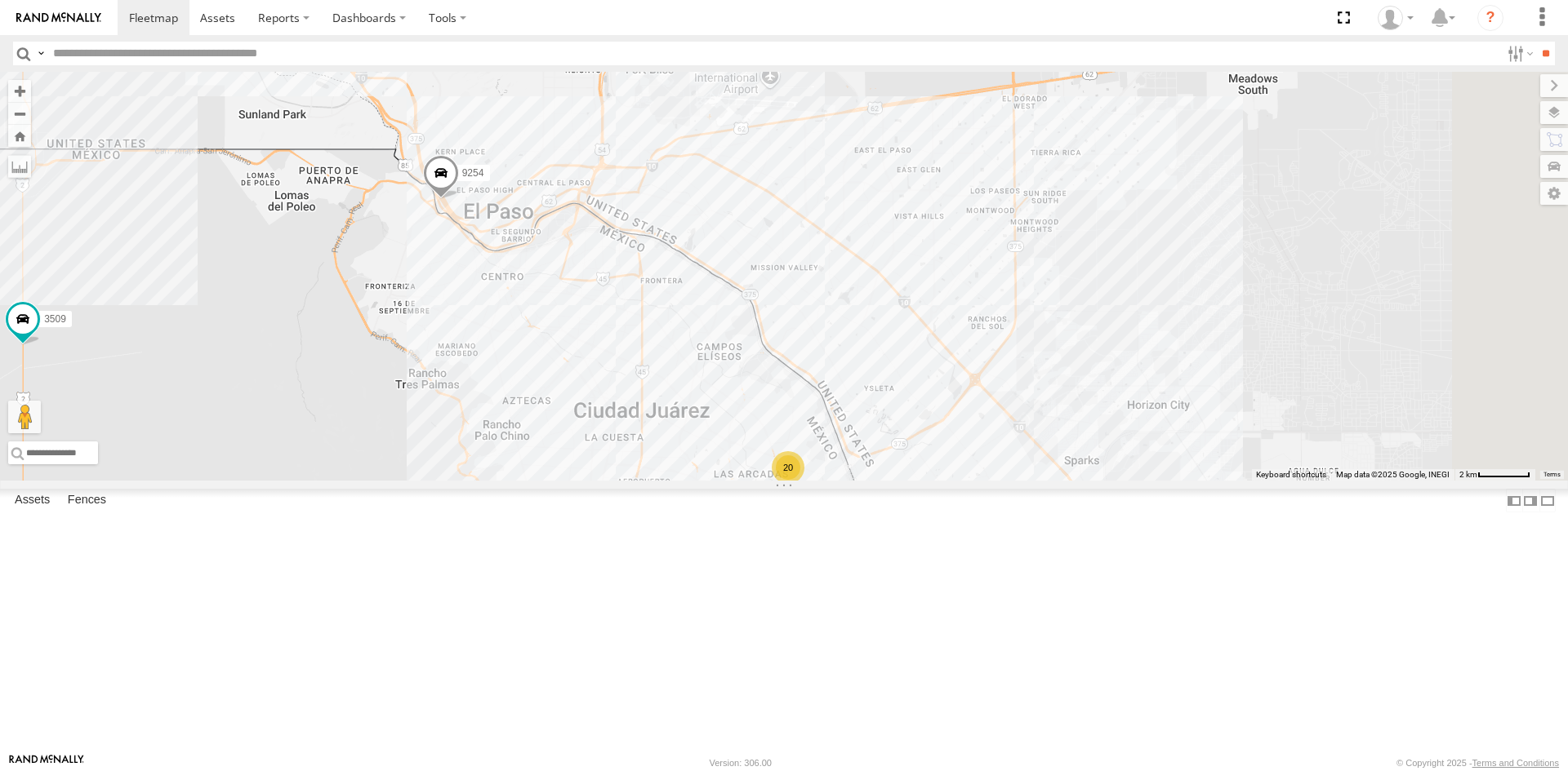
drag, startPoint x: 752, startPoint y: 467, endPoint x: 682, endPoint y: 368, distance: 121.2
click at [682, 368] on div "4093 9254 8689 3509 10 20 3" at bounding box center [784, 275] width 1568 height 408
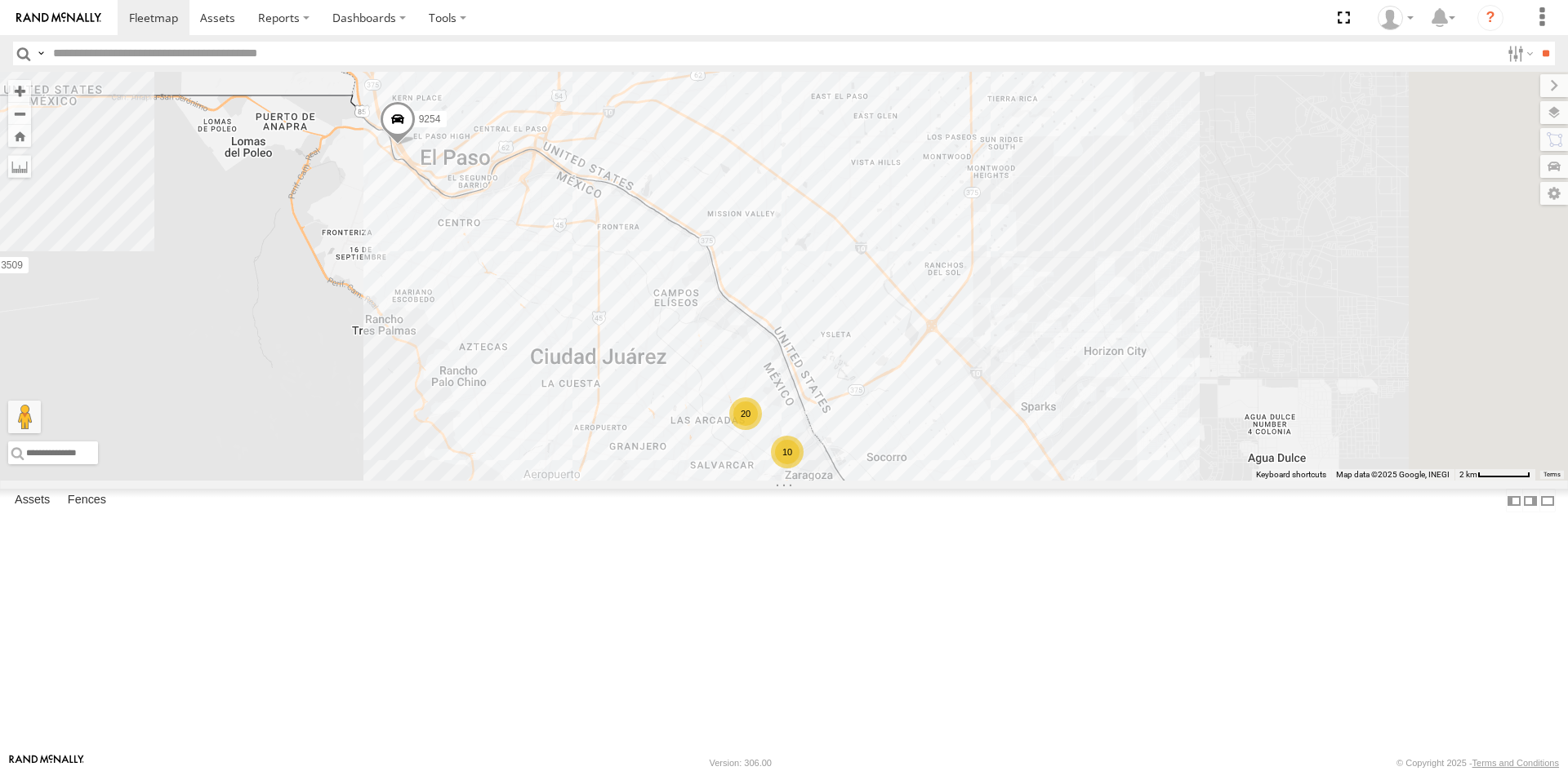
drag, startPoint x: 802, startPoint y: 417, endPoint x: 796, endPoint y: 396, distance: 21.8
click at [796, 396] on div "4093 9254 8689 3509 10 20 3" at bounding box center [784, 275] width 1568 height 408
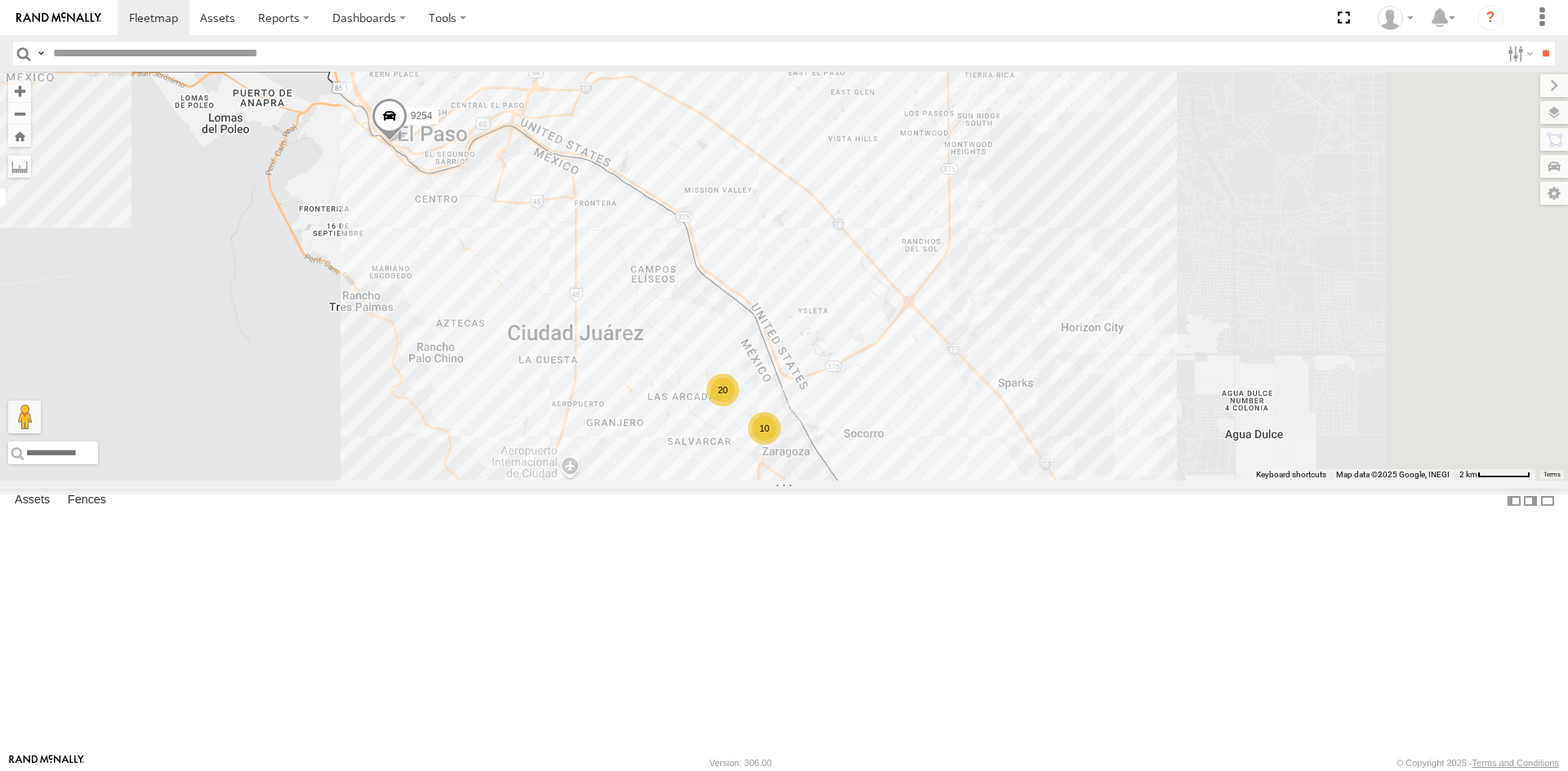
click at [1019, 364] on div "4093 9254 8689 3509 10 20 3" at bounding box center [784, 275] width 1568 height 408
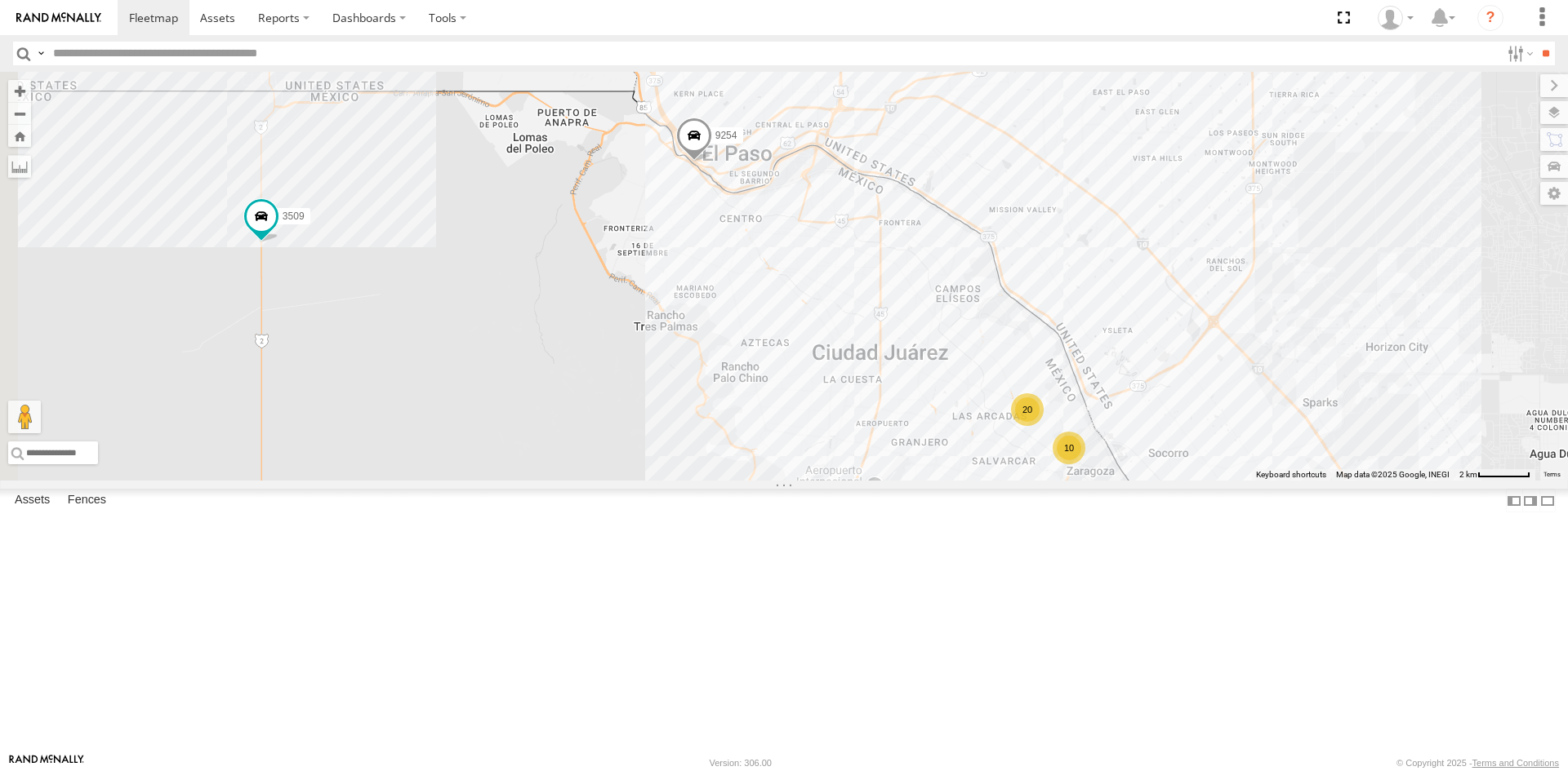
drag, startPoint x: 796, startPoint y: 593, endPoint x: 1087, endPoint y: 610, distance: 291.5
click at [1123, 481] on div "4093 9254 8689 3509 10 20 3" at bounding box center [784, 275] width 1568 height 408
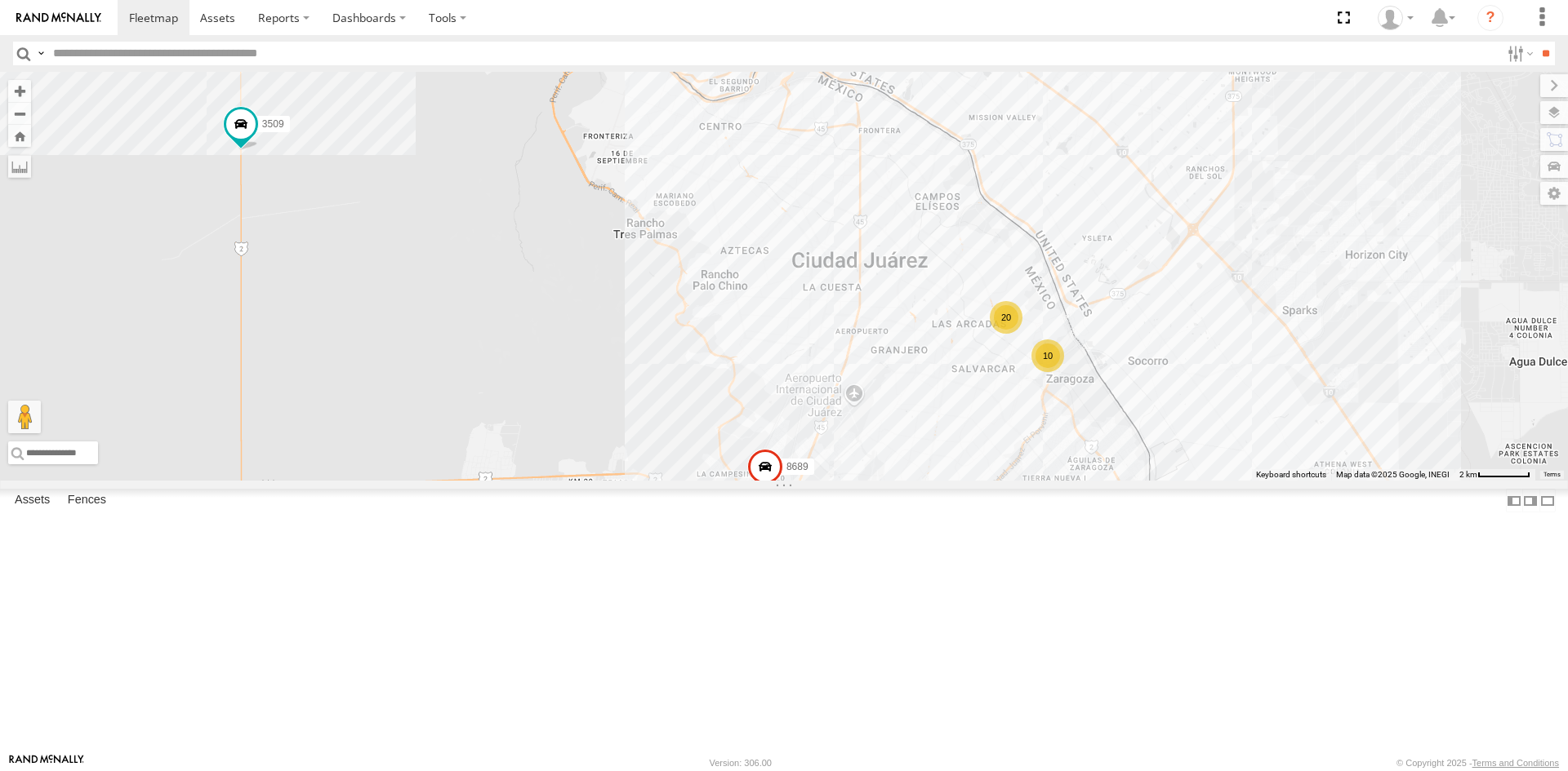
drag, startPoint x: 989, startPoint y: 540, endPoint x: 972, endPoint y: 513, distance: 31.9
click at [972, 481] on div "4093 9254 8689 3509 10 20 3 12 0054" at bounding box center [784, 275] width 1568 height 408
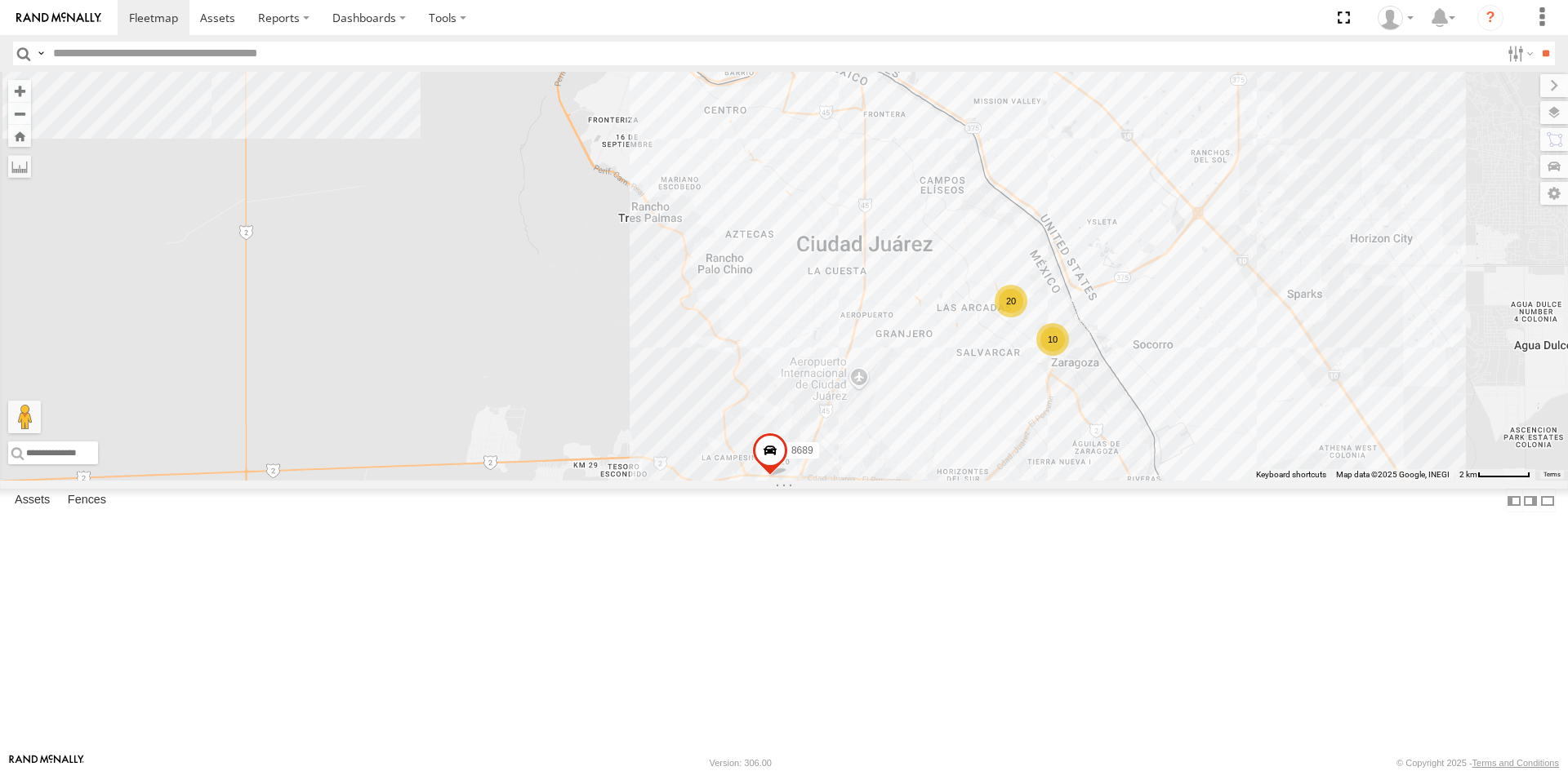
drag, startPoint x: 930, startPoint y: 389, endPoint x: 938, endPoint y: 375, distance: 16.1
click at [938, 375] on div "4093 3509 9254 8689 0054 12 10 20" at bounding box center [784, 275] width 1568 height 408
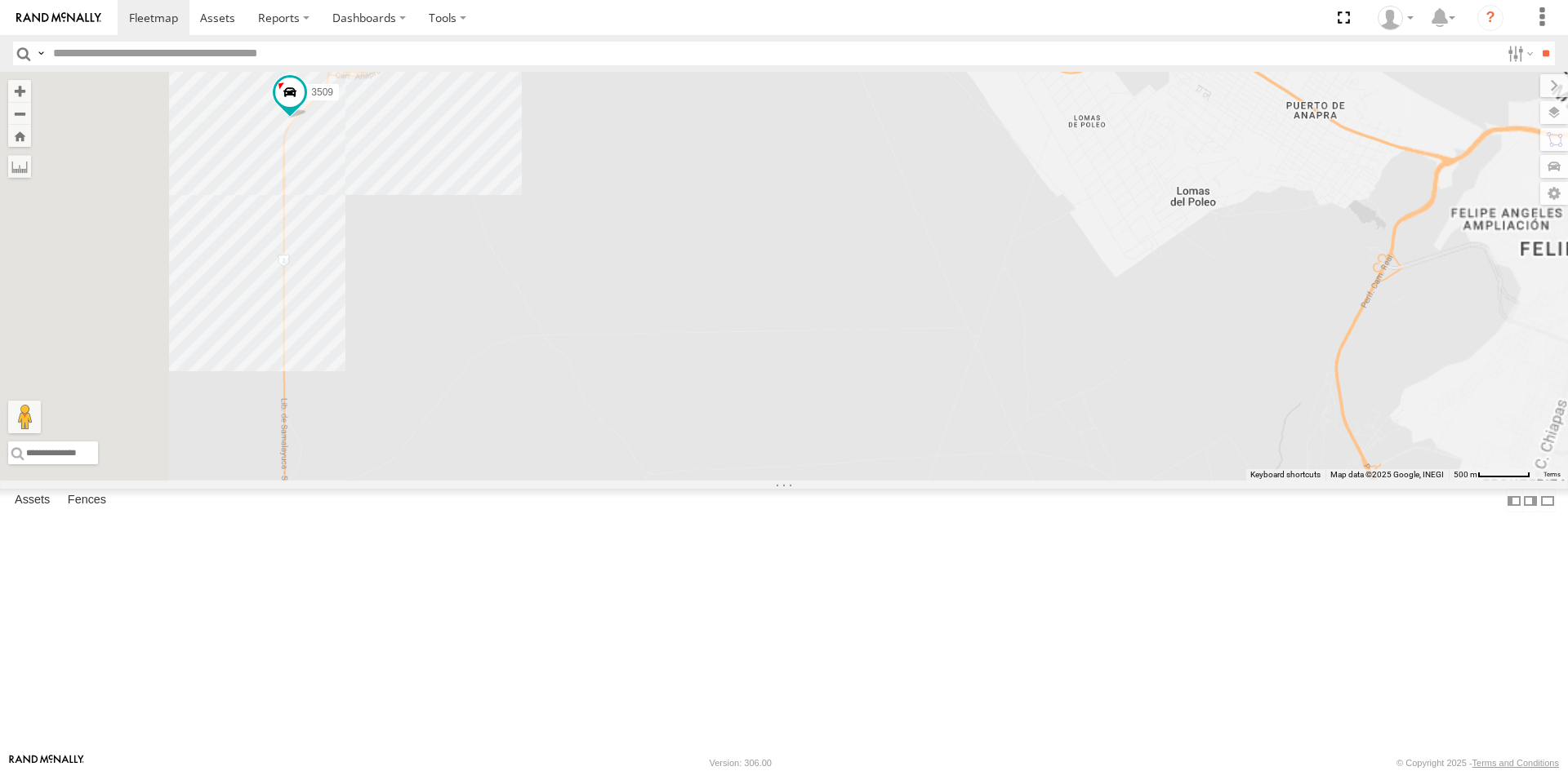
drag, startPoint x: 568, startPoint y: 262, endPoint x: 617, endPoint y: 289, distance: 55.9
click at [614, 288] on div "4093 [CREDIT_CARD_NUMBER]" at bounding box center [784, 275] width 1568 height 408
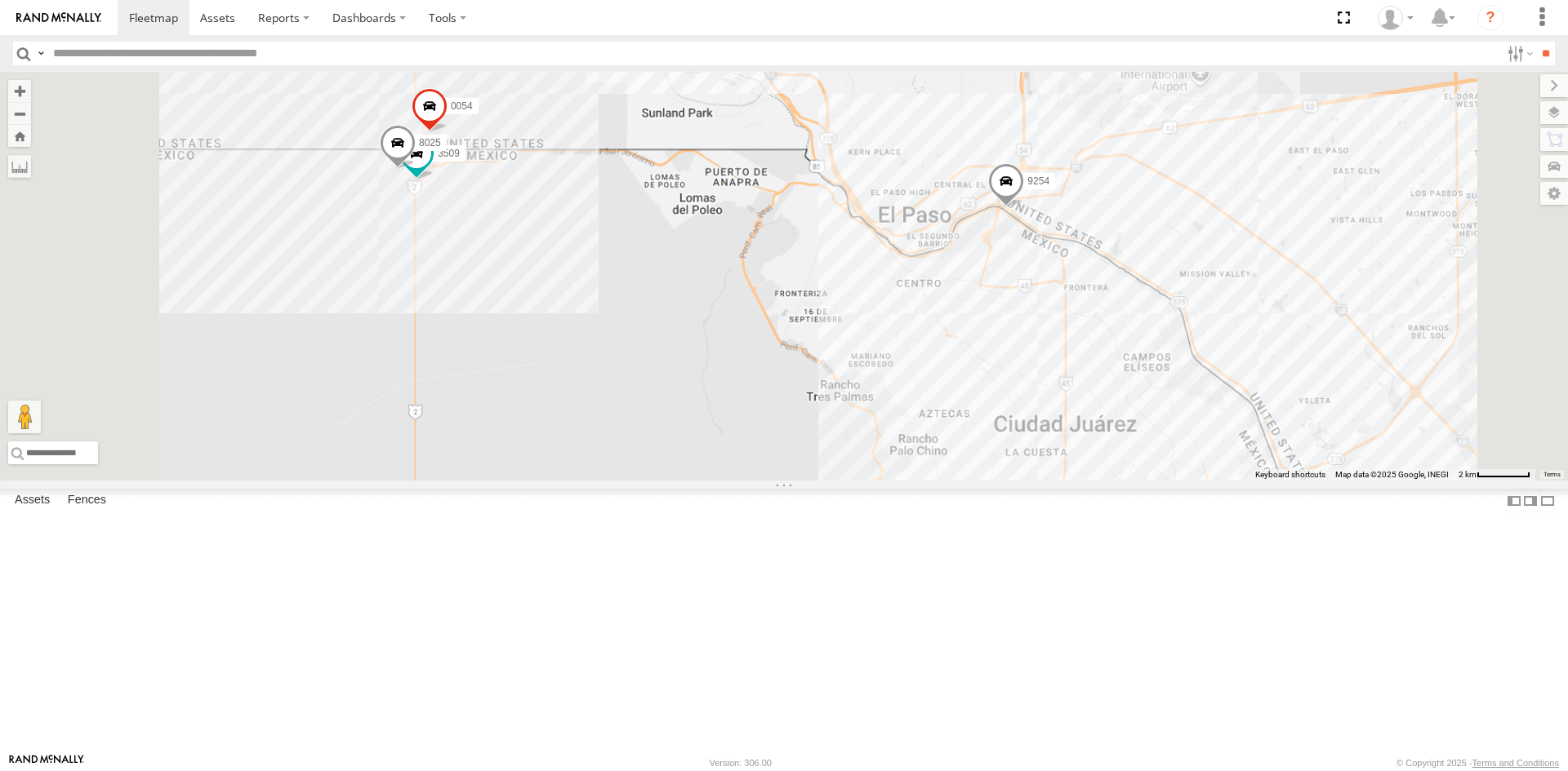
drag, startPoint x: 736, startPoint y: 371, endPoint x: 691, endPoint y: 312, distance: 74.2
click at [691, 312] on div "4093 3509 9254 8689 0054 8025" at bounding box center [784, 275] width 1568 height 408
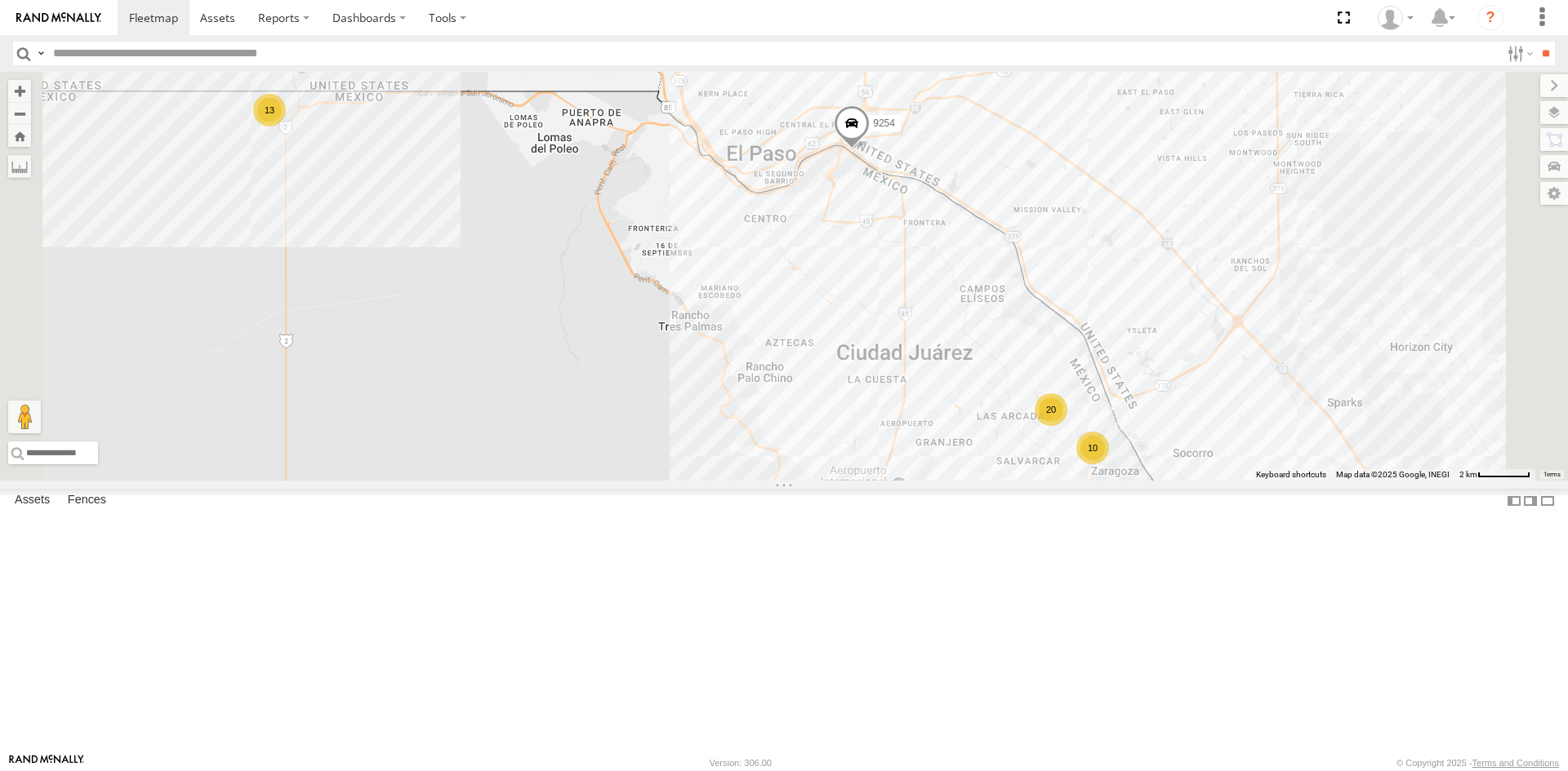
drag, startPoint x: 1259, startPoint y: 422, endPoint x: 1141, endPoint y: 365, distance: 131.0
click at [1141, 365] on div "[CREDIT_CARD_NUMBER] 13 10 20" at bounding box center [784, 275] width 1568 height 408
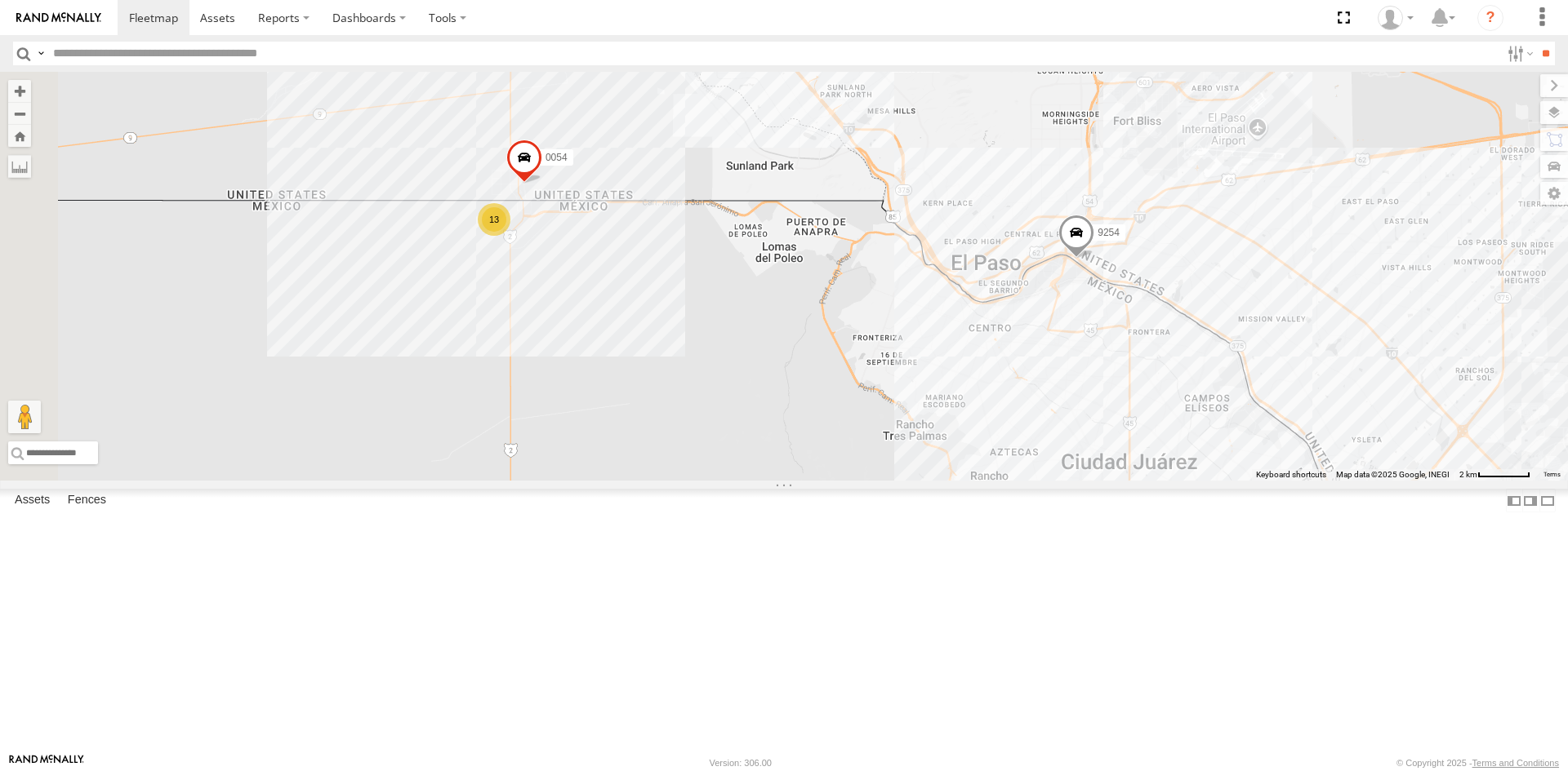
drag, startPoint x: 958, startPoint y: 396, endPoint x: 1186, endPoint y: 504, distance: 252.3
click at [1186, 481] on div "[CREDIT_CARD_NUMBER] 13 10 20" at bounding box center [784, 275] width 1568 height 408
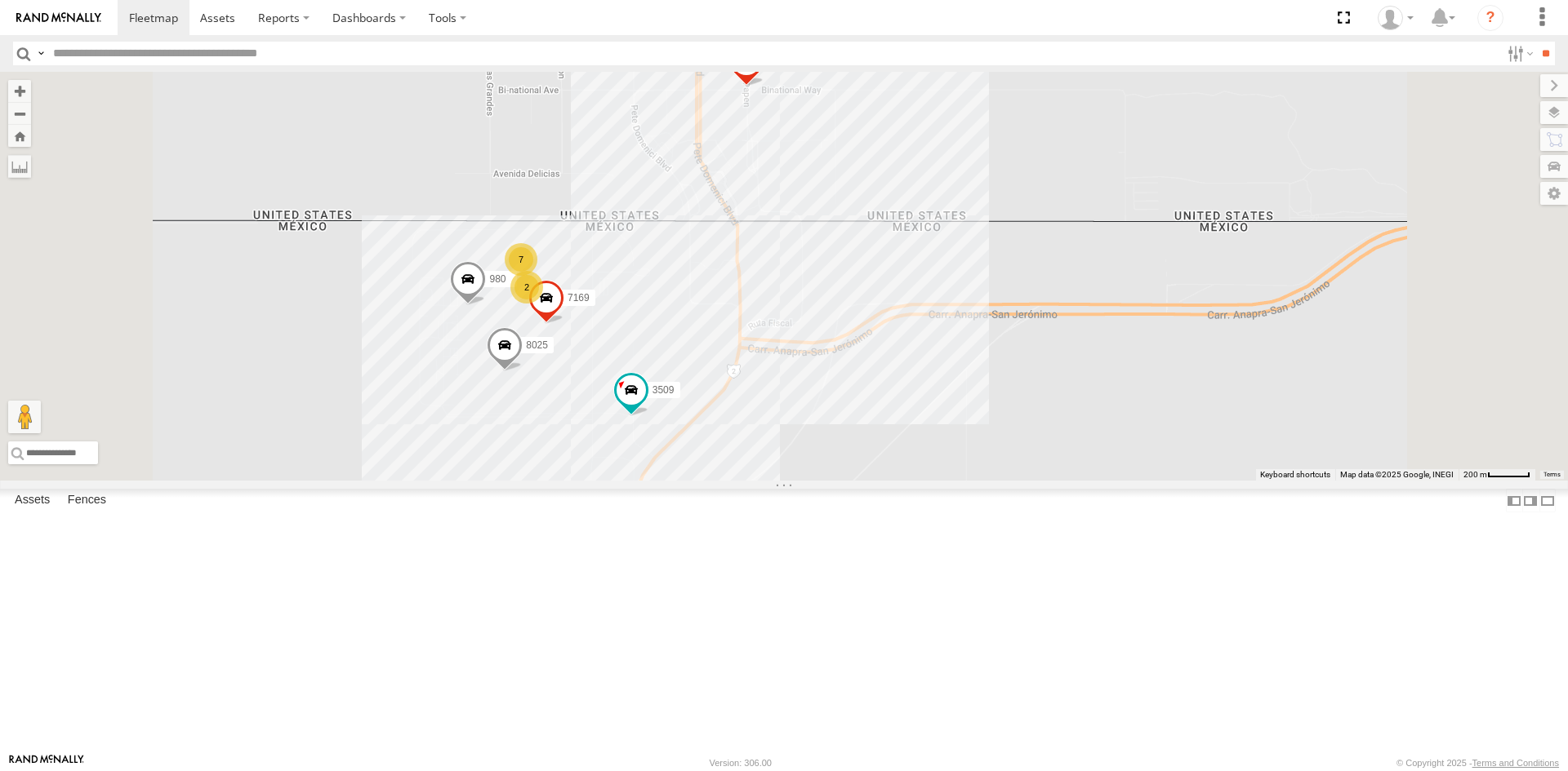
drag, startPoint x: 838, startPoint y: 577, endPoint x: 845, endPoint y: 527, distance: 50.5
click at [845, 481] on div "[CREDIT_CARD_NUMBER] 8025 2 3509 7 980 7169" at bounding box center [784, 275] width 1568 height 408
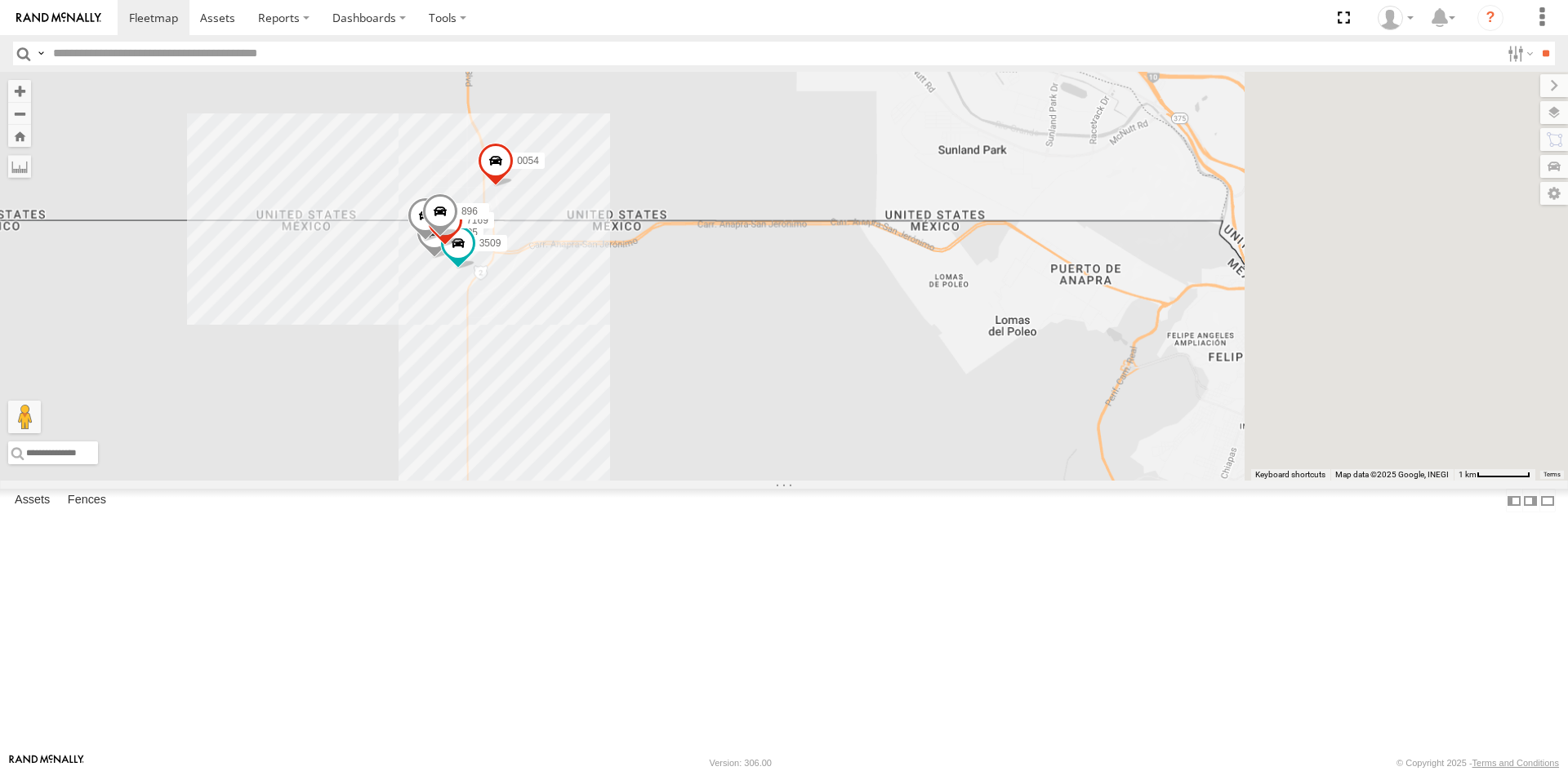
drag, startPoint x: 892, startPoint y: 442, endPoint x: 493, endPoint y: 376, distance: 404.4
click at [508, 382] on div "[CREDIT_CARD_NUMBER] 8025 3509 980 7169 896" at bounding box center [784, 275] width 1568 height 408
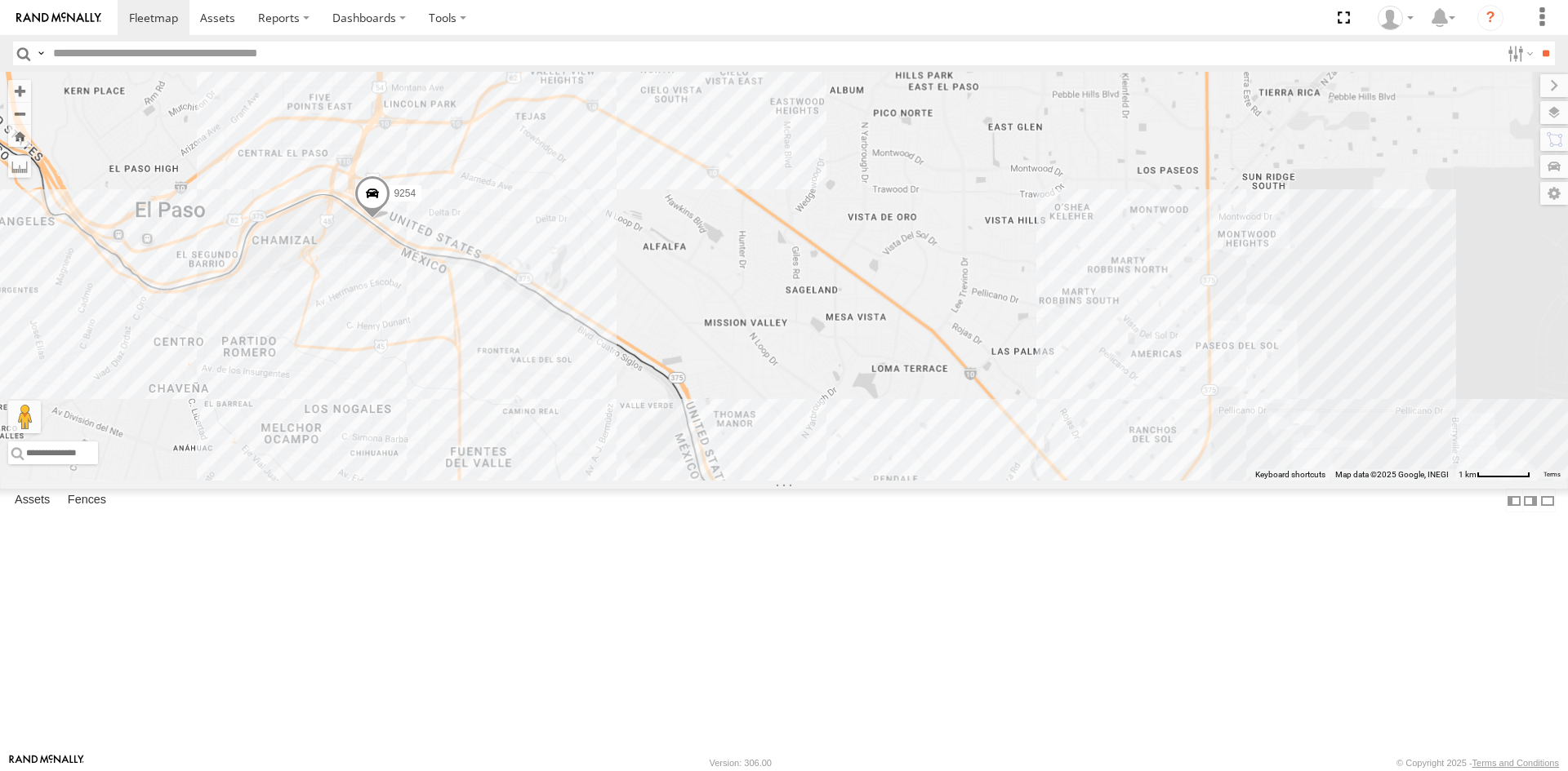
drag, startPoint x: 872, startPoint y: 387, endPoint x: 1149, endPoint y: 475, distance: 290.6
click at [1204, 481] on div "[CREDIT_CARD_NUMBER] 8025 3509 980 7169 896" at bounding box center [784, 275] width 1568 height 408
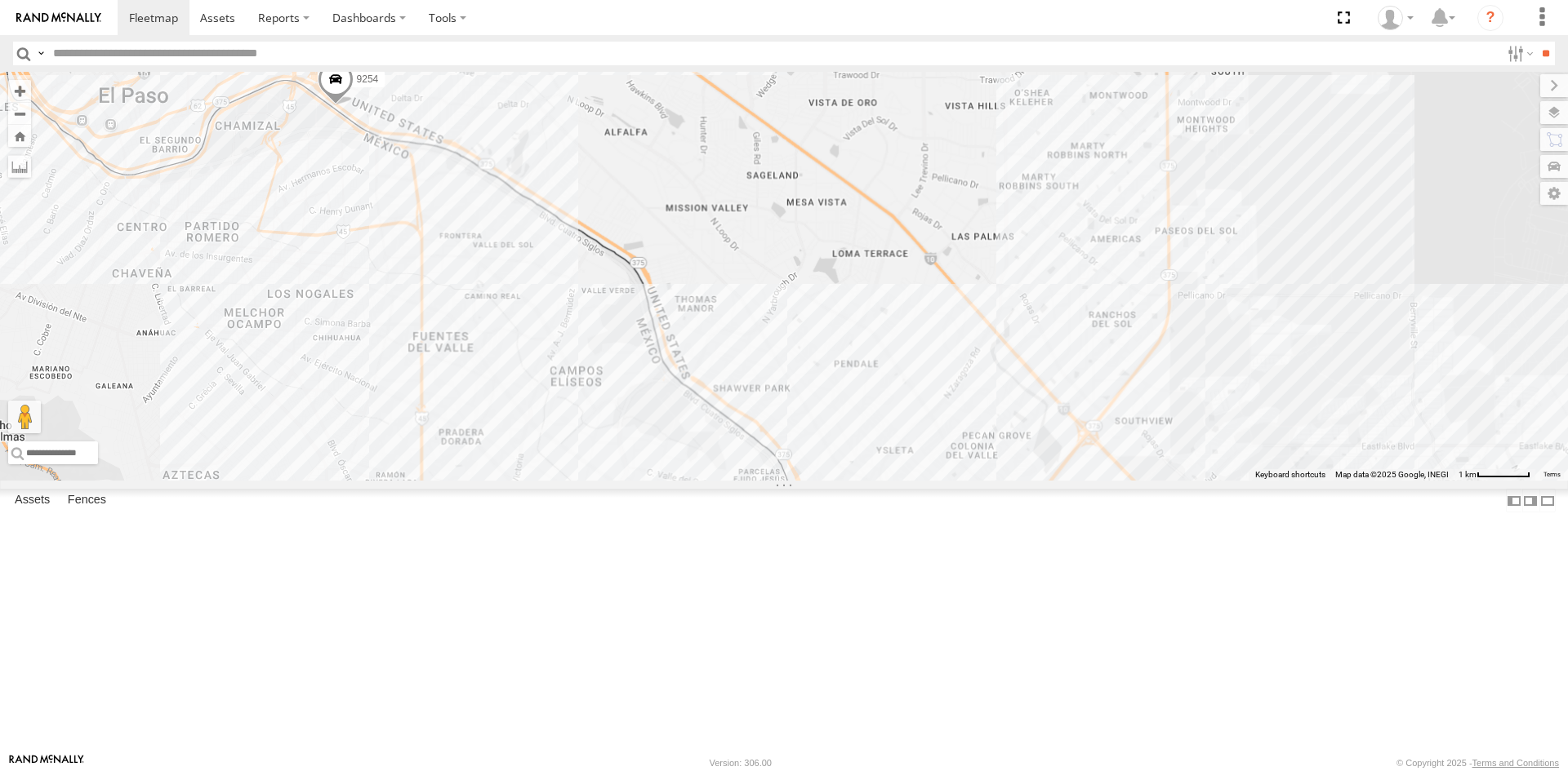
drag, startPoint x: 1116, startPoint y: 483, endPoint x: 897, endPoint y: 279, distance: 299.3
click at [897, 279] on div "[CREDIT_CARD_NUMBER] 8025 3509 980 7169 896" at bounding box center [784, 275] width 1568 height 408
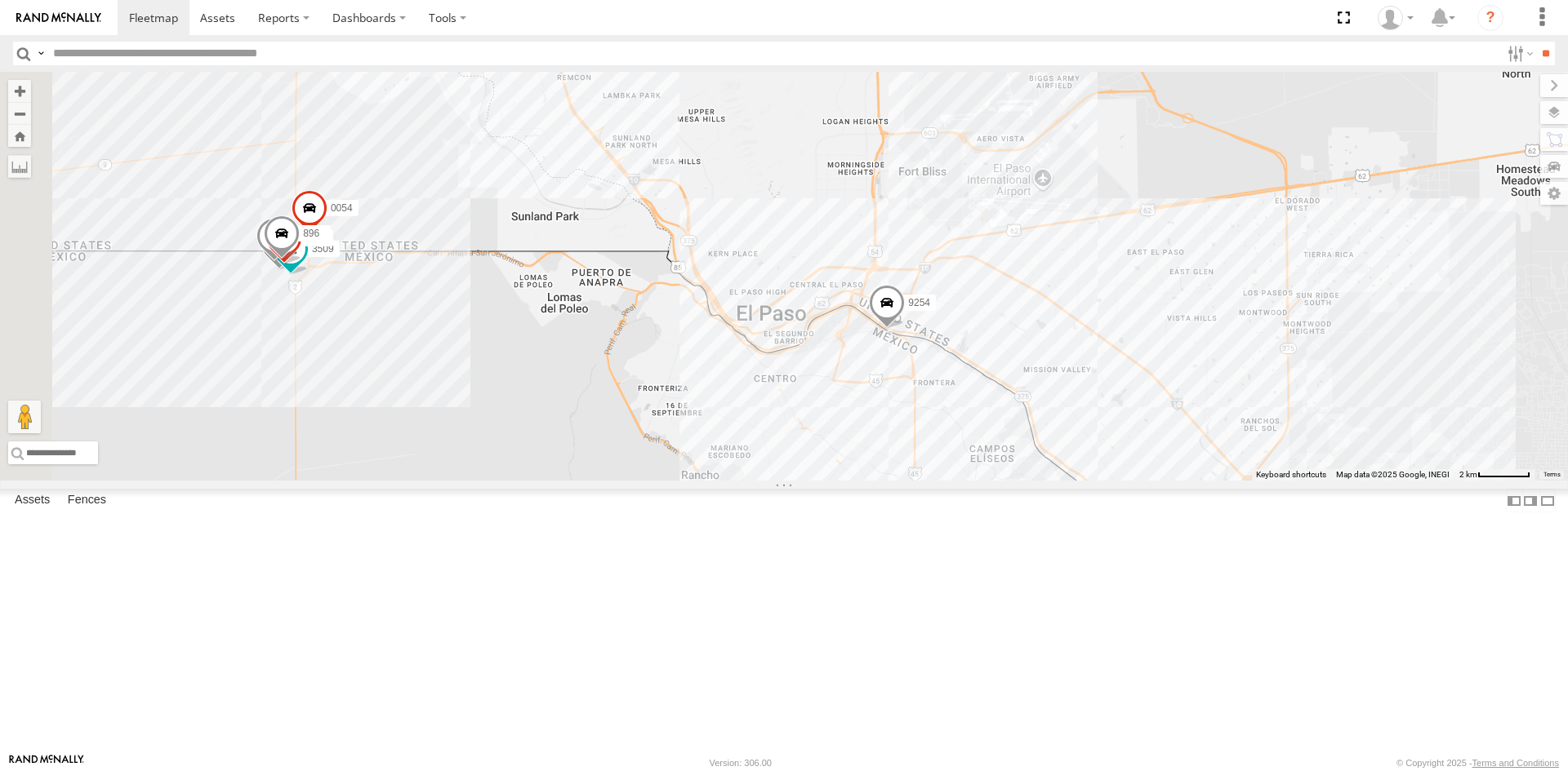
drag, startPoint x: 716, startPoint y: 366, endPoint x: 1073, endPoint y: 558, distance: 405.4
click at [1078, 481] on div "[CREDIT_CARD_NUMBER] 8025 3509 980 7169 896 10 20" at bounding box center [784, 275] width 1568 height 408
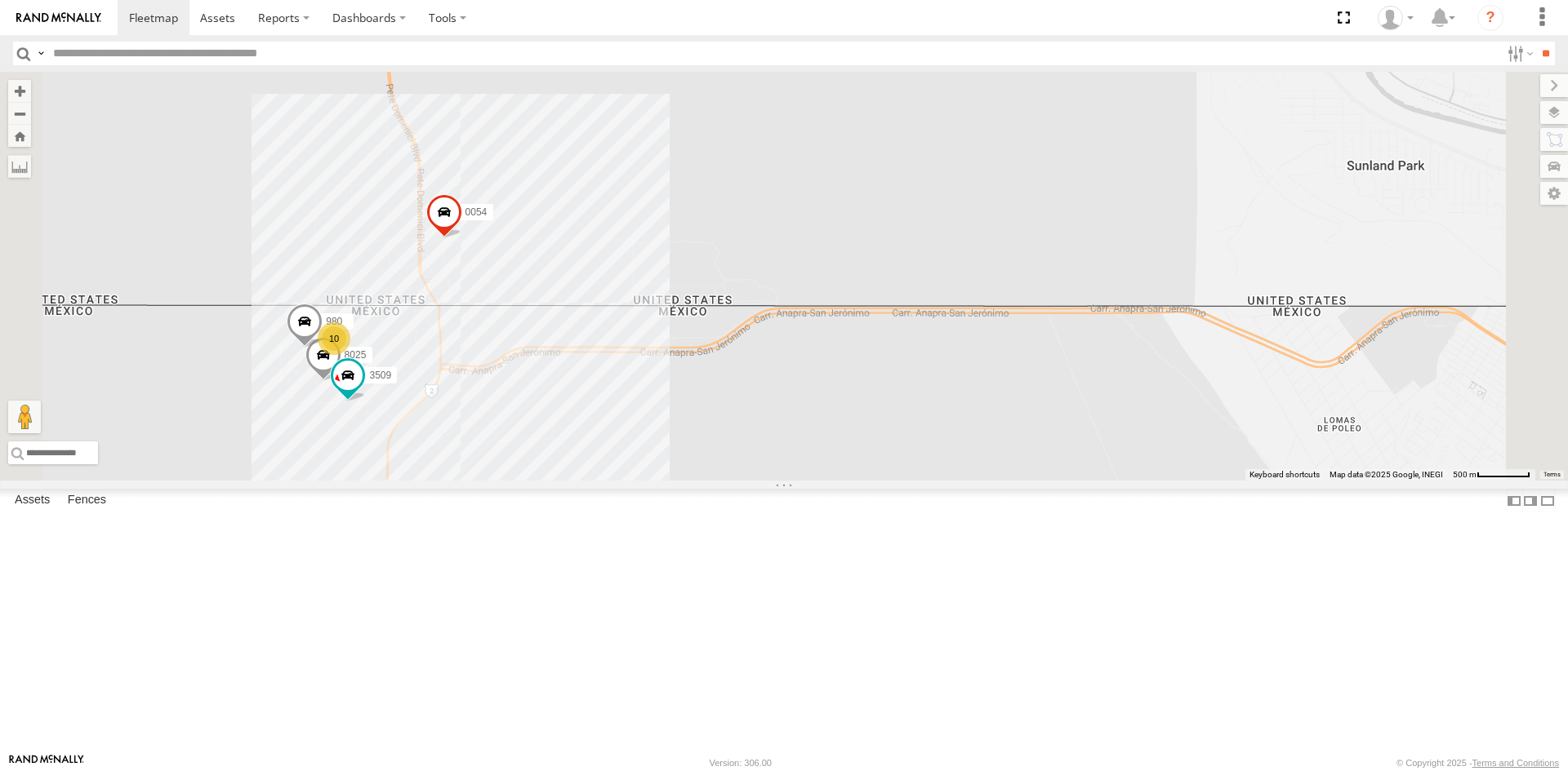
drag, startPoint x: 836, startPoint y: 519, endPoint x: 808, endPoint y: 502, distance: 32.8
click at [808, 481] on div "[CREDIT_CARD_NUMBER] 8025 3509 980 10" at bounding box center [784, 275] width 1568 height 408
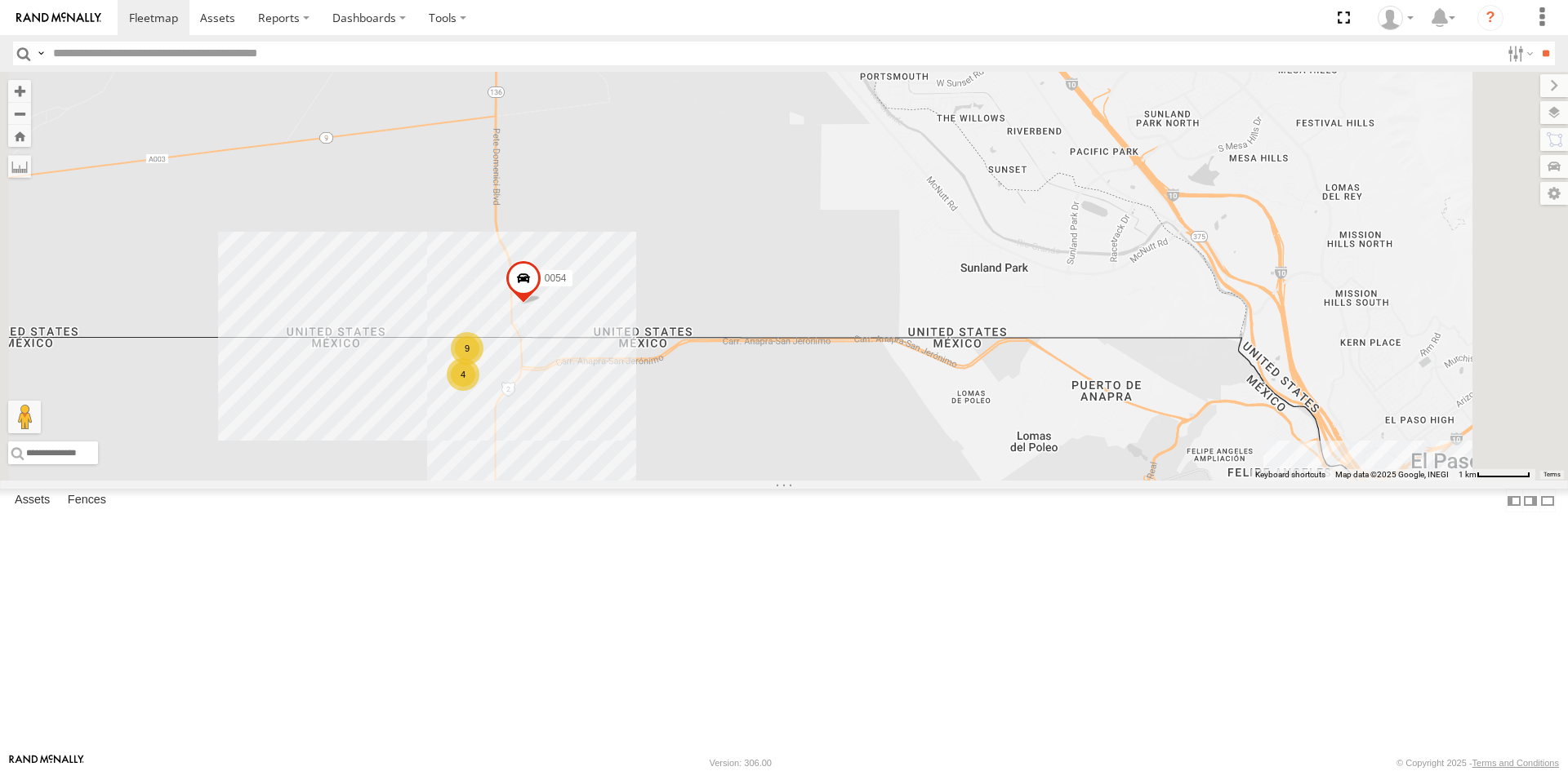
drag, startPoint x: 1013, startPoint y: 535, endPoint x: 689, endPoint y: 326, distance: 385.6
click at [698, 339] on div "[CREDIT_CARD_NUMBER] 4 9" at bounding box center [784, 275] width 1568 height 408
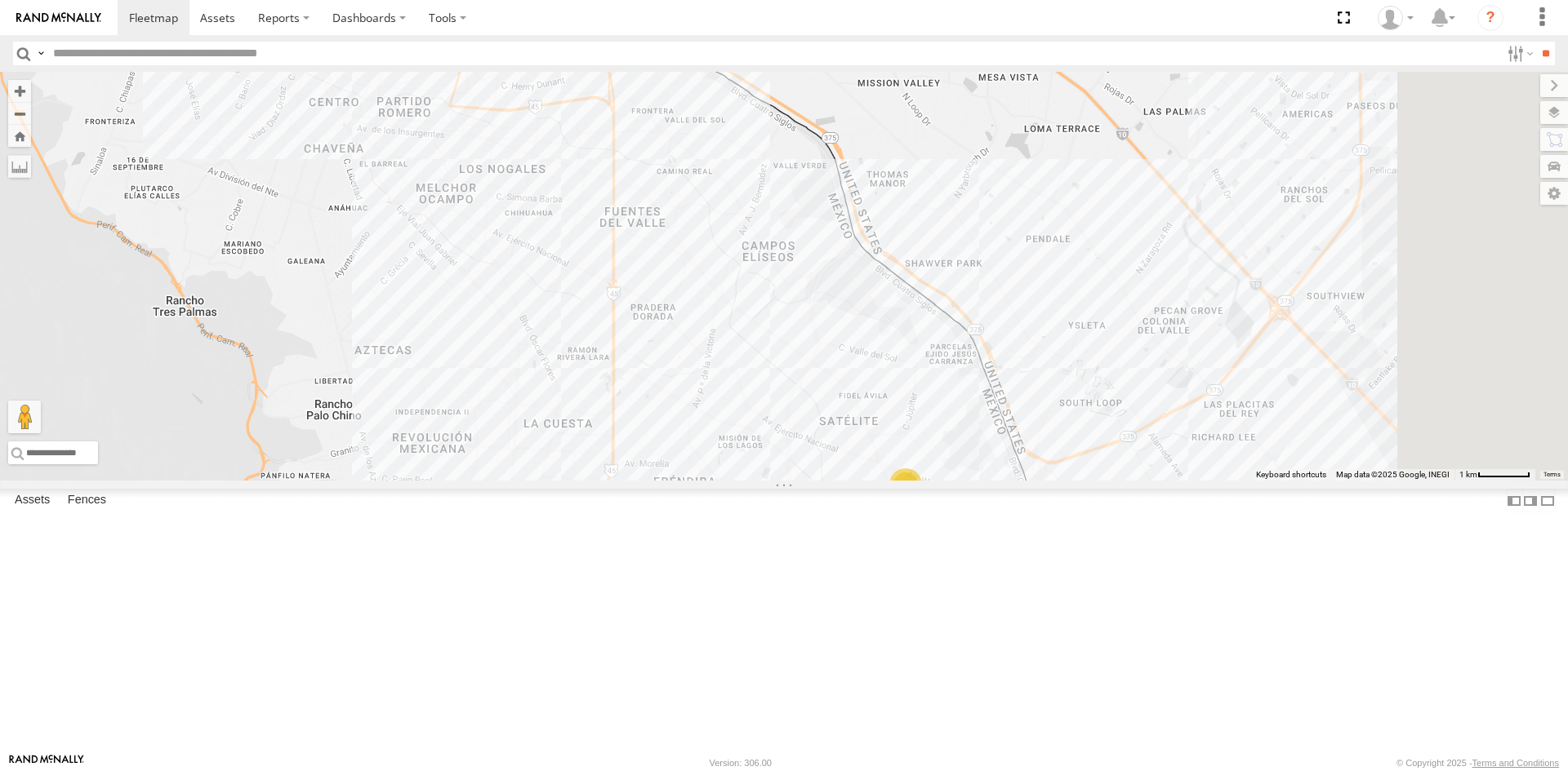
drag, startPoint x: 987, startPoint y: 424, endPoint x: 701, endPoint y: 452, distance: 287.4
click at [702, 454] on div "[CREDIT_CARD_NUMBER] 4 9 10 20" at bounding box center [784, 275] width 1568 height 408
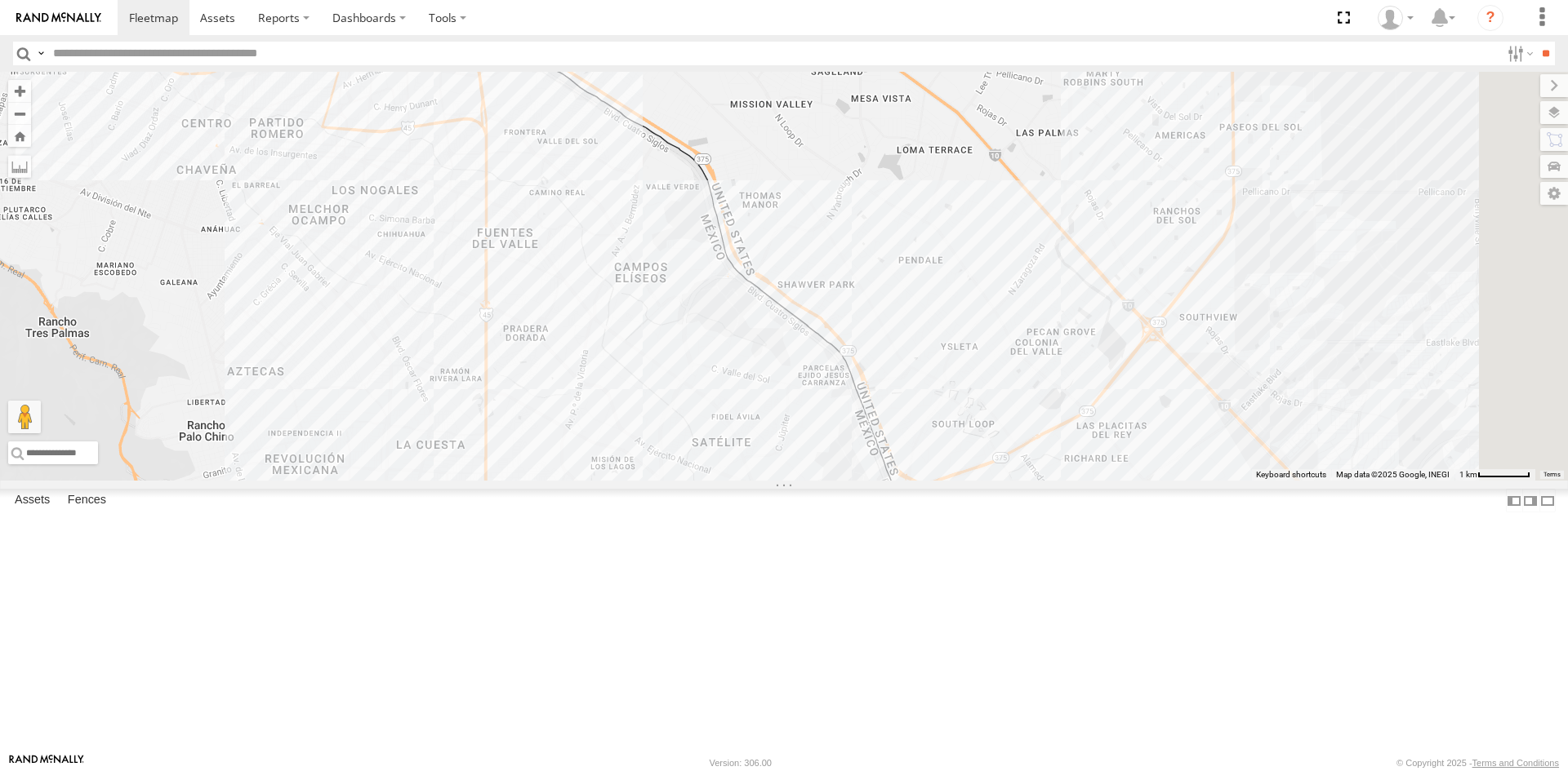
drag, startPoint x: 958, startPoint y: 408, endPoint x: 966, endPoint y: 446, distance: 38.8
click at [966, 446] on div "[CREDIT_CARD_NUMBER] 4 9 10 20" at bounding box center [784, 275] width 1568 height 408
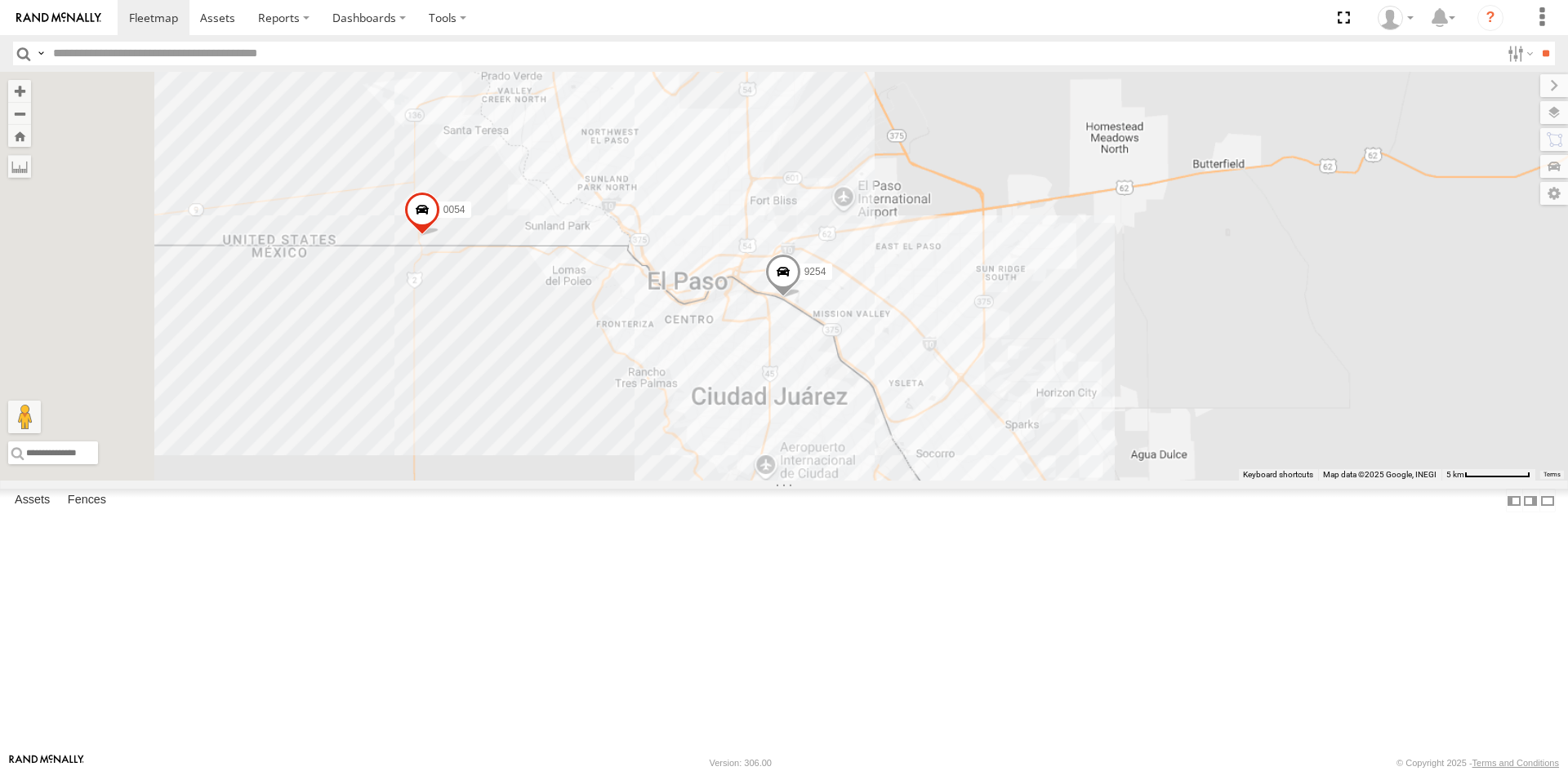
drag, startPoint x: 684, startPoint y: 520, endPoint x: 972, endPoint y: 529, distance: 288.1
click at [972, 481] on div "[CREDIT_CARD_NUMBER]" at bounding box center [784, 275] width 1568 height 408
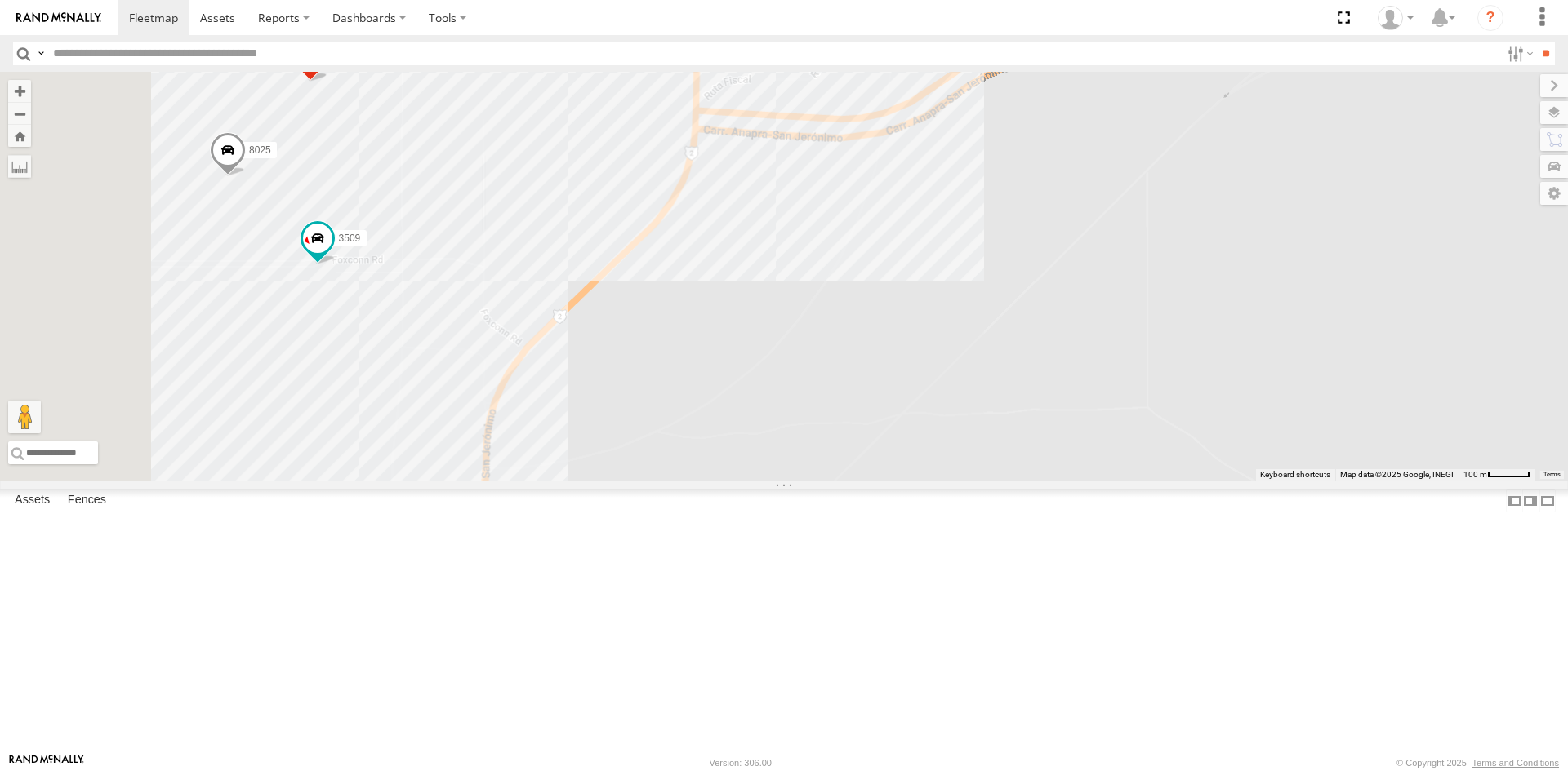
drag, startPoint x: 625, startPoint y: 492, endPoint x: 893, endPoint y: 478, distance: 268.4
click at [882, 479] on div "4093 9254 8689 8025 3509 0054 7169" at bounding box center [784, 275] width 1568 height 408
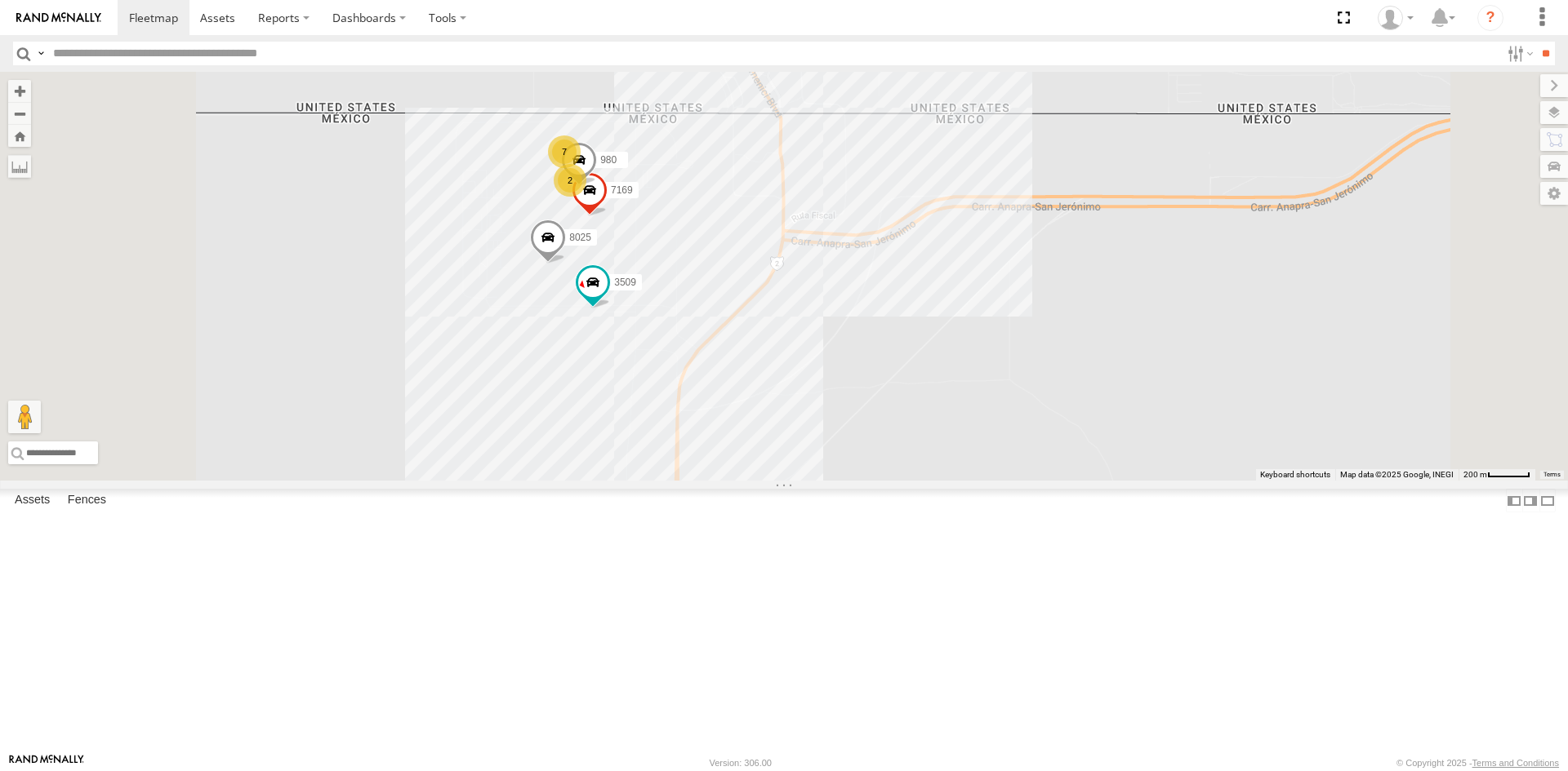
drag, startPoint x: 709, startPoint y: 403, endPoint x: 816, endPoint y: 408, distance: 107.1
click at [816, 408] on div "4093 9254 8689 8025 3509 0054 7169 980 2 7" at bounding box center [784, 275] width 1568 height 408
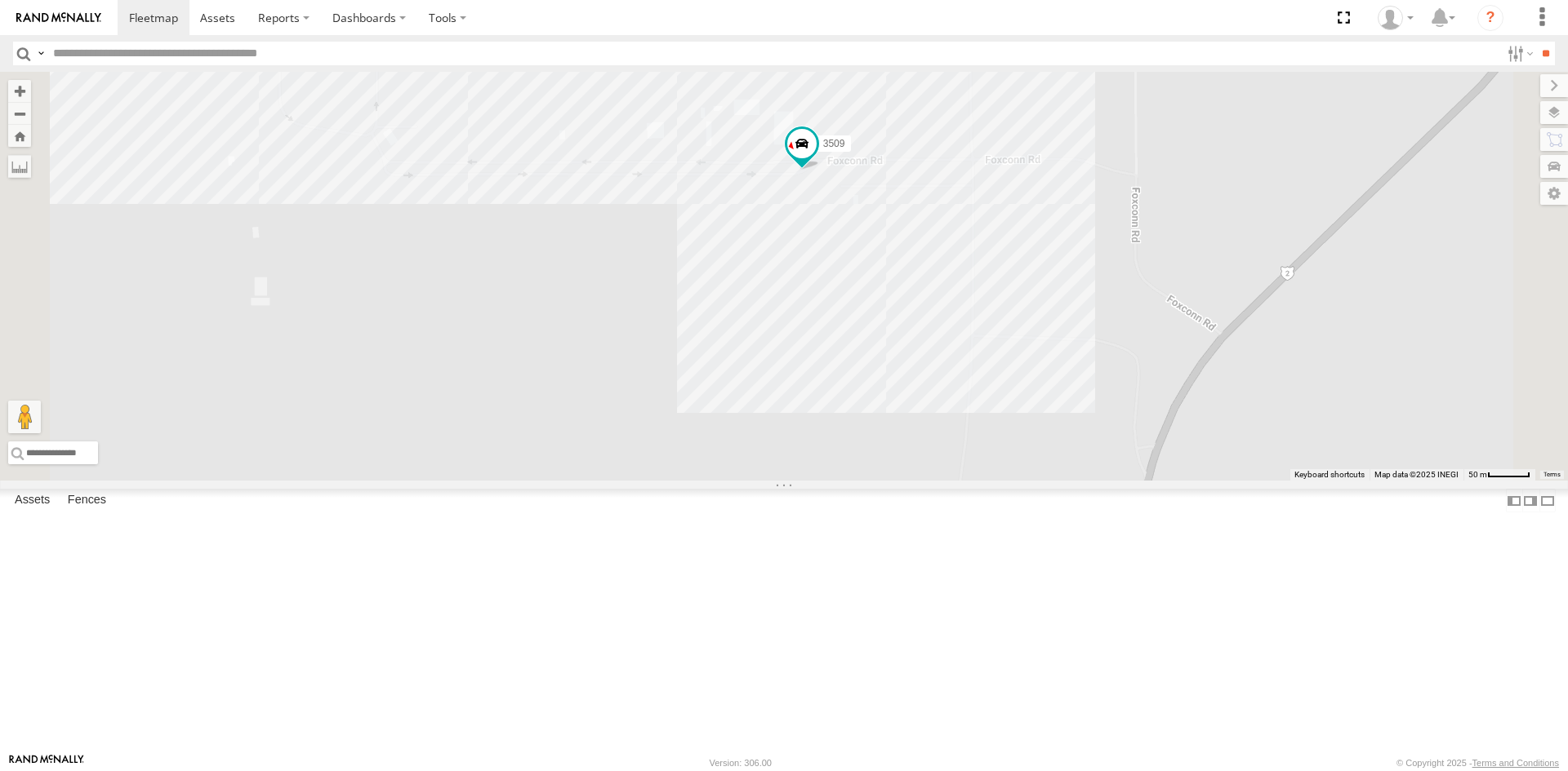
drag, startPoint x: 956, startPoint y: 415, endPoint x: 944, endPoint y: 434, distance: 22.5
click at [944, 434] on div "[CREDIT_CARD_NUMBER] 8025 3509 7169" at bounding box center [784, 275] width 1568 height 408
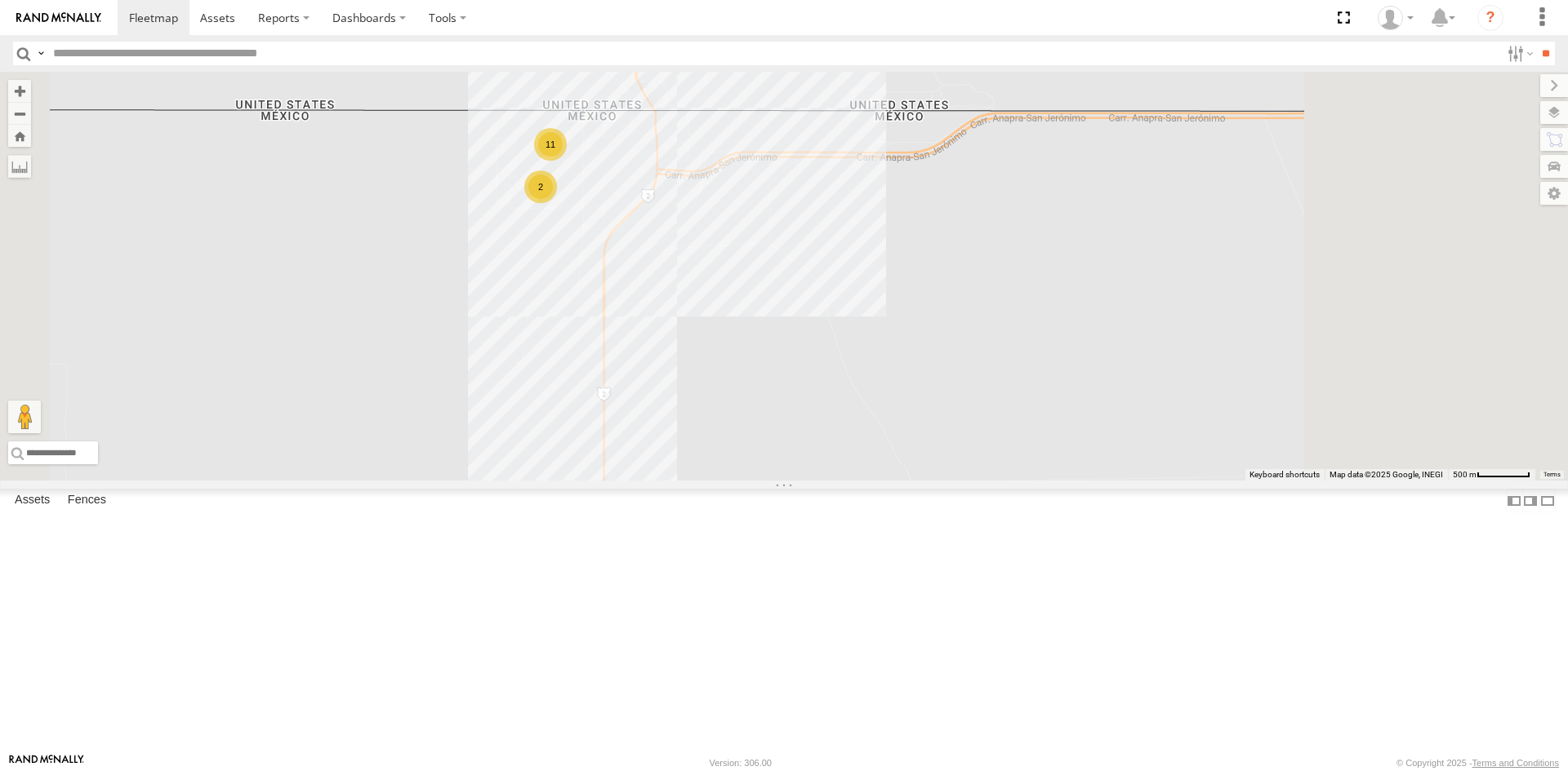
drag, startPoint x: 968, startPoint y: 374, endPoint x: 797, endPoint y: 432, distance: 180.6
click at [803, 433] on div "[CREDIT_CARD_NUMBER] 2 11" at bounding box center [784, 275] width 1568 height 408
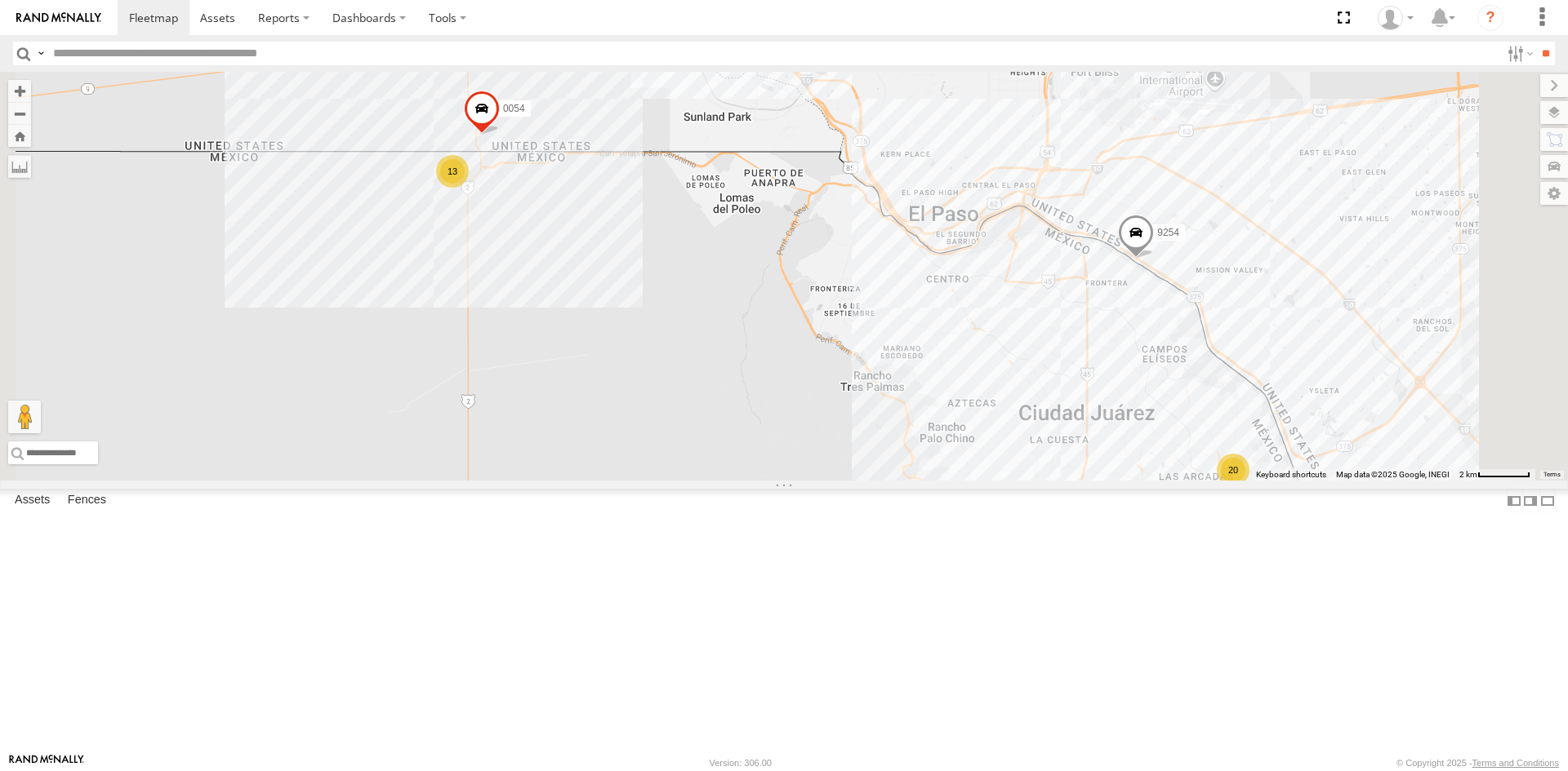
drag, startPoint x: 974, startPoint y: 503, endPoint x: 883, endPoint y: 378, distance: 154.6
click at [883, 378] on div "[CREDIT_CARD_NUMBER] 13 10 20 3" at bounding box center [784, 275] width 1568 height 408
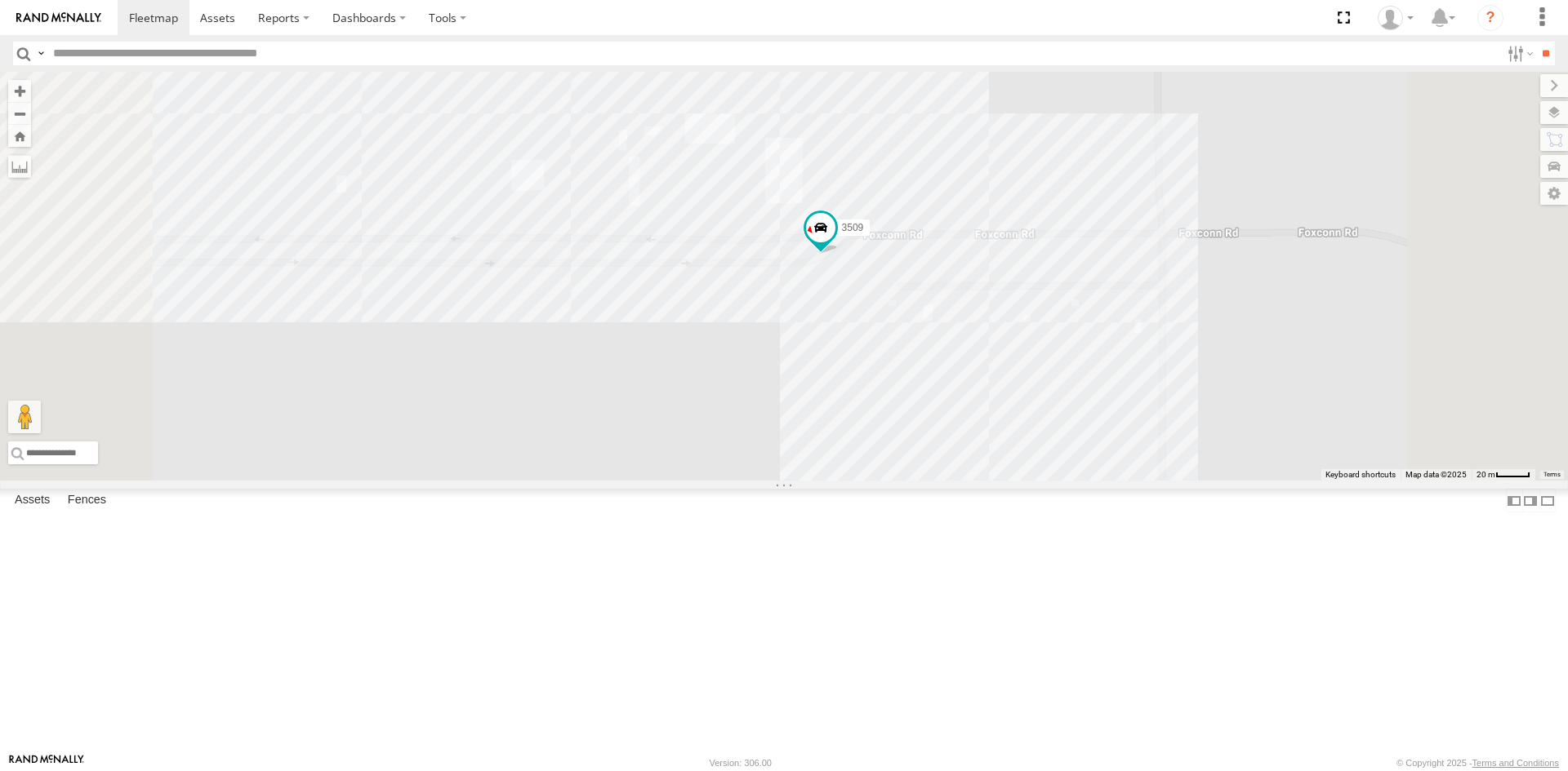
drag, startPoint x: 810, startPoint y: 409, endPoint x: 845, endPoint y: 403, distance: 35.5
click at [844, 403] on div "[CREDIT_CARD_NUMBER] 8025 896 5810 CAMARA 3509 980 7169" at bounding box center [784, 275] width 1568 height 408
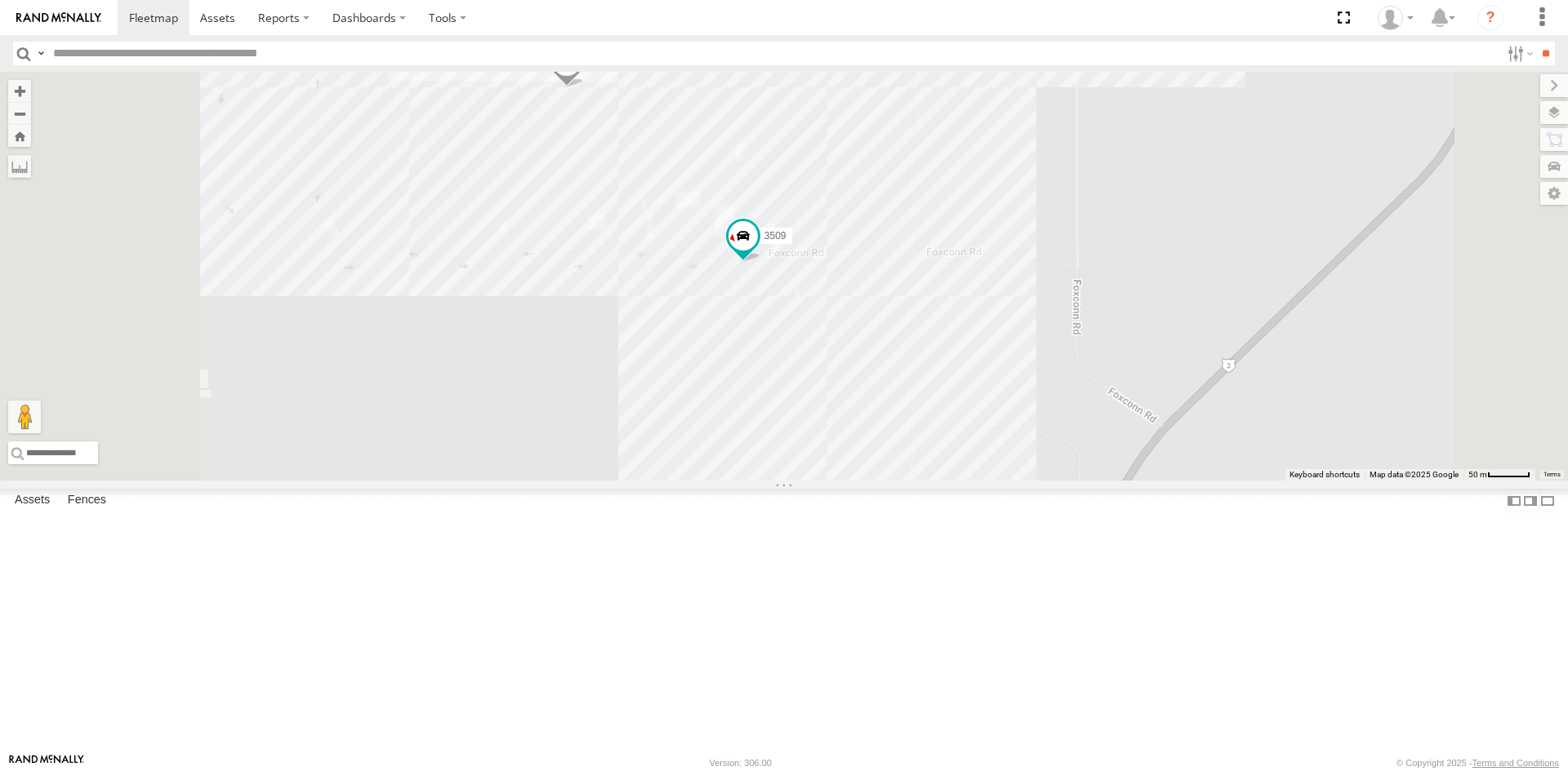
drag, startPoint x: 851, startPoint y: 430, endPoint x: 863, endPoint y: 429, distance: 12.0
click at [863, 429] on div "[CREDIT_CARD_NUMBER] 8025 896 5810 CAMARA 3509 980 7169" at bounding box center [784, 275] width 1568 height 408
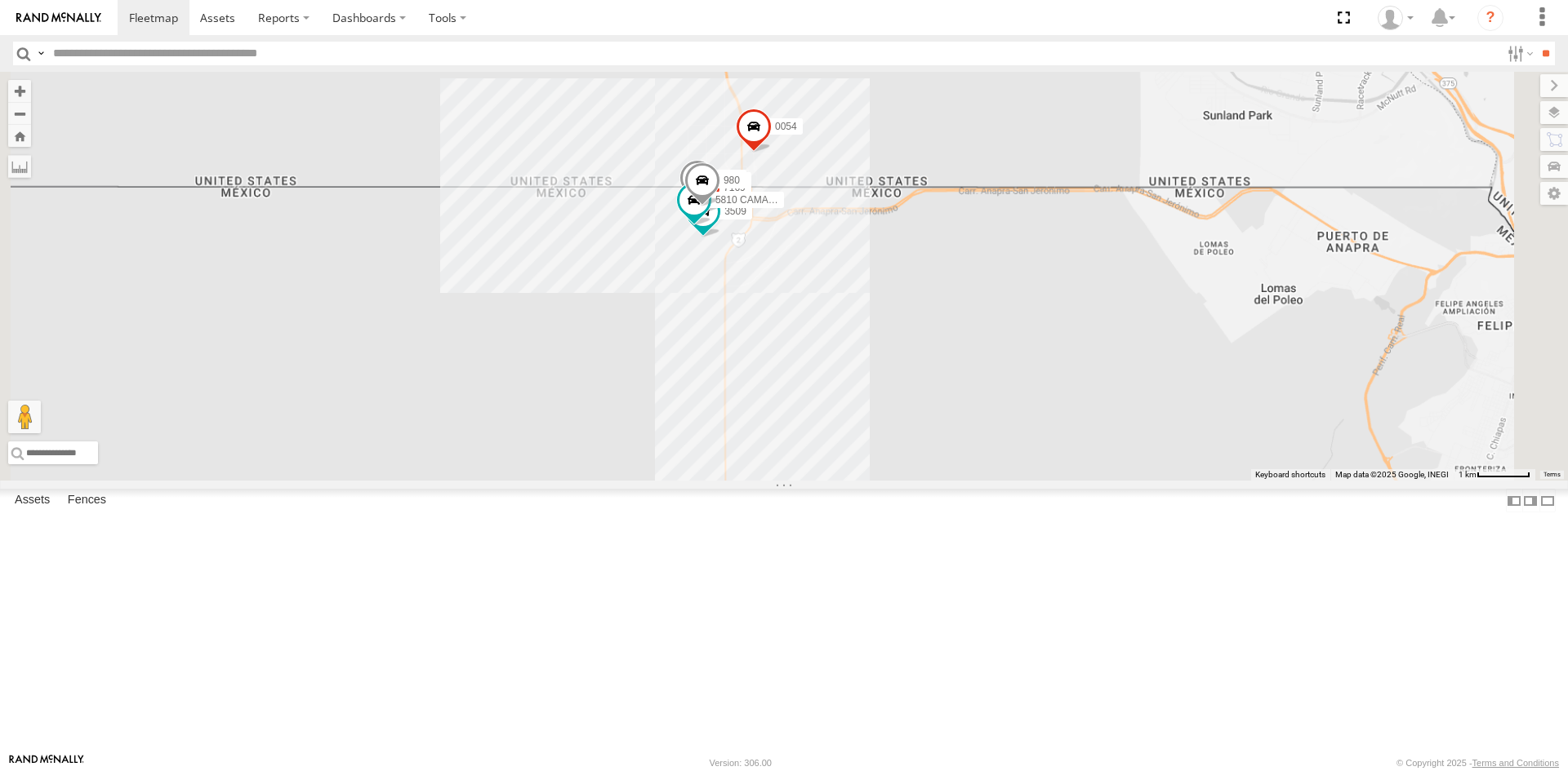
drag, startPoint x: 1419, startPoint y: 483, endPoint x: 847, endPoint y: 490, distance: 572.0
click at [873, 481] on div "[CREDIT_CARD_NUMBER] 8025 3509 7169 896 5810 CAMARA 980" at bounding box center [784, 275] width 1568 height 408
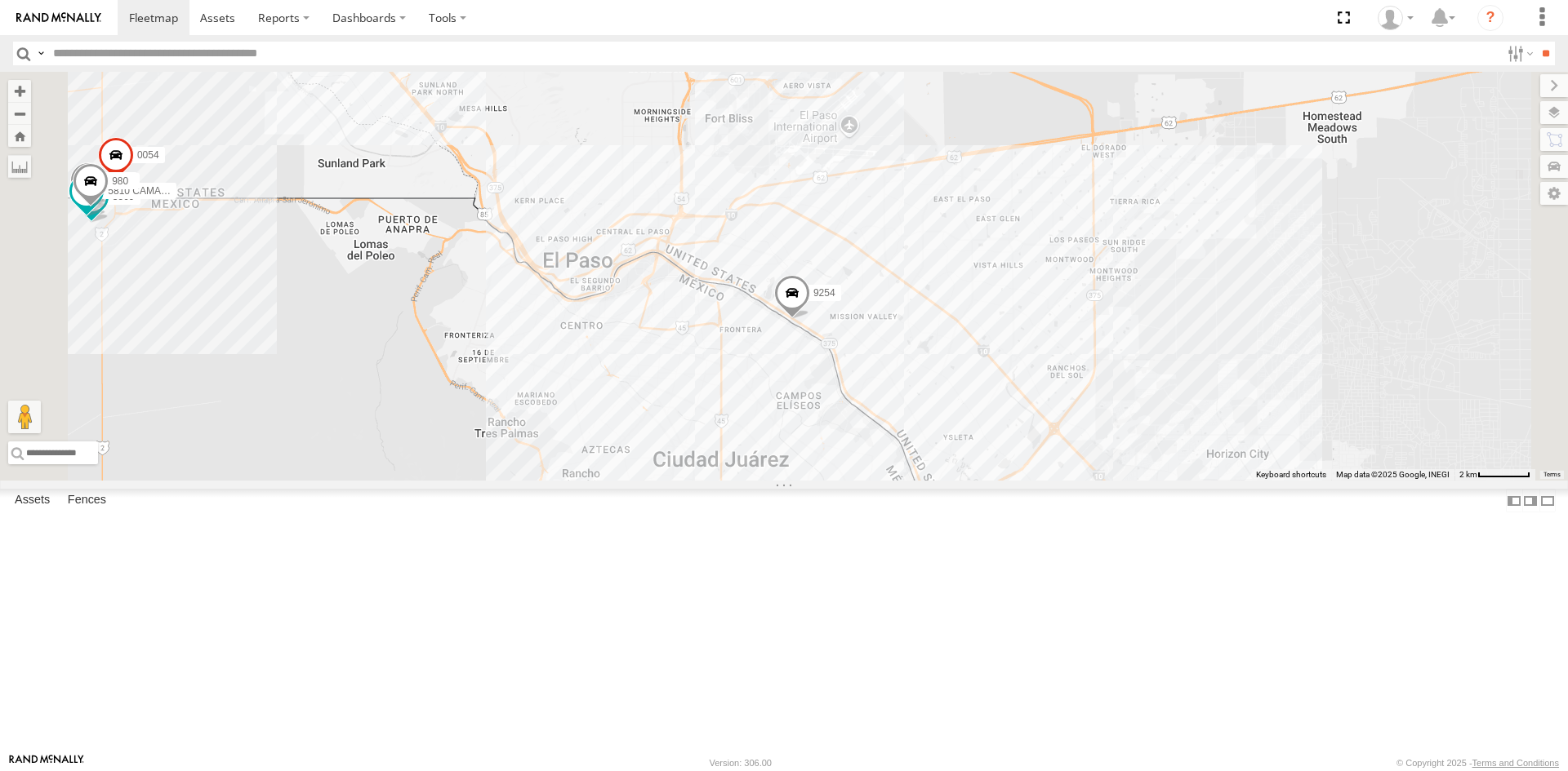
drag, startPoint x: 1149, startPoint y: 576, endPoint x: 1093, endPoint y: 502, distance: 92.8
click at [1093, 481] on div "[CREDIT_CARD_NUMBER] 8025 3509 7169 896 5810 CAMARA 980 10 20 3" at bounding box center [784, 275] width 1568 height 408
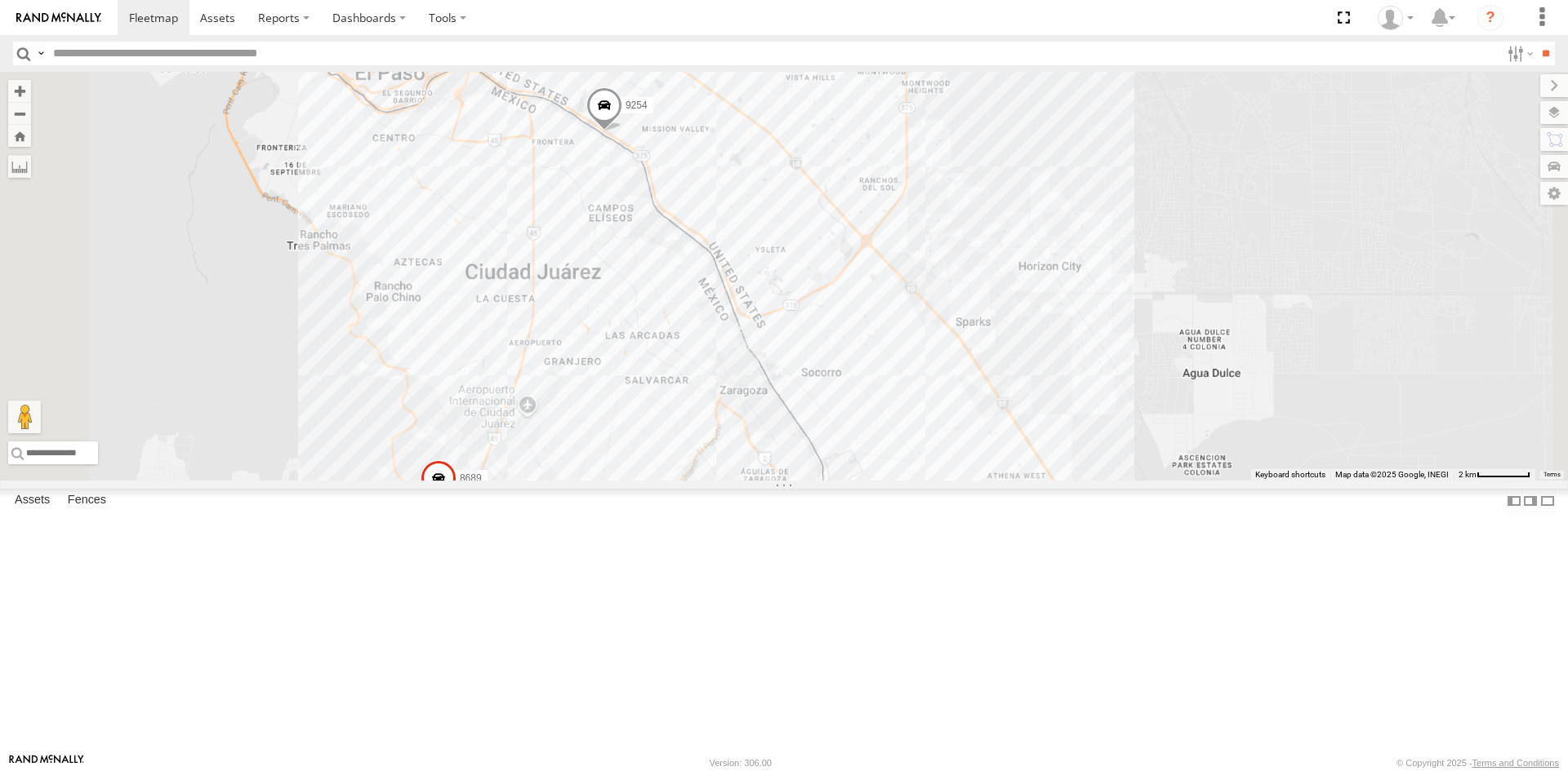
drag, startPoint x: 988, startPoint y: 334, endPoint x: 967, endPoint y: 319, distance: 25.8
click at [967, 319] on div "[CREDIT_CARD_NUMBER] 8025 3509 7169 896 5810 CAMARA 980" at bounding box center [784, 275] width 1568 height 408
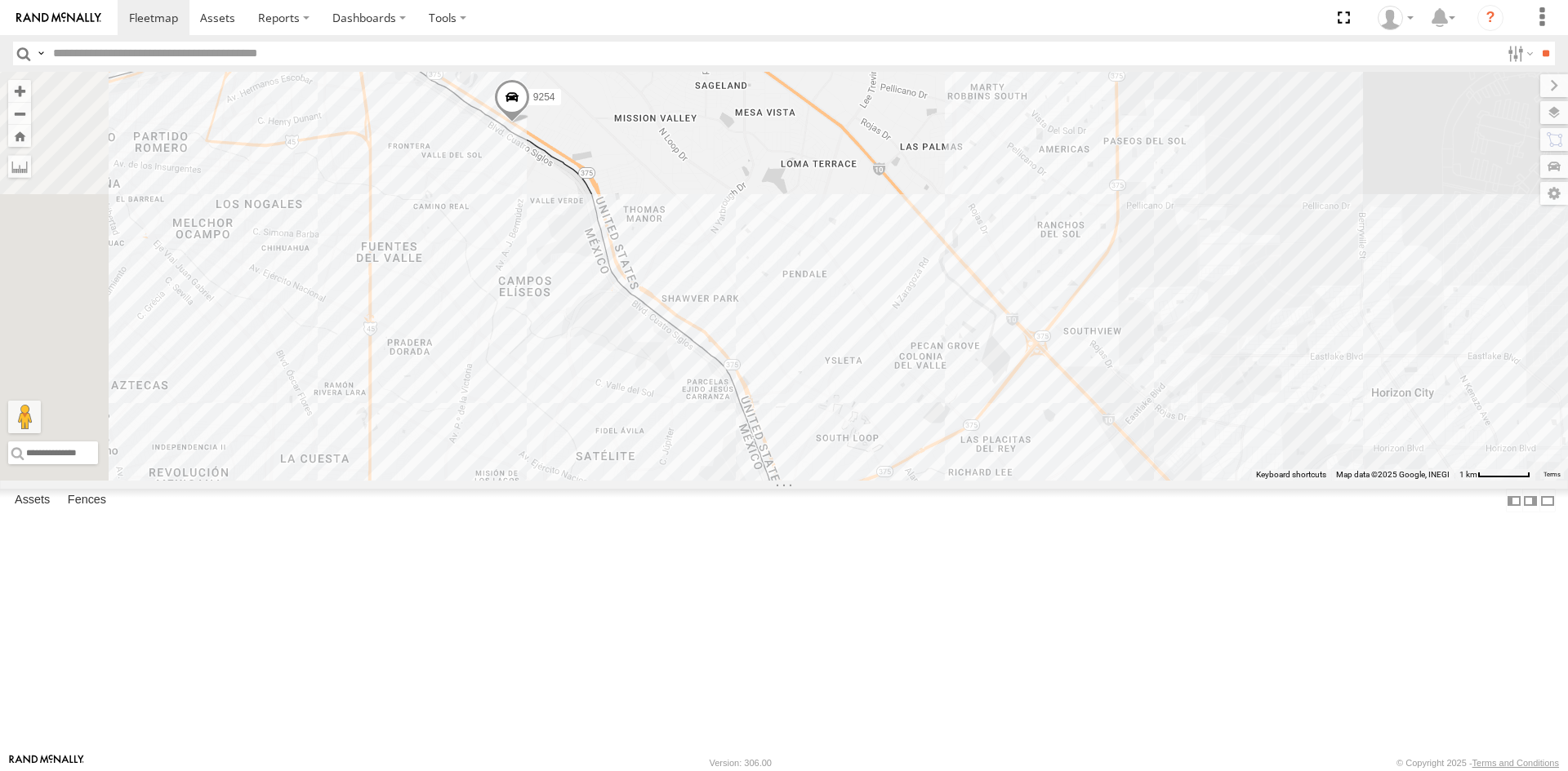
drag, startPoint x: 933, startPoint y: 438, endPoint x: 947, endPoint y: 488, distance: 51.9
click at [947, 481] on div "[CREDIT_CARD_NUMBER] 8025 3509 7169 896 5810 CAMARA 980 10 20" at bounding box center [784, 275] width 1568 height 408
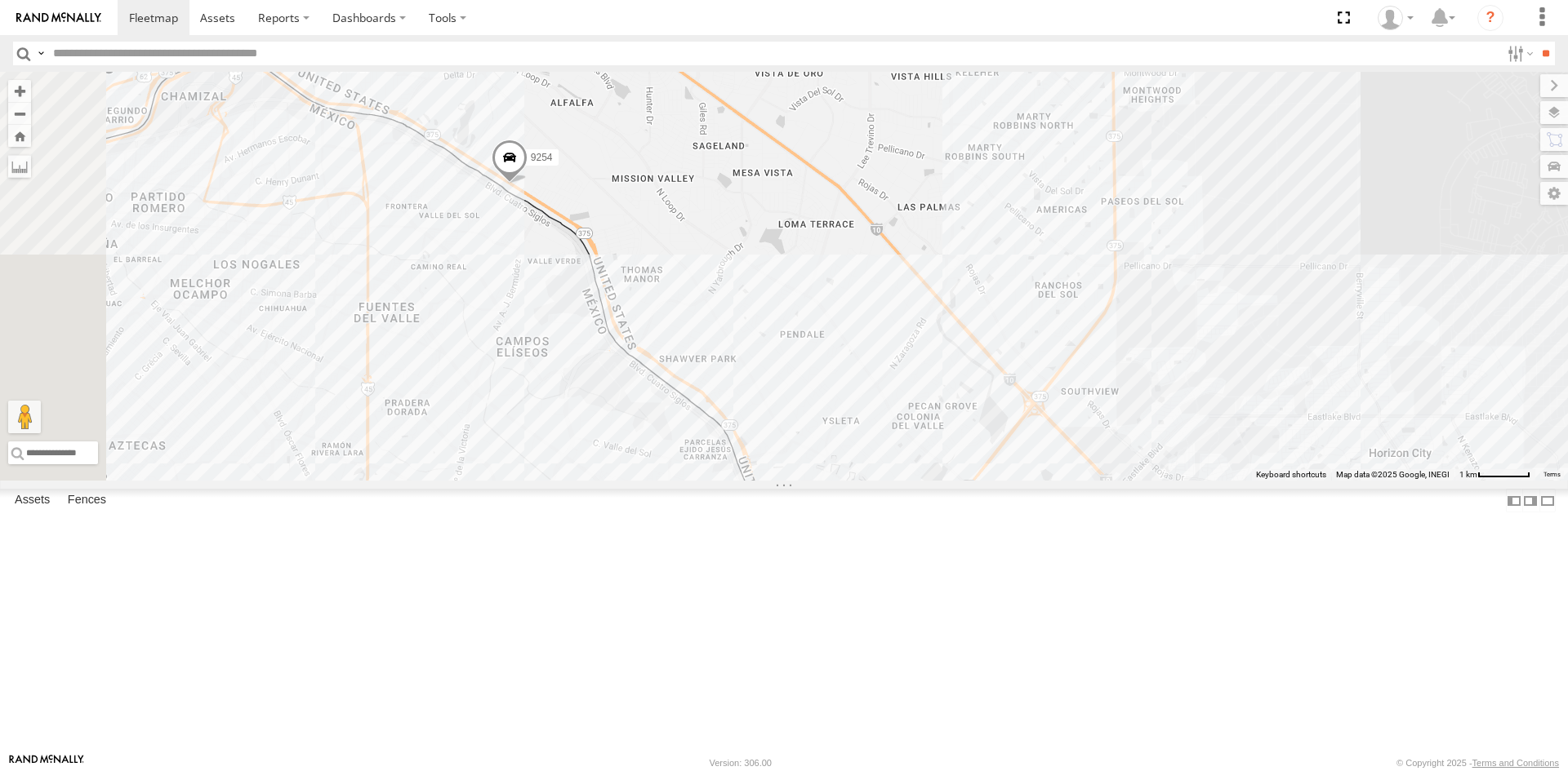
drag, startPoint x: 1016, startPoint y: 509, endPoint x: 978, endPoint y: 453, distance: 67.7
click at [978, 453] on div "[CREDIT_CARD_NUMBER] 8025 3509 7169 896 5810 CAMARA 980 10 20" at bounding box center [784, 275] width 1568 height 408
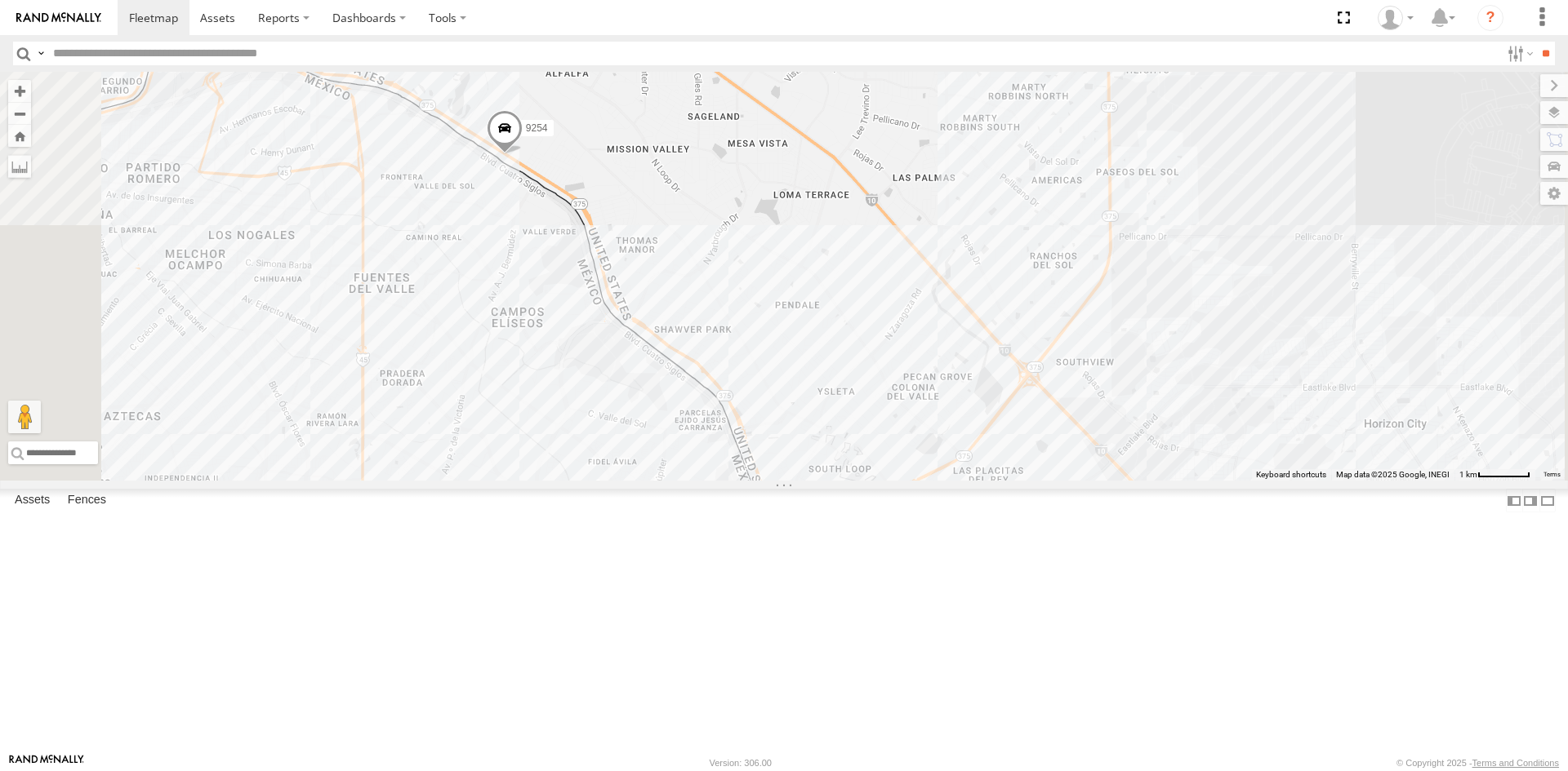
drag, startPoint x: 990, startPoint y: 463, endPoint x: 981, endPoint y: 423, distance: 41.0
click at [981, 423] on div "[CREDIT_CARD_NUMBER] 8025 3509 7169 896 5810 CAMARA 980 10 20" at bounding box center [784, 275] width 1568 height 408
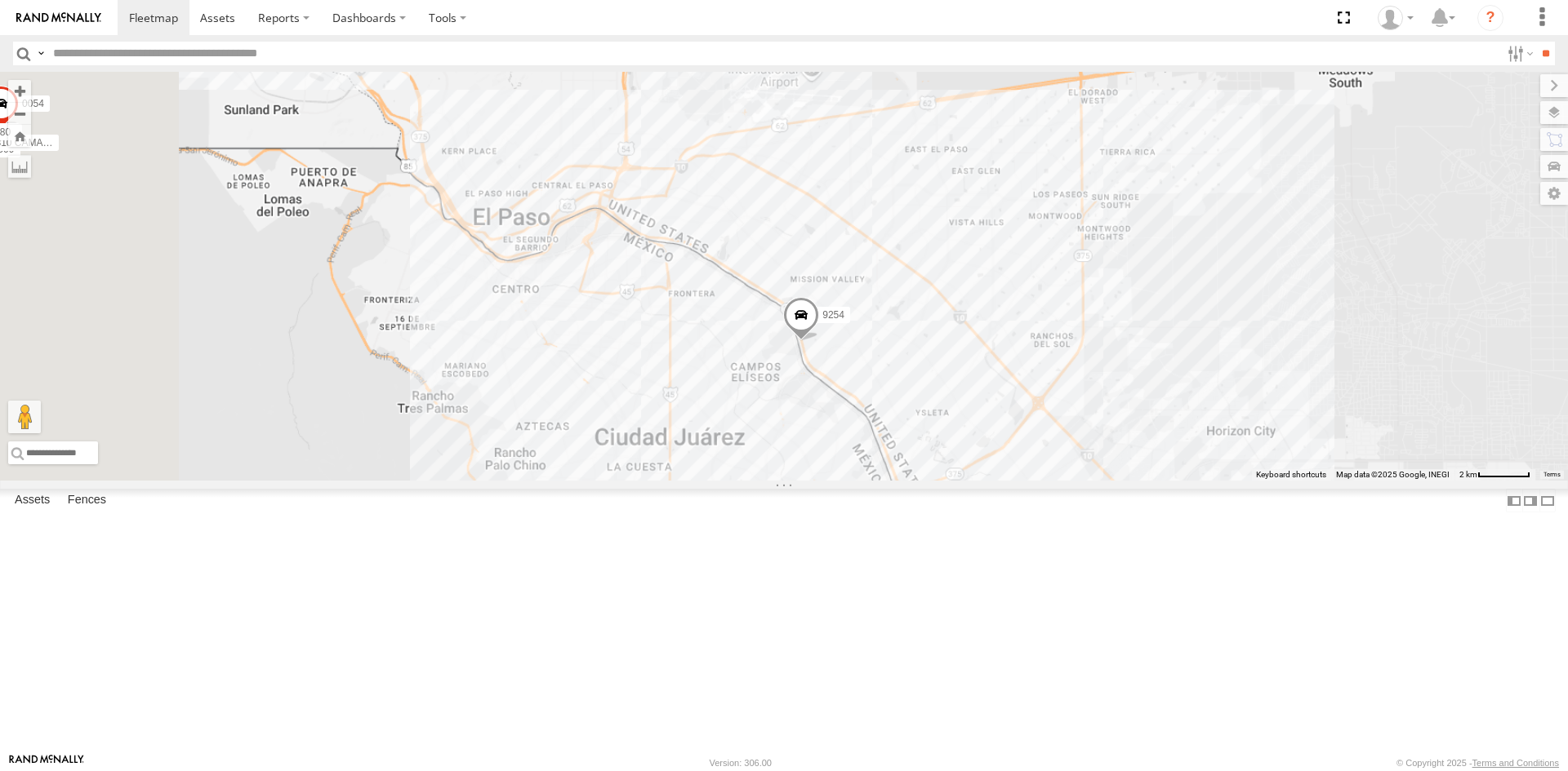
drag, startPoint x: 953, startPoint y: 492, endPoint x: 1065, endPoint y: 546, distance: 124.3
click at [1091, 481] on div "[CREDIT_CARD_NUMBER] 8025 3509 7169 896 5810 CAMARA 980" at bounding box center [784, 275] width 1568 height 408
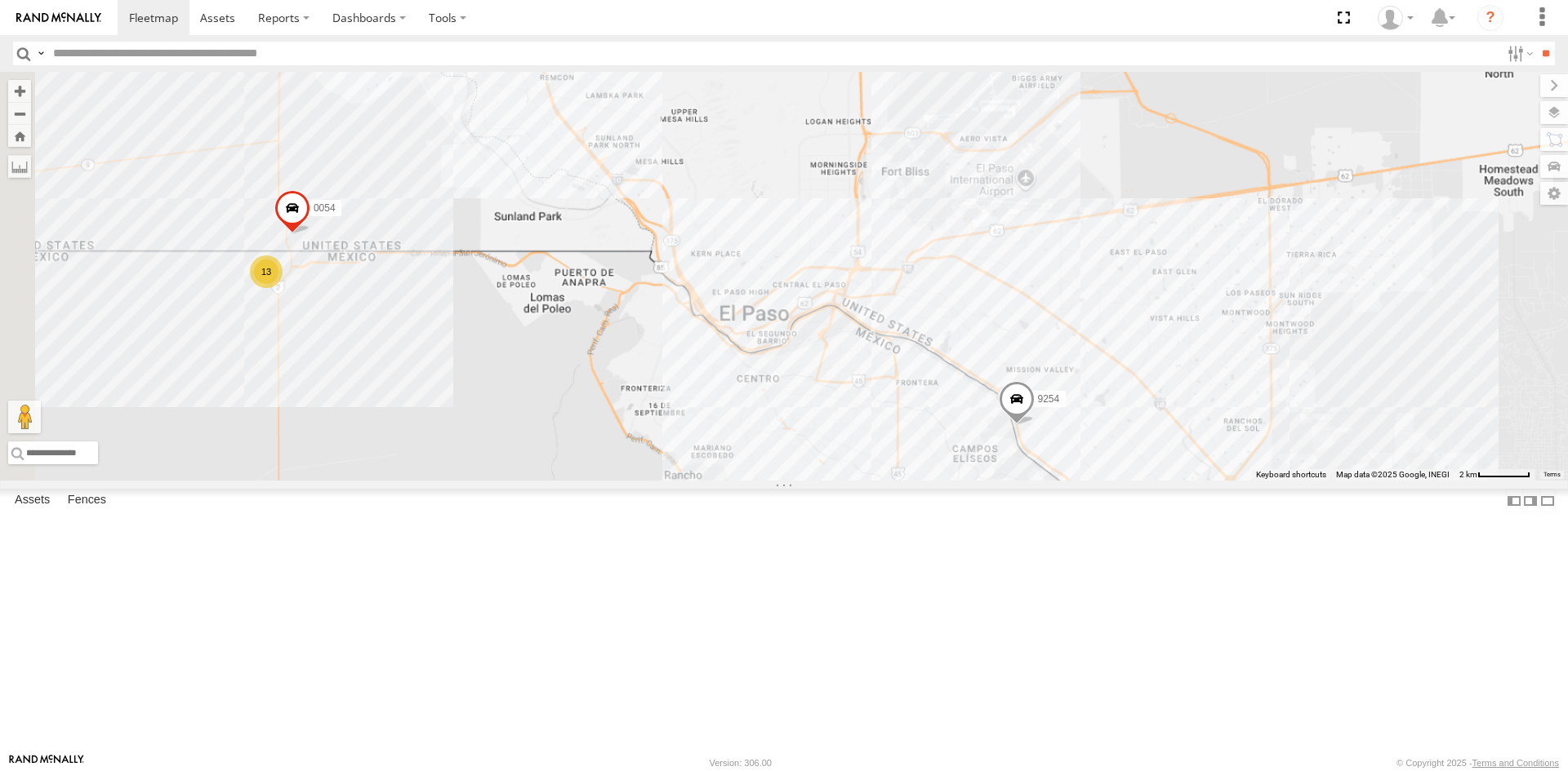
drag, startPoint x: 905, startPoint y: 498, endPoint x: 1072, endPoint y: 520, distance: 168.4
click at [1072, 481] on div "[CREDIT_CARD_NUMBER] 13 10 20 3" at bounding box center [784, 275] width 1568 height 408
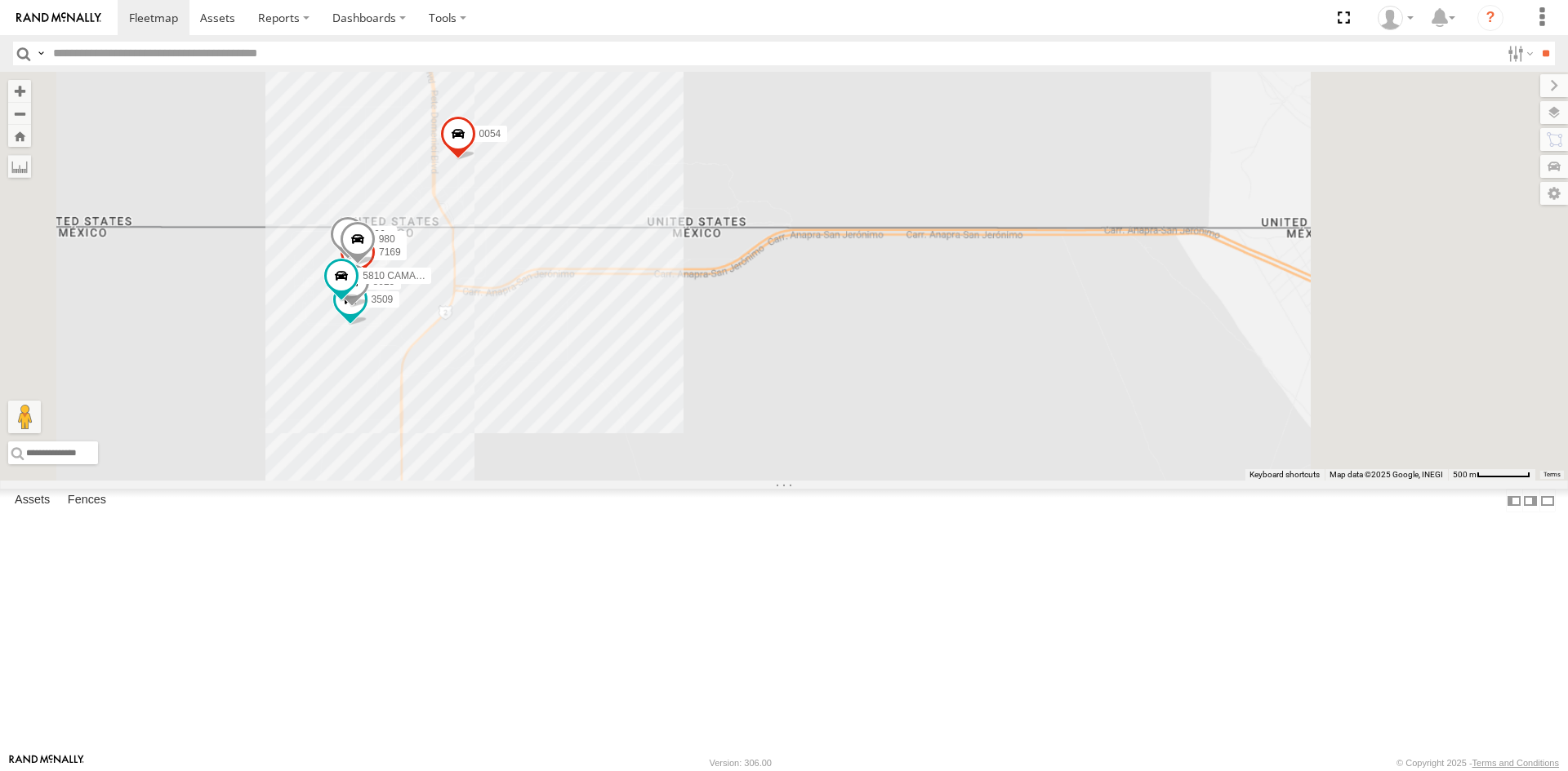
drag, startPoint x: 999, startPoint y: 588, endPoint x: 695, endPoint y: 452, distance: 333.0
click at [793, 481] on div "[CREDIT_CARD_NUMBER] 3509 7169 8025 896 5810 CAMARA 980" at bounding box center [784, 275] width 1568 height 408
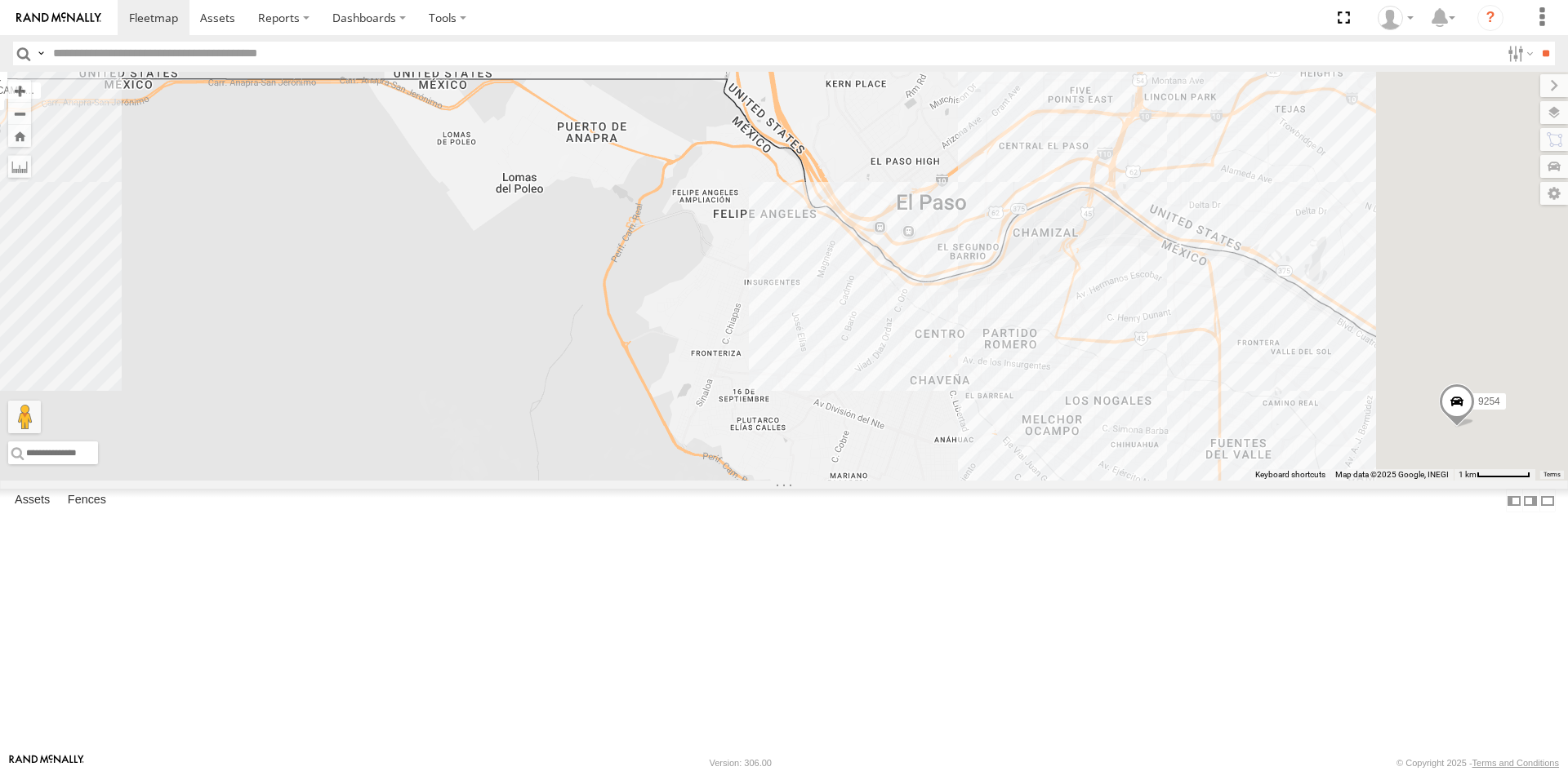
drag, startPoint x: 1120, startPoint y: 551, endPoint x: 733, endPoint y: 433, distance: 404.6
click at [781, 432] on div "[CREDIT_CARD_NUMBER] 3509 7169 8025 896 5810 CAMARA 980" at bounding box center [784, 275] width 1568 height 408
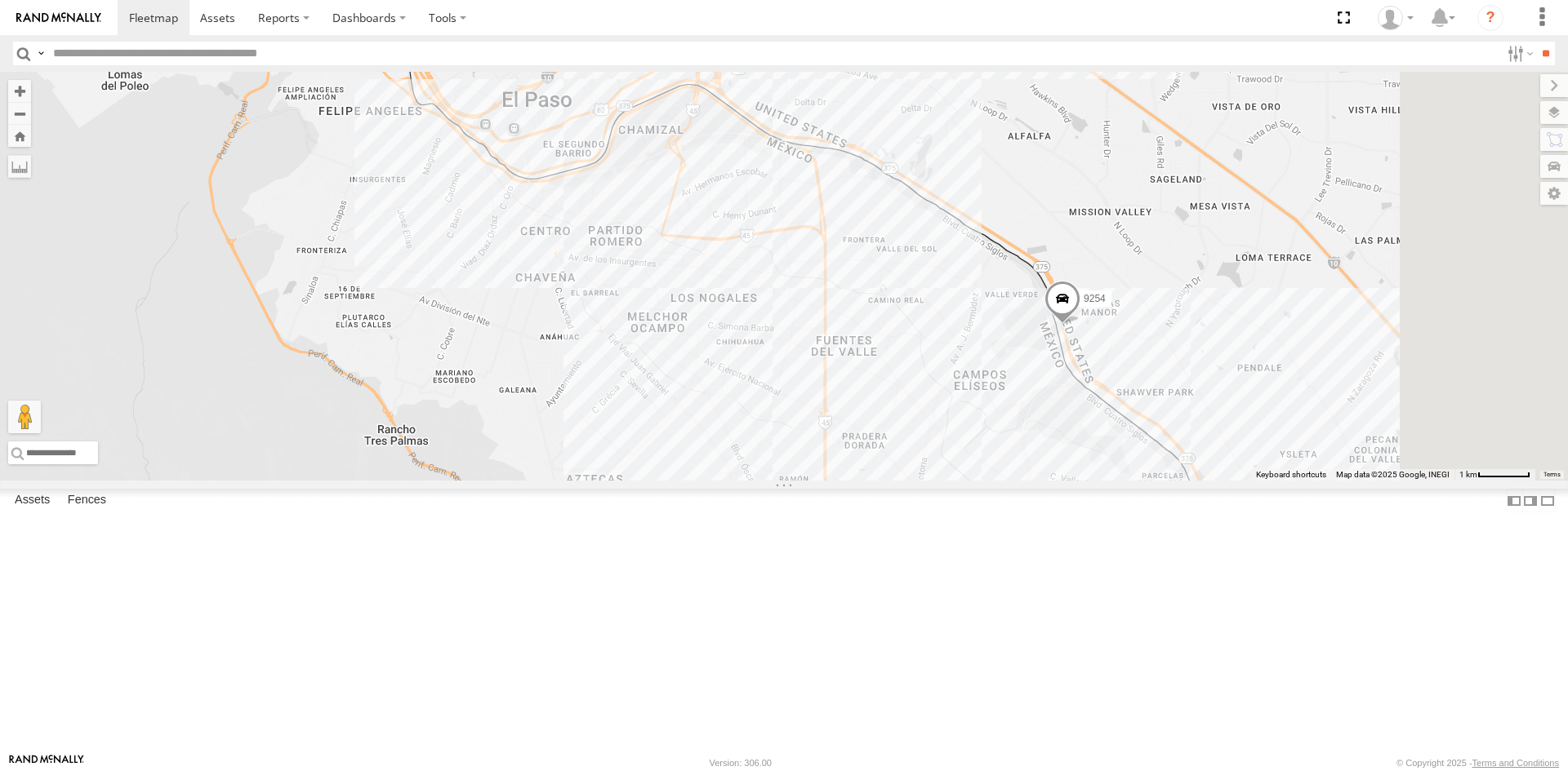
drag, startPoint x: 965, startPoint y: 462, endPoint x: 804, endPoint y: 453, distance: 161.3
click at [801, 449] on div "[CREDIT_CARD_NUMBER] 3509 7169 8025 896 5810 CAMARA 980" at bounding box center [784, 275] width 1568 height 408
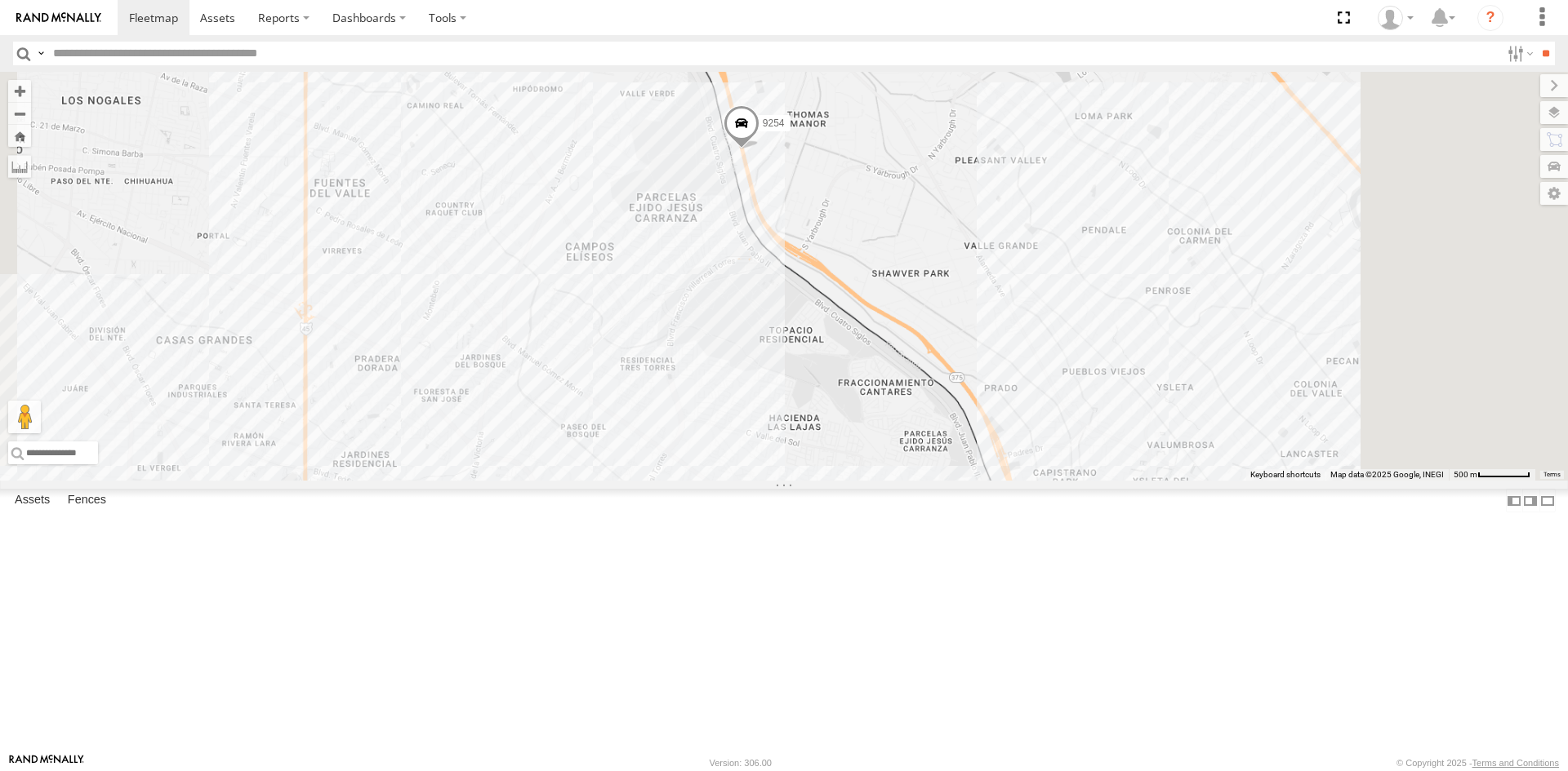
drag, startPoint x: 1165, startPoint y: 398, endPoint x: 1025, endPoint y: 323, distance: 158.8
click at [1106, 357] on div "[CREDIT_CARD_NUMBER] 3509 7169 8025 896 5810 CAMARA 980" at bounding box center [784, 275] width 1568 height 408
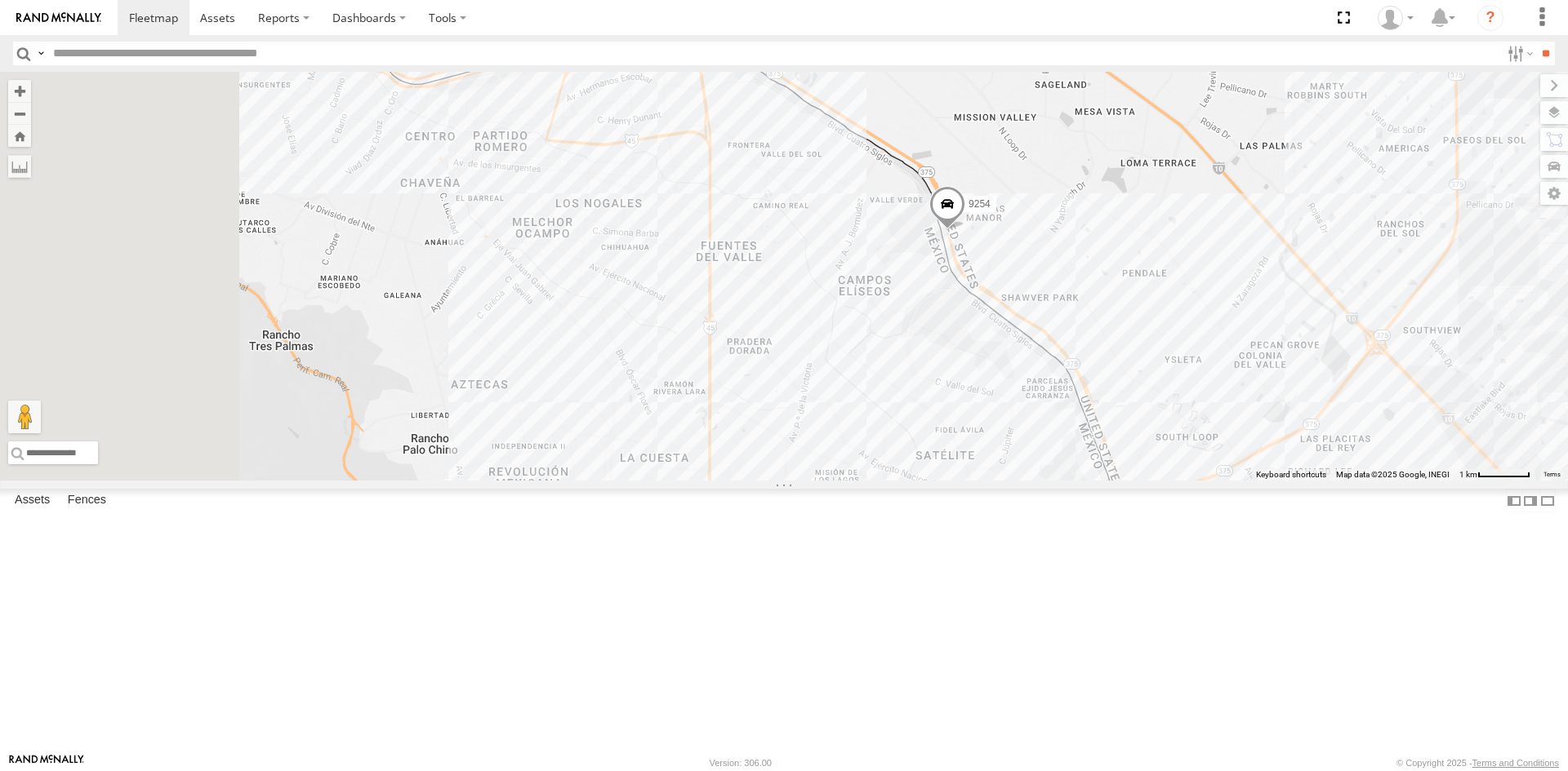
drag, startPoint x: 1076, startPoint y: 517, endPoint x: 1154, endPoint y: 570, distance: 94.3
click at [1176, 481] on div "[CREDIT_CARD_NUMBER] 3509 7169 8025 896 5810 CAMARA 980 10 20" at bounding box center [784, 275] width 1568 height 408
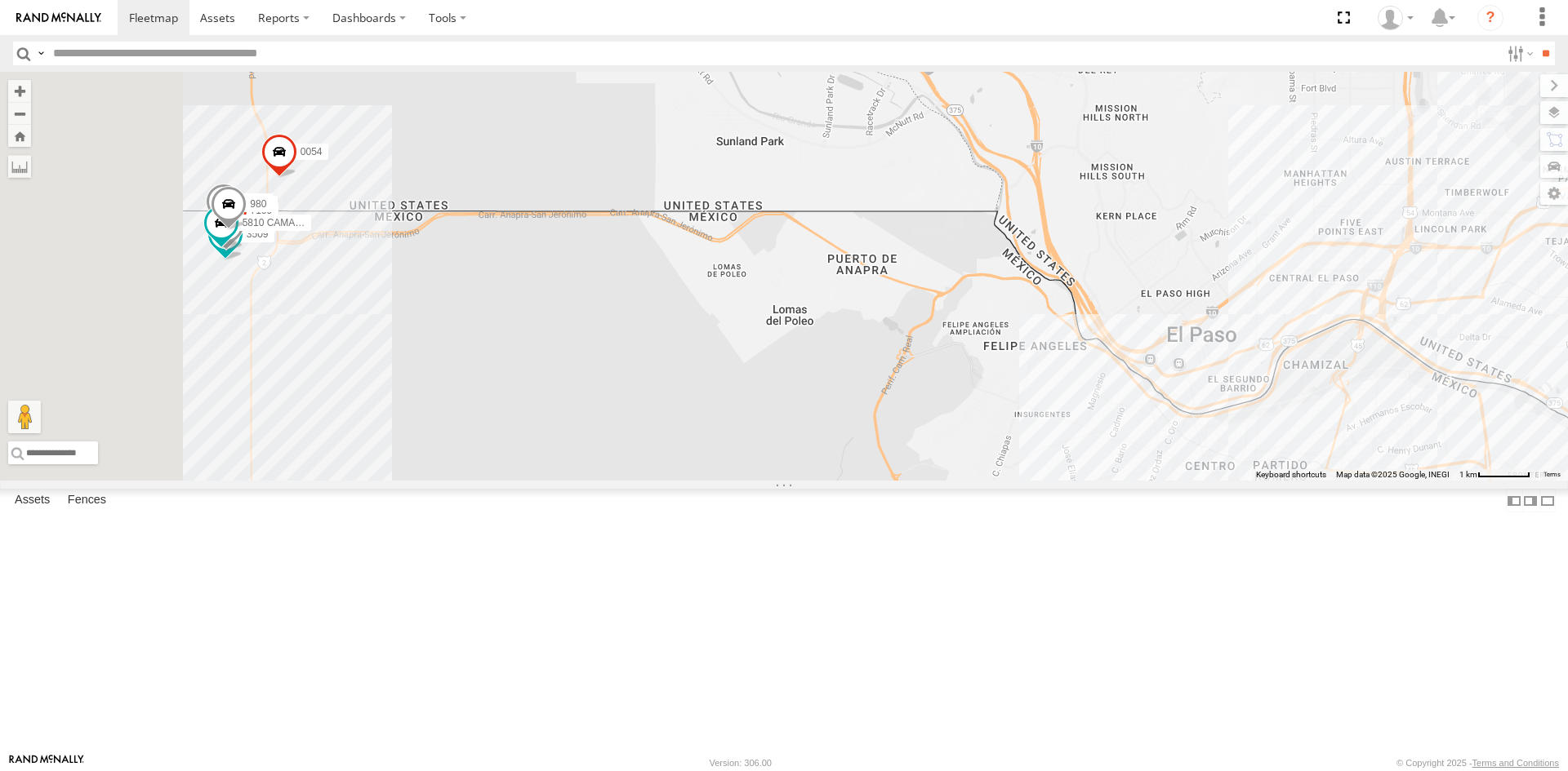
drag, startPoint x: 1028, startPoint y: 552, endPoint x: 1112, endPoint y: 584, distance: 89.9
click at [1120, 481] on div "[CREDIT_CARD_NUMBER] 3509 7169 8025 896 5810 CAMARA 980 10 20" at bounding box center [784, 275] width 1568 height 408
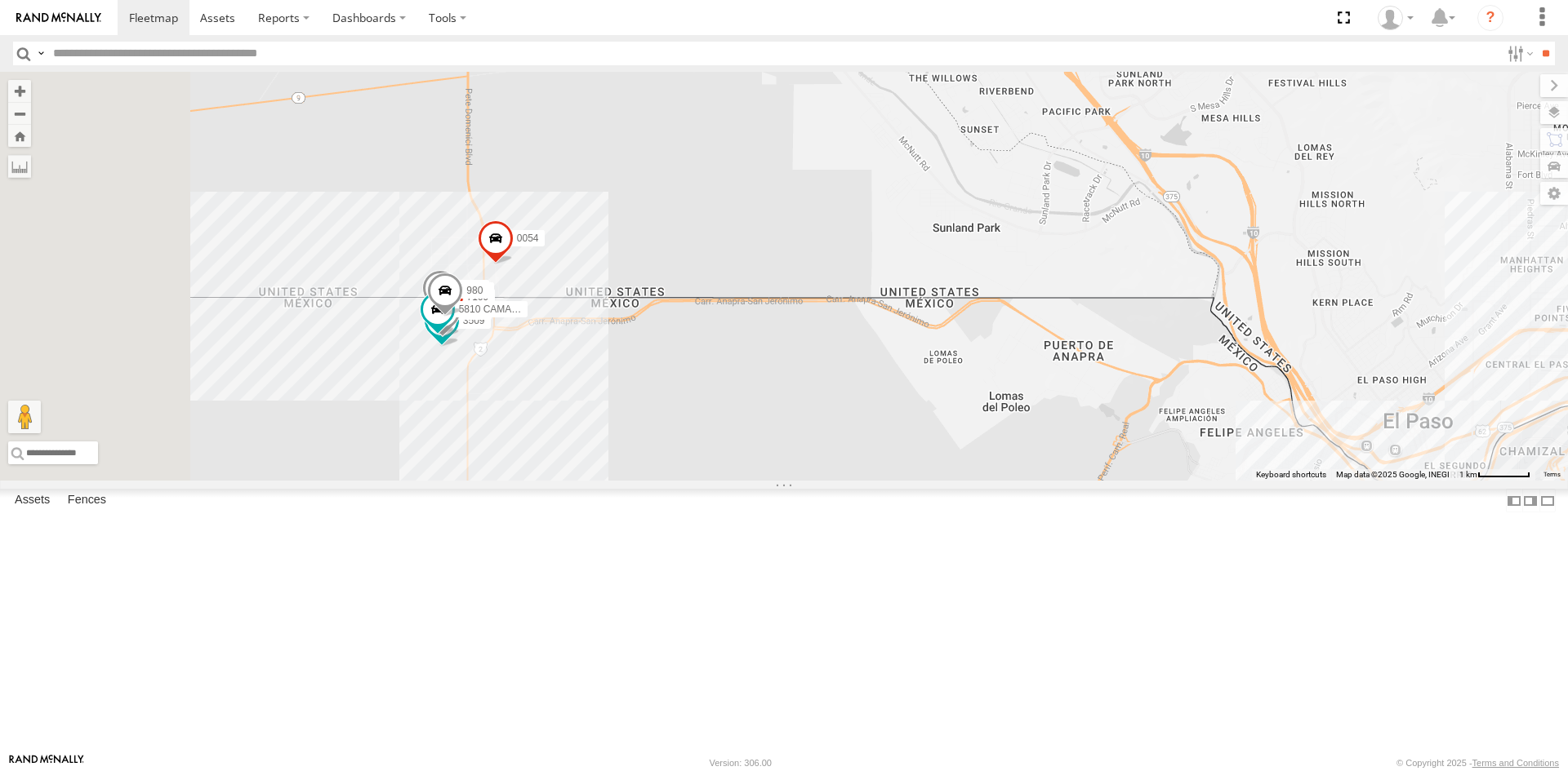
drag, startPoint x: 724, startPoint y: 545, endPoint x: 598, endPoint y: 509, distance: 131.0
click at [734, 481] on div "[CREDIT_CARD_NUMBER] 3509 7169 8025 896 5810 CAMARA 980 10 20" at bounding box center [784, 275] width 1568 height 408
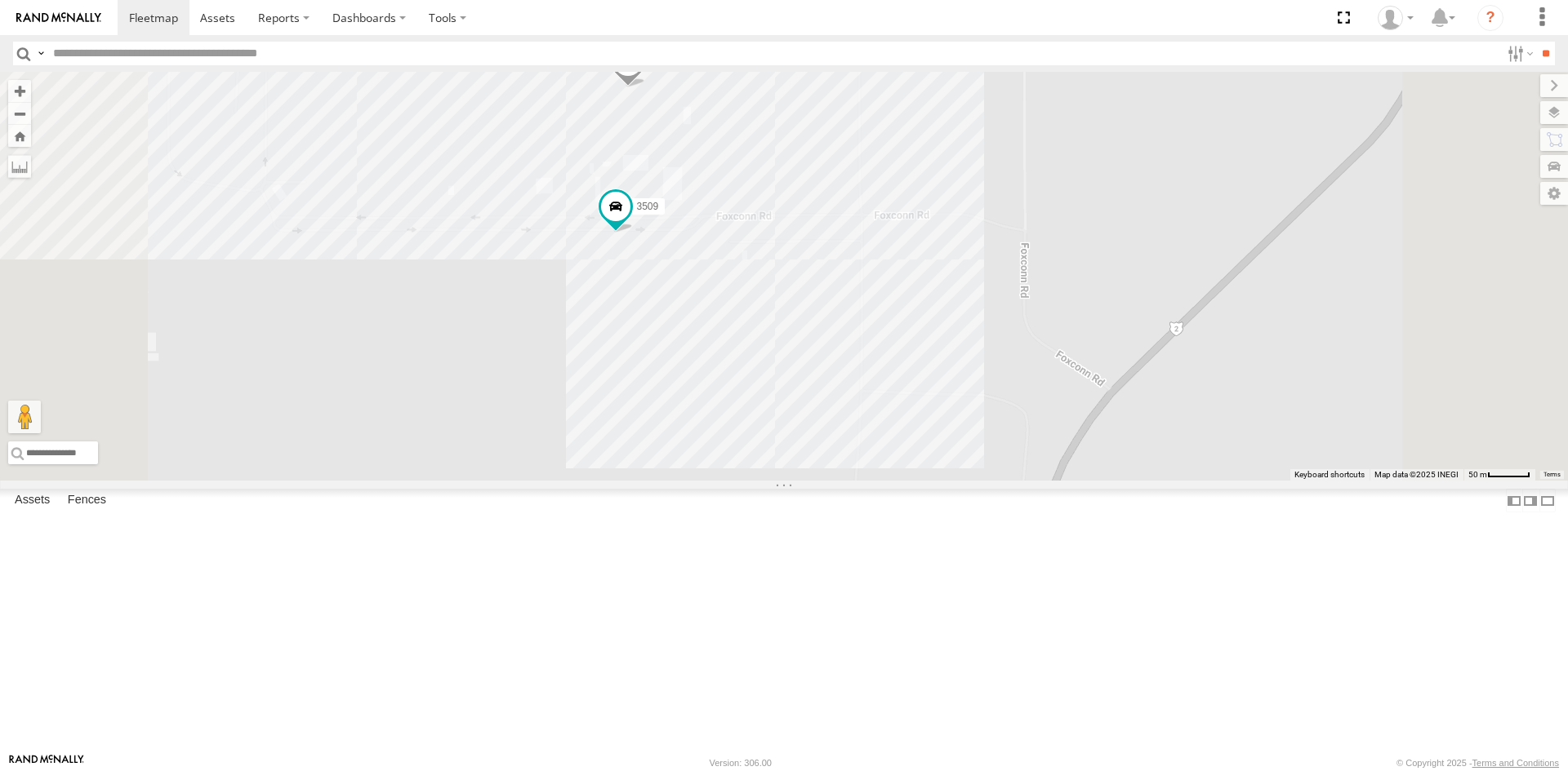
drag, startPoint x: 855, startPoint y: 411, endPoint x: 840, endPoint y: 481, distance: 71.6
click at [842, 480] on div "[CREDIT_CARD_NUMBER] 3509 7169 8025 896 5810 CAMARA 980" at bounding box center [784, 275] width 1568 height 408
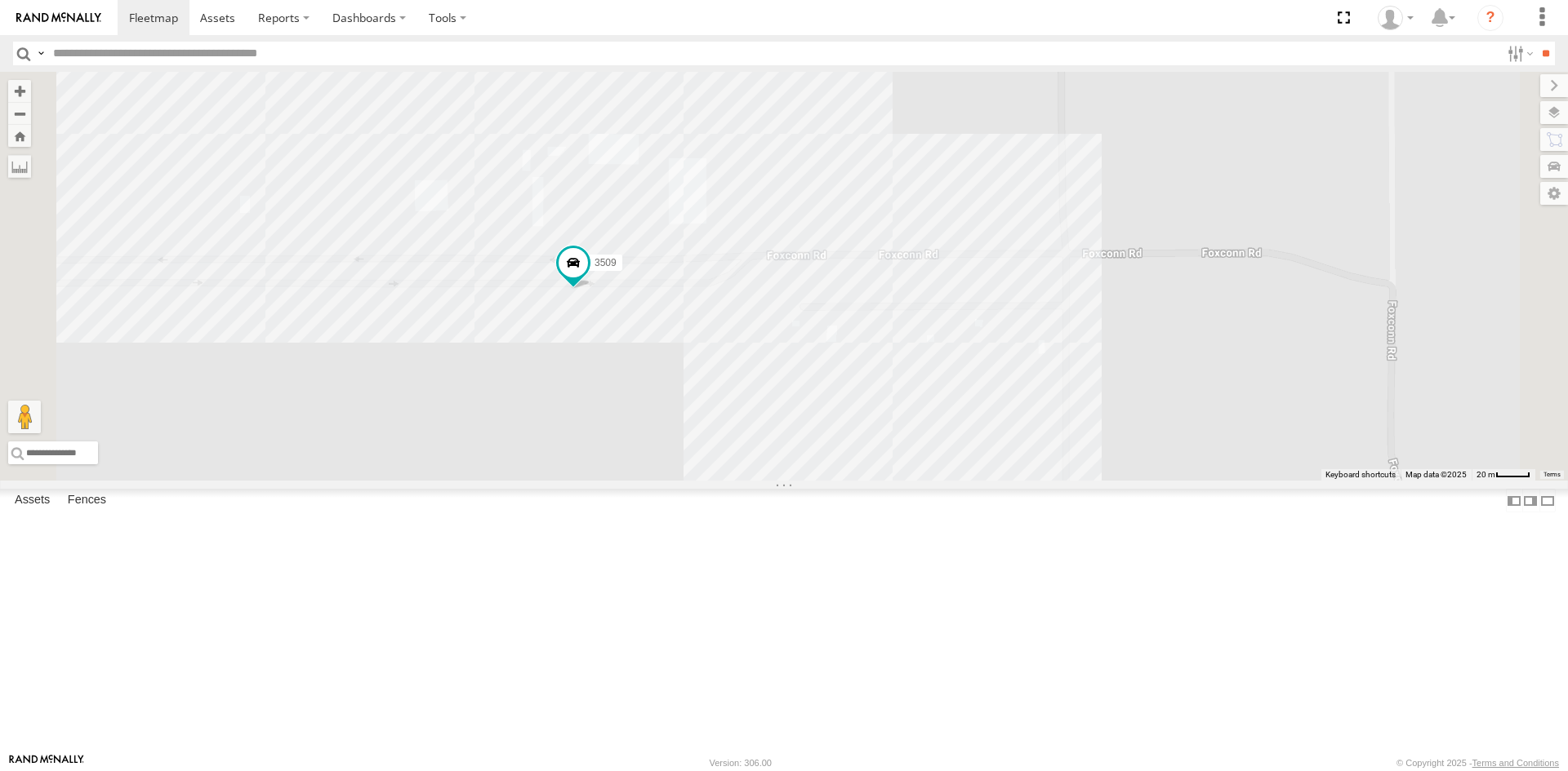
drag, startPoint x: 831, startPoint y: 477, endPoint x: 834, endPoint y: 542, distance: 65.1
click at [834, 481] on div "[CREDIT_CARD_NUMBER] 3509 7169 8025 896 5810 CAMARA 980" at bounding box center [784, 275] width 1568 height 408
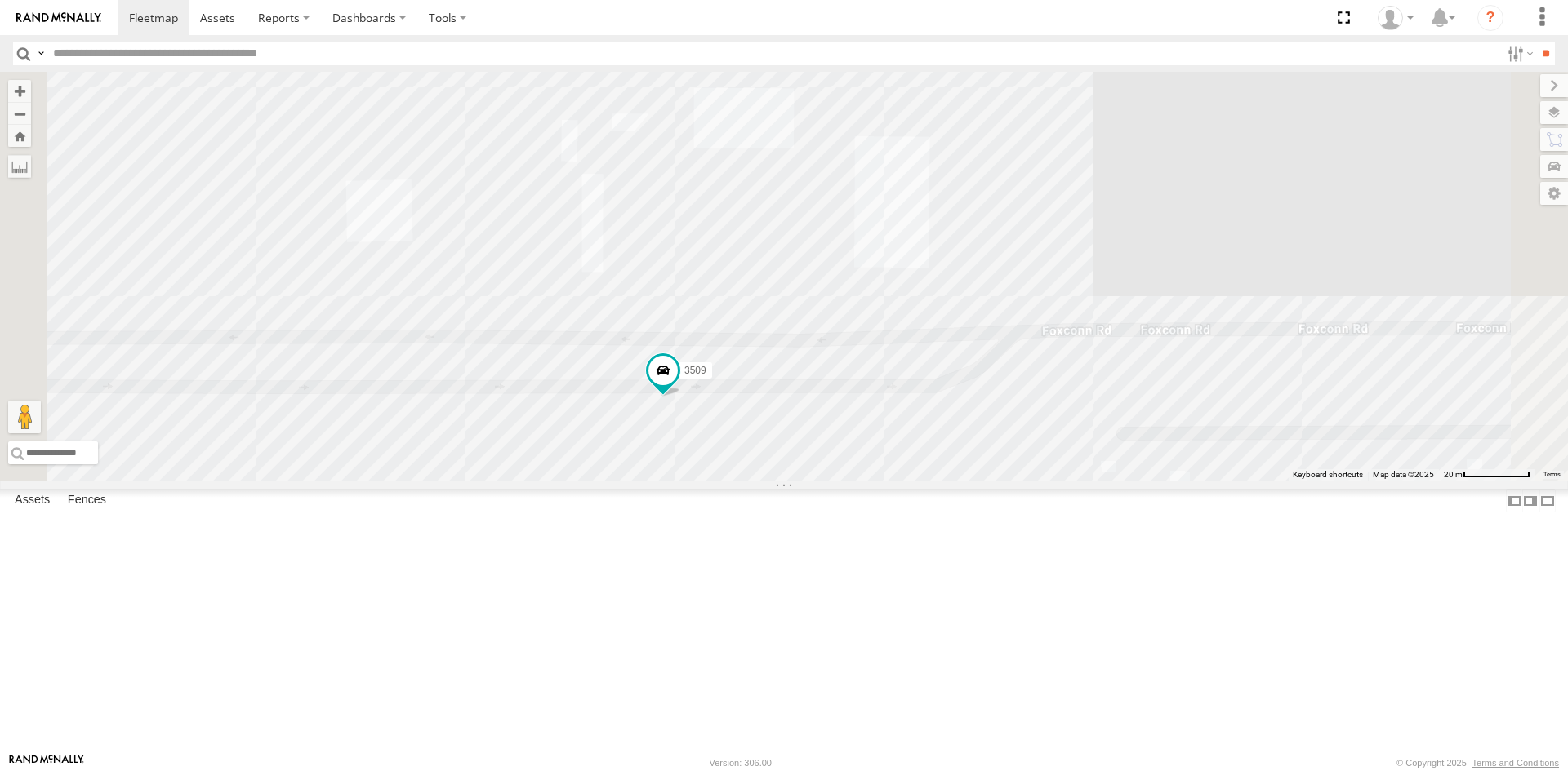
drag, startPoint x: 753, startPoint y: 407, endPoint x: 802, endPoint y: 433, distance: 55.5
click at [802, 433] on div "[CREDIT_CARD_NUMBER] 3509 7169 8025 896 5810 CAMARA 980" at bounding box center [784, 275] width 1568 height 408
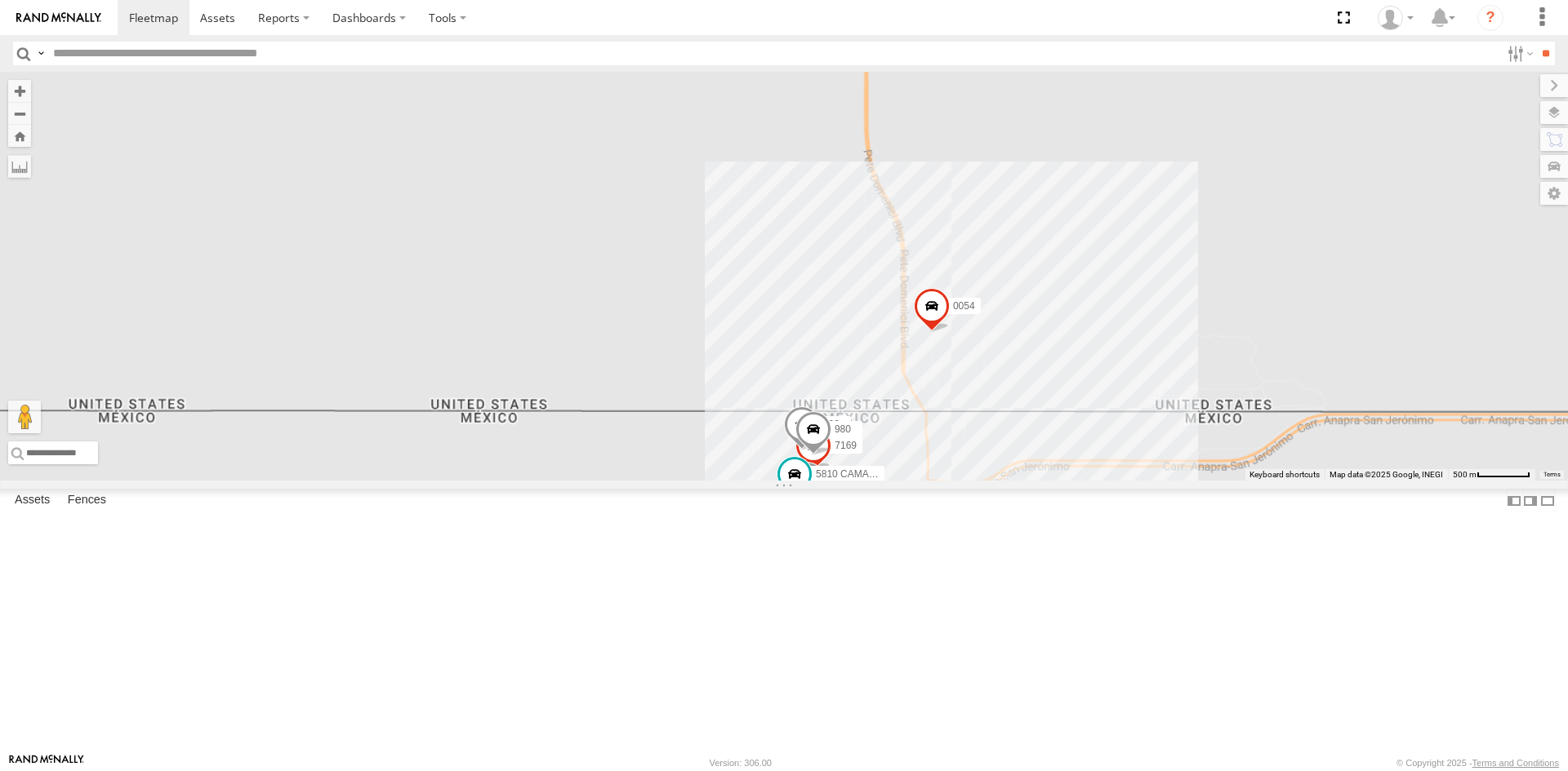
drag, startPoint x: 1156, startPoint y: 629, endPoint x: 634, endPoint y: 489, distance: 540.4
click at [664, 481] on div "[CREDIT_CARD_NUMBER] 3509 7169 8025 896 5810 CAMARA 980" at bounding box center [784, 275] width 1568 height 408
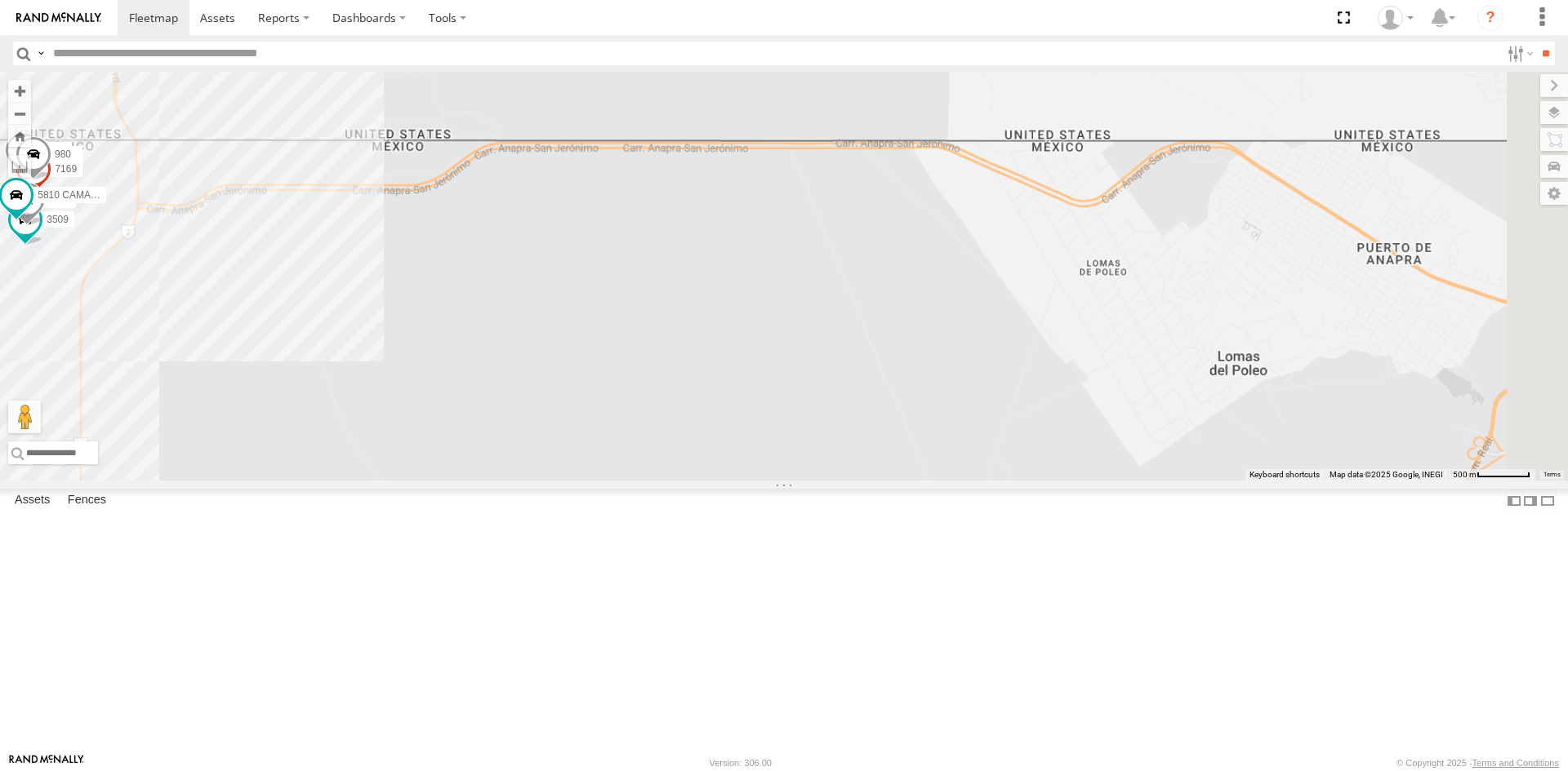
drag, startPoint x: 906, startPoint y: 500, endPoint x: 654, endPoint y: 420, distance: 264.4
click at [701, 442] on div "[CREDIT_CARD_NUMBER] 3509 7169 8025 896 5810 CAMARA 980" at bounding box center [784, 275] width 1568 height 408
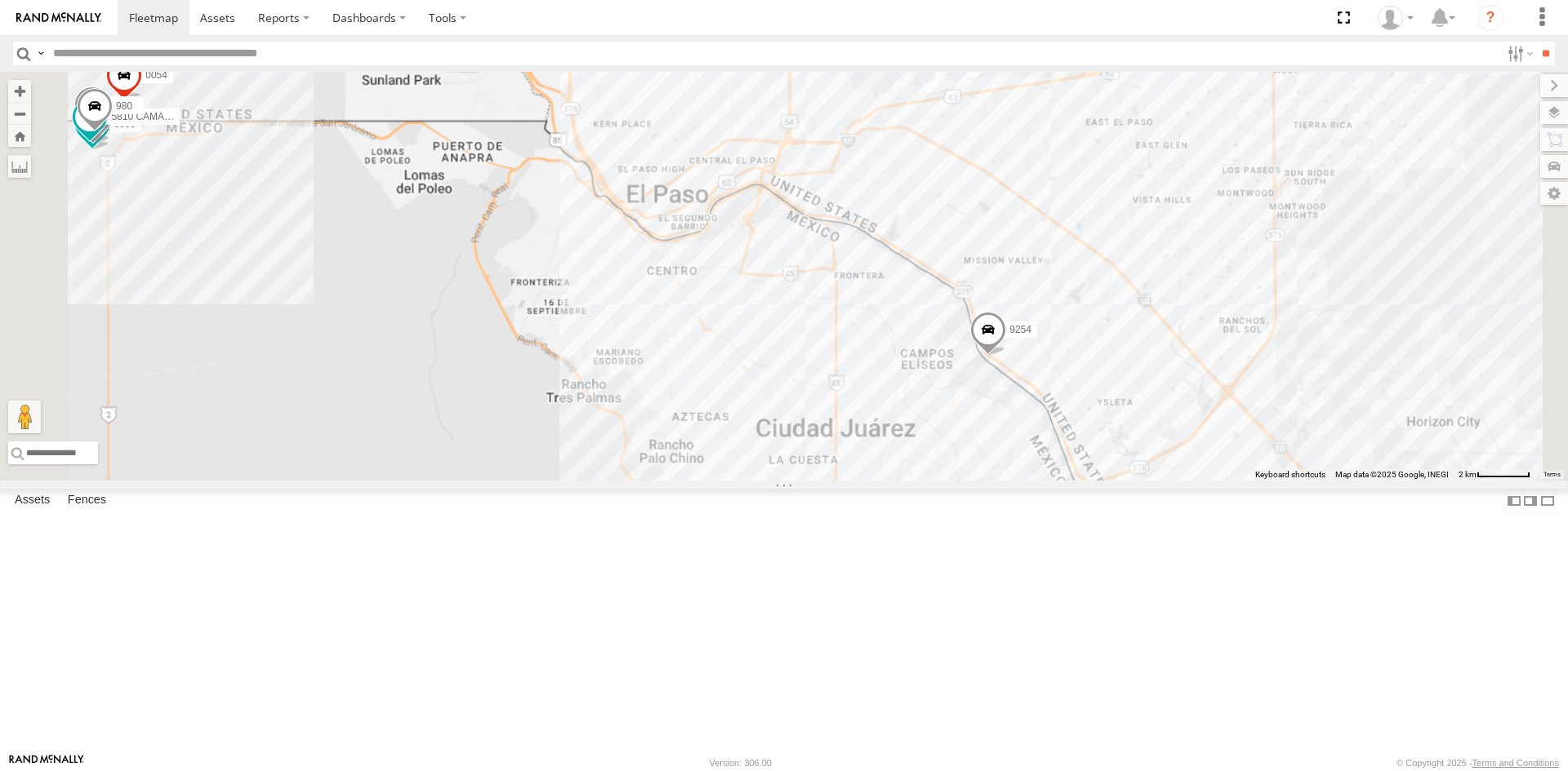
click at [983, 395] on div "[CREDIT_CARD_NUMBER] 3509 7169 8025 896 5810 CAMARA 980" at bounding box center [784, 275] width 1568 height 408
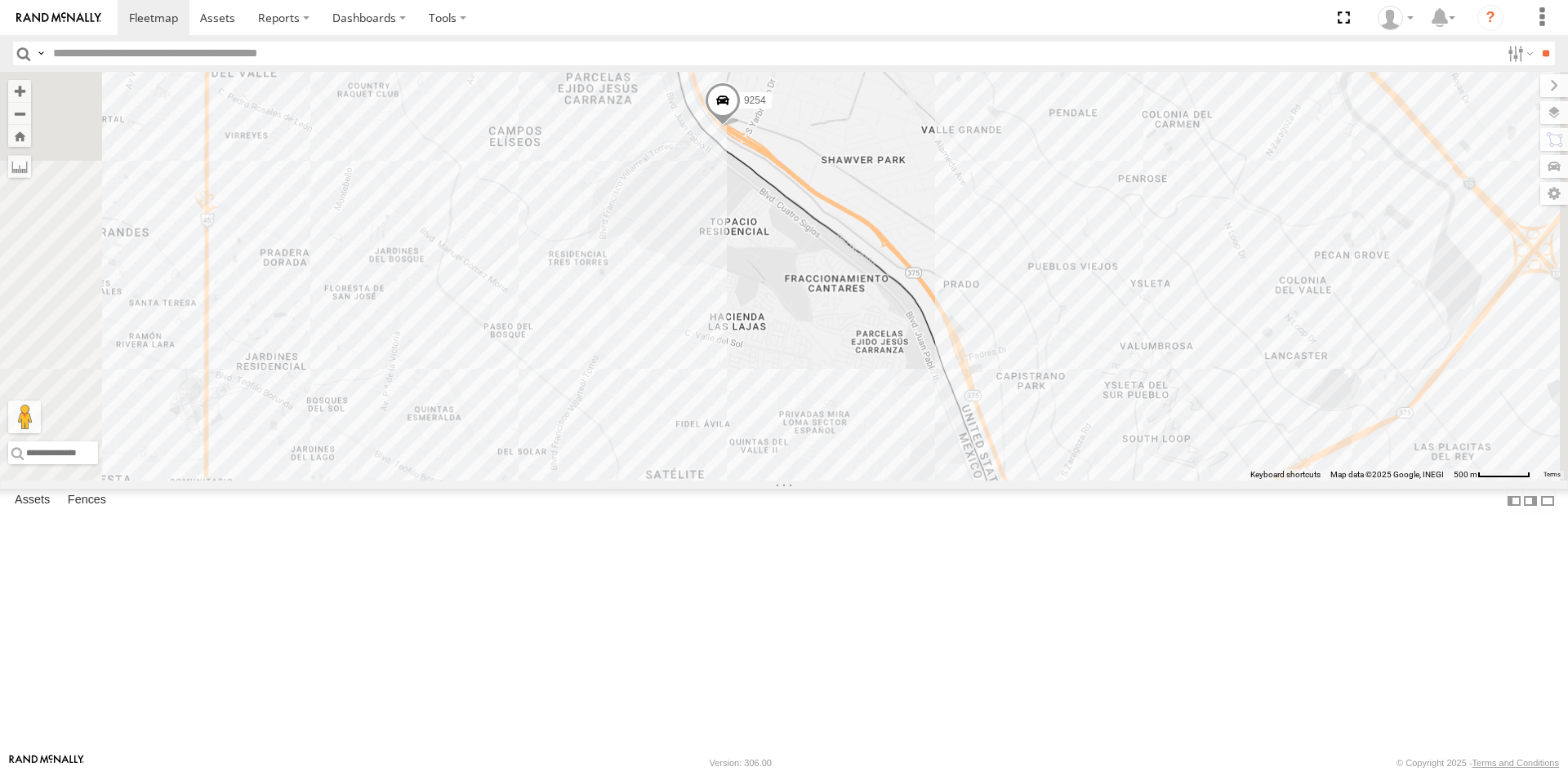
drag, startPoint x: 1215, startPoint y: 535, endPoint x: 1105, endPoint y: 504, distance: 114.3
click at [1121, 481] on div "[CREDIT_CARD_NUMBER] 3509 7169 8025 896 5810 CAMARA 980" at bounding box center [784, 275] width 1568 height 408
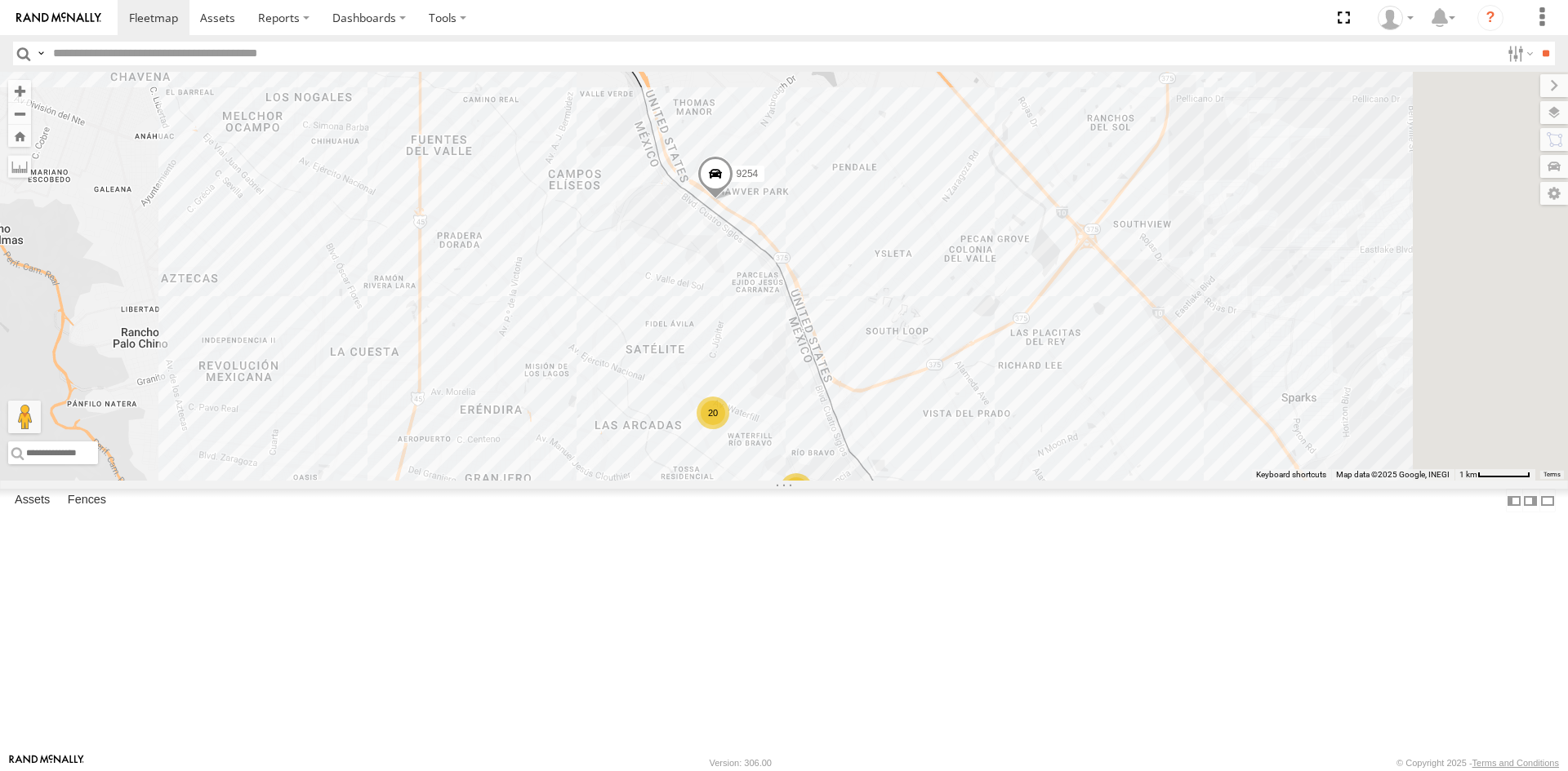
drag, startPoint x: 1130, startPoint y: 533, endPoint x: 1078, endPoint y: 499, distance: 62.1
click at [1078, 481] on div "[CREDIT_CARD_NUMBER] 3509 7169 8025 896 5810 CAMARA 980 10 20" at bounding box center [784, 275] width 1568 height 408
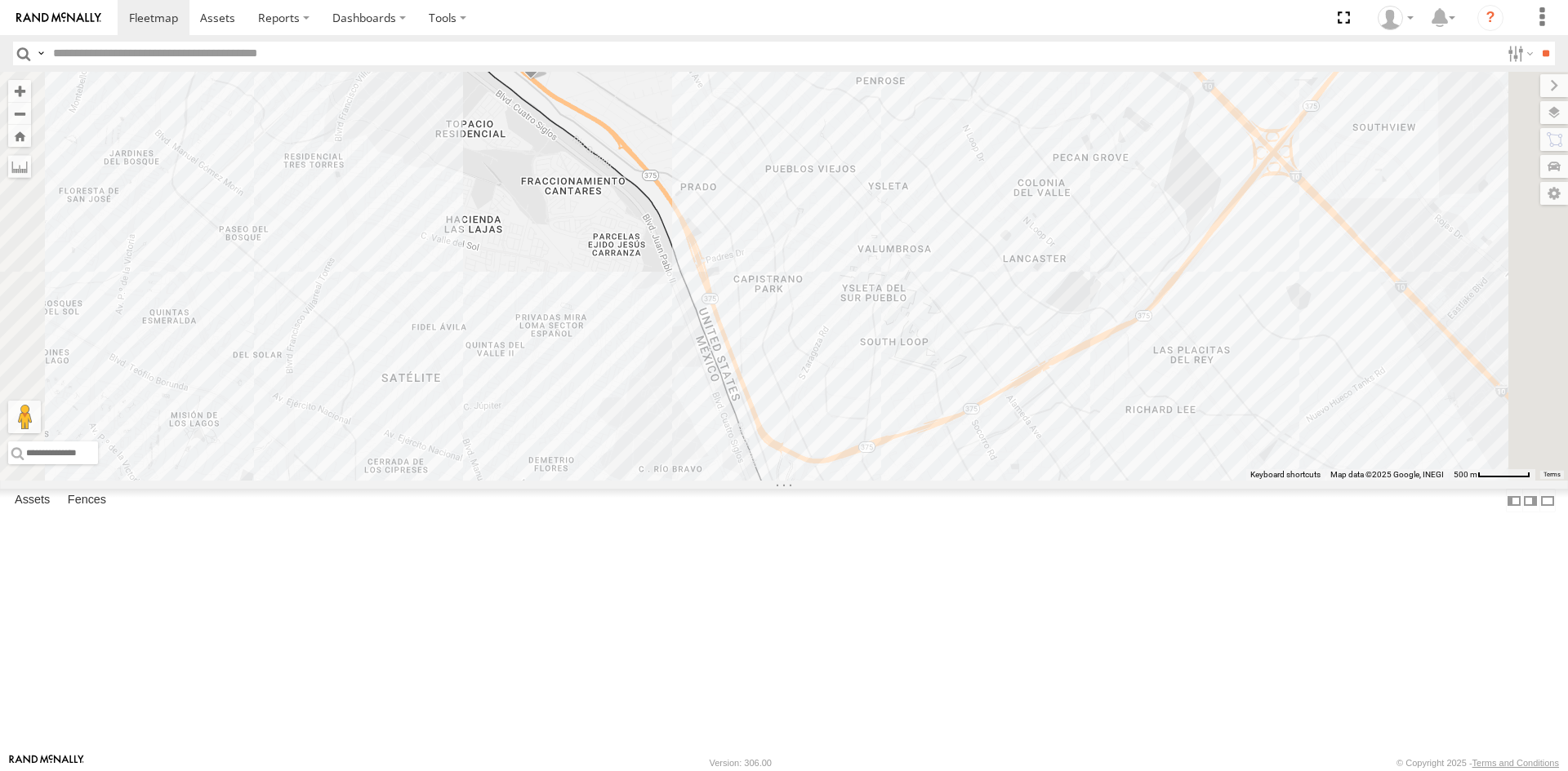
drag, startPoint x: 1025, startPoint y: 462, endPoint x: 1014, endPoint y: 545, distance: 83.7
click at [1014, 481] on div "[CREDIT_CARD_NUMBER] 3509 7169 8025 896 5810 CAMARA 980 10 20" at bounding box center [784, 275] width 1568 height 408
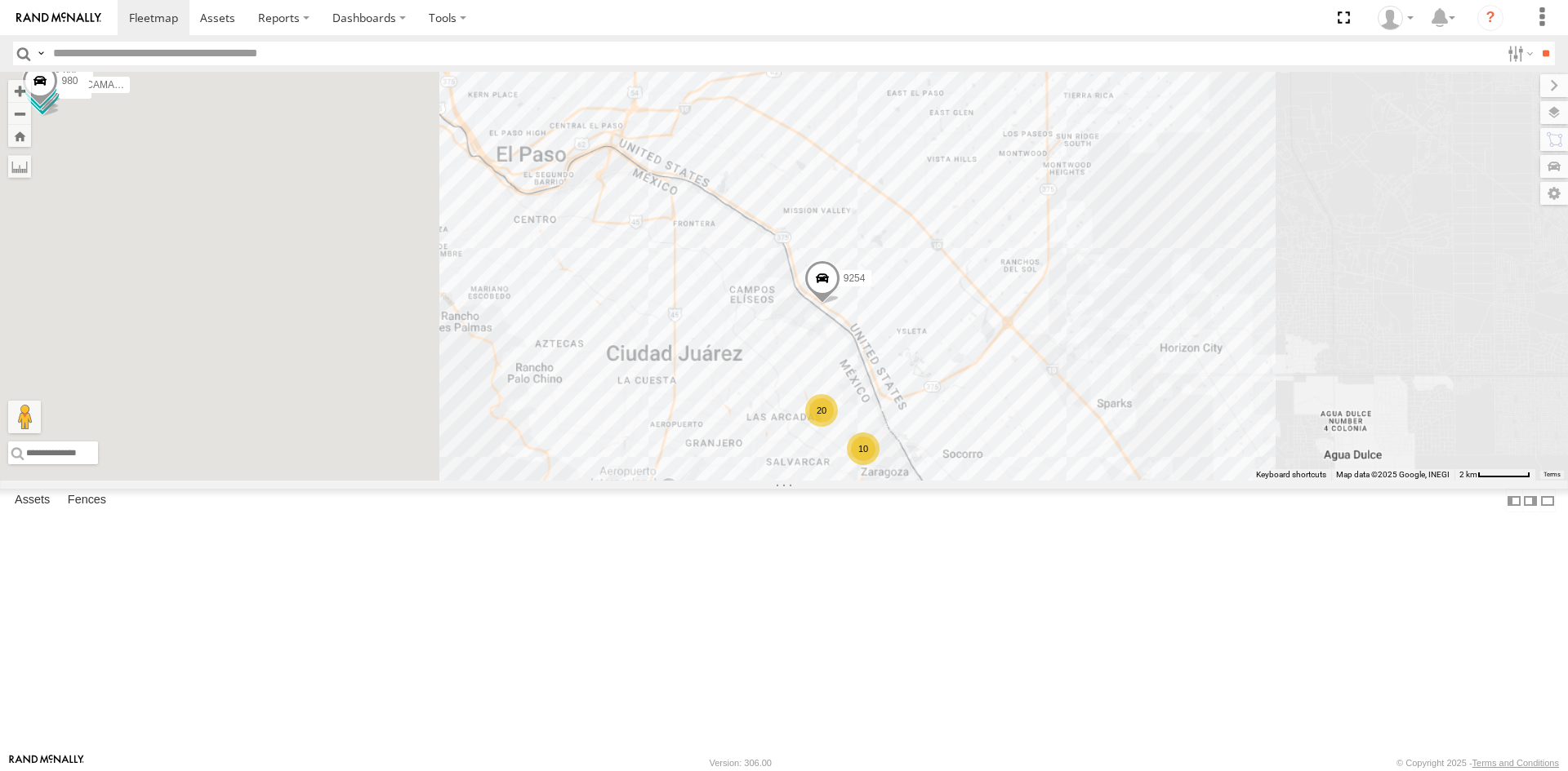
drag, startPoint x: 692, startPoint y: 528, endPoint x: 1161, endPoint y: 567, distance: 470.6
click at [1161, 481] on div "[CREDIT_CARD_NUMBER] 3509 7169 8025 896 5810 CAMARA 980 10 20" at bounding box center [784, 275] width 1568 height 408
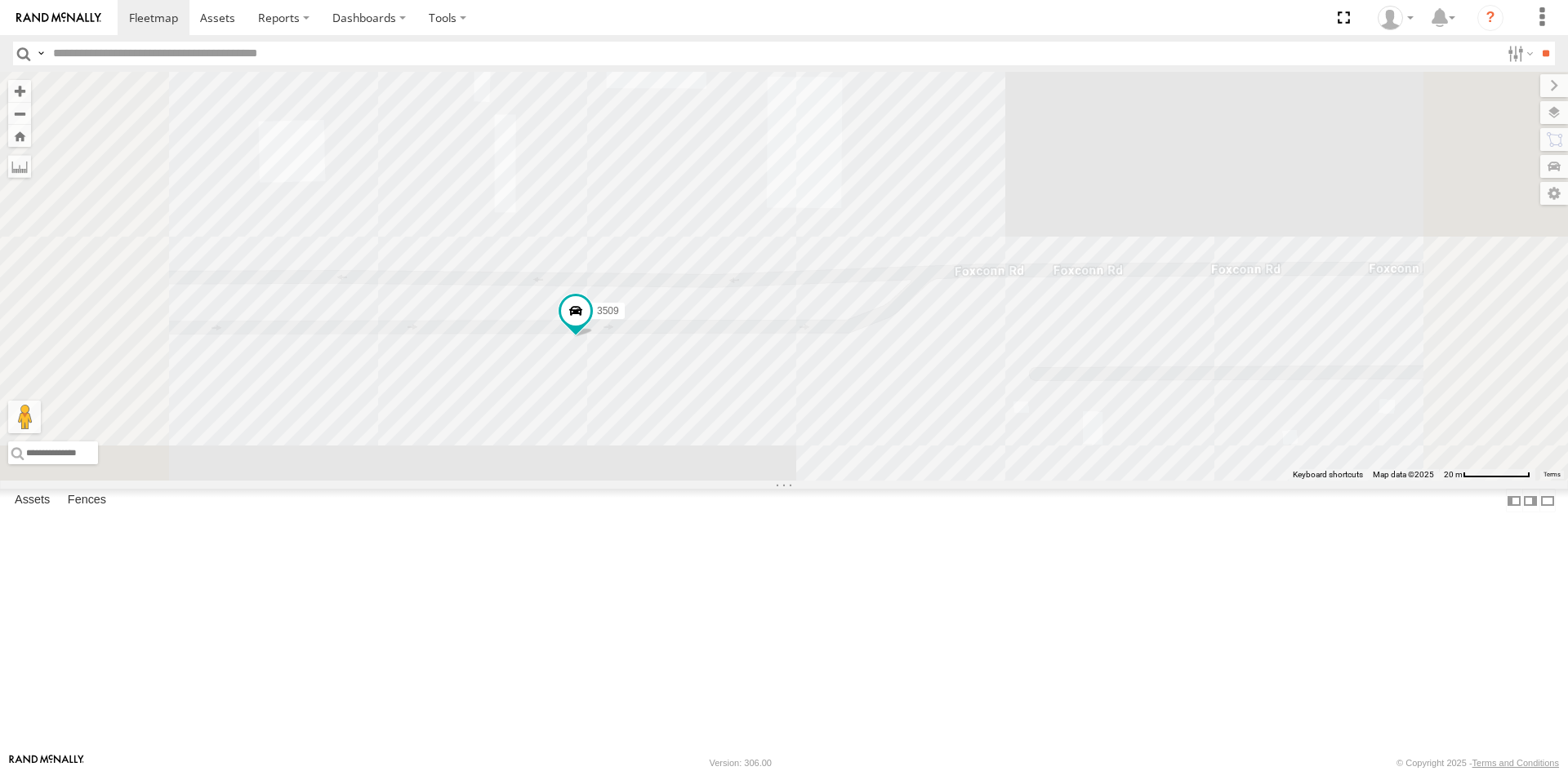
drag, startPoint x: 725, startPoint y: 354, endPoint x: 732, endPoint y: 376, distance: 23.1
click at [732, 376] on div "[CREDIT_CARD_NUMBER] 8025 5810 CAMARA 3509" at bounding box center [784, 275] width 1568 height 408
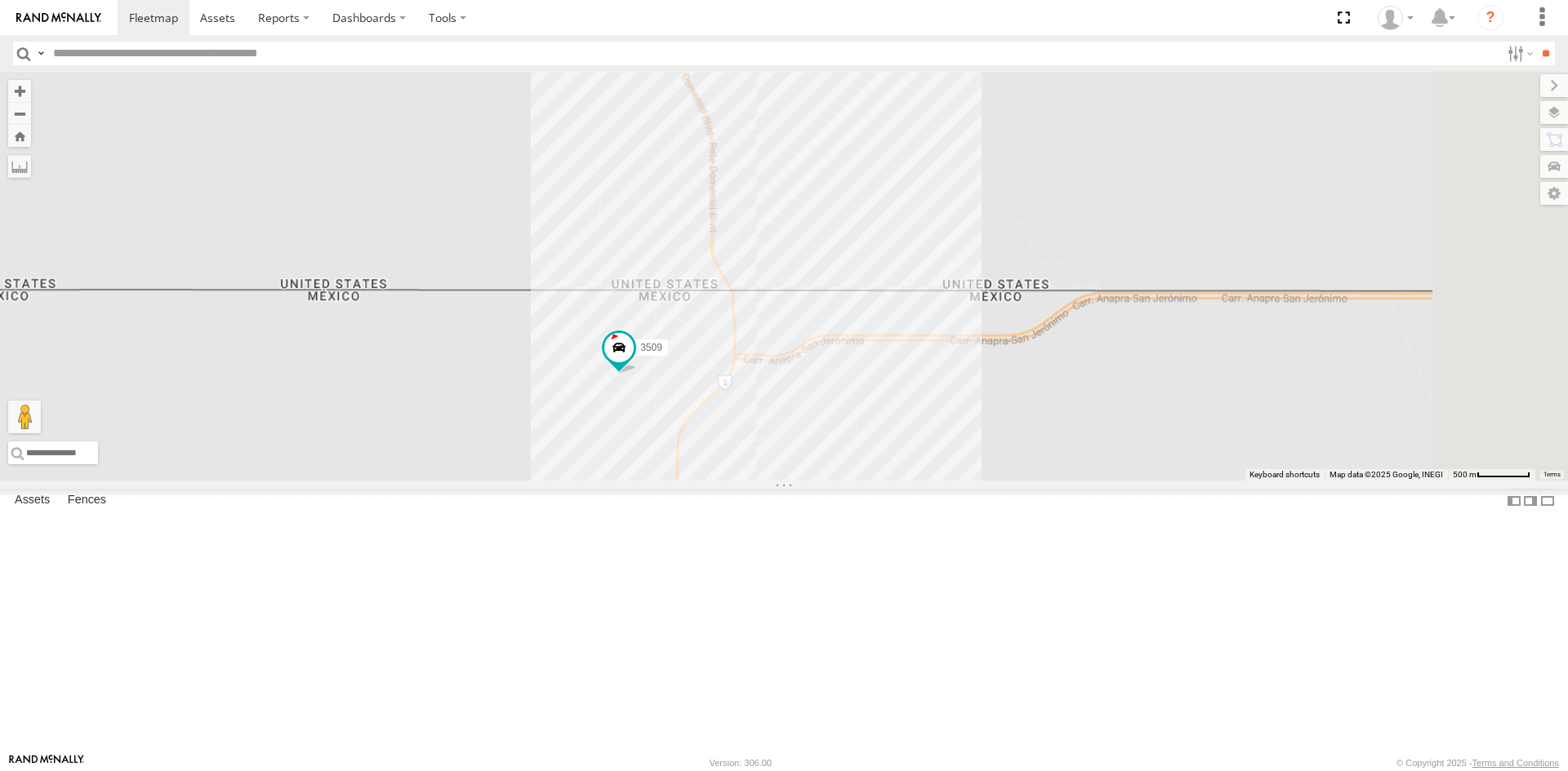
drag, startPoint x: 1197, startPoint y: 506, endPoint x: 429, endPoint y: 284, distance: 799.4
click at [768, 386] on div "3509" at bounding box center [784, 275] width 1568 height 408
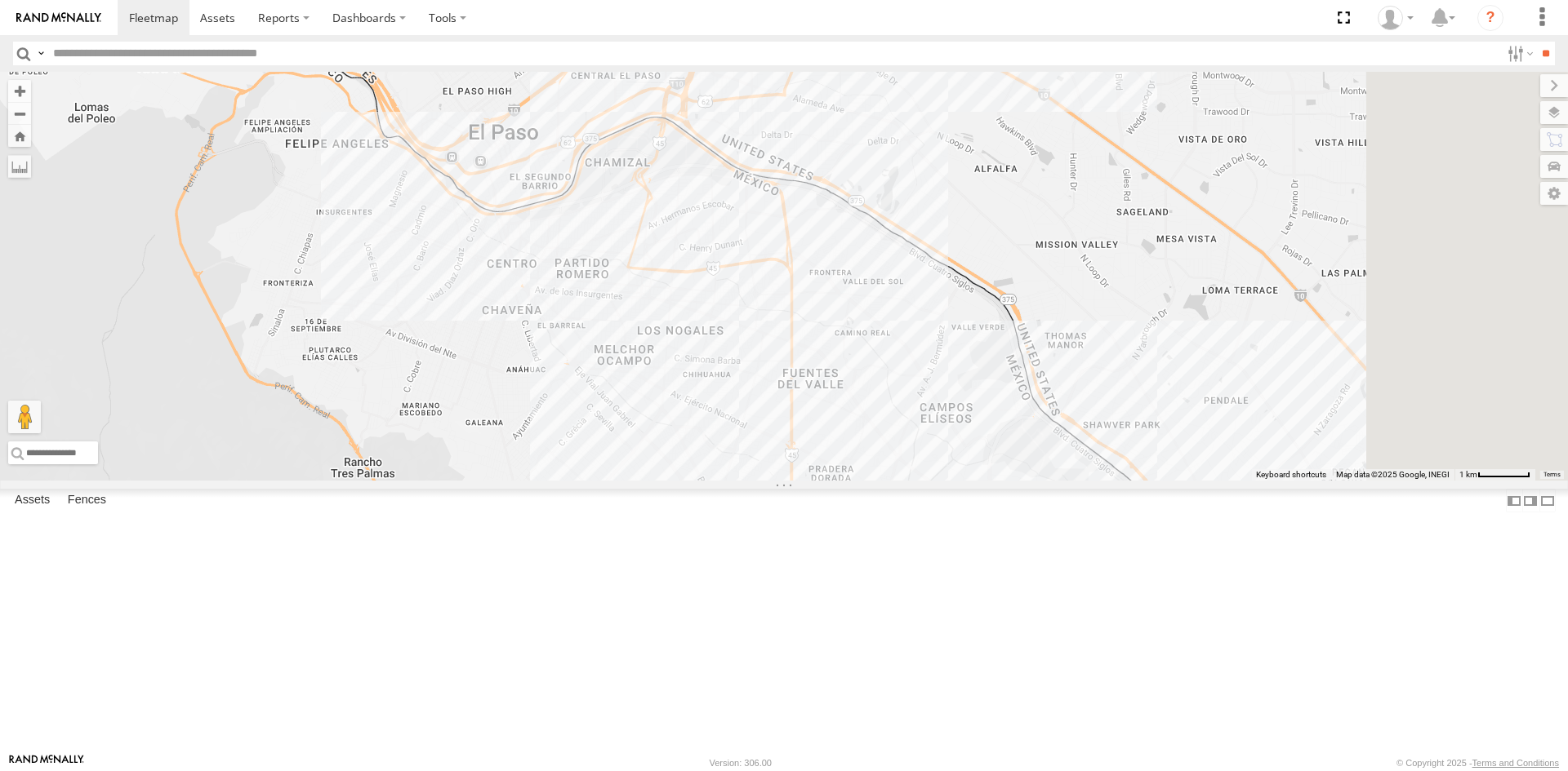
drag, startPoint x: 956, startPoint y: 424, endPoint x: 537, endPoint y: 336, distance: 428.1
click at [549, 349] on div "3509" at bounding box center [784, 275] width 1568 height 408
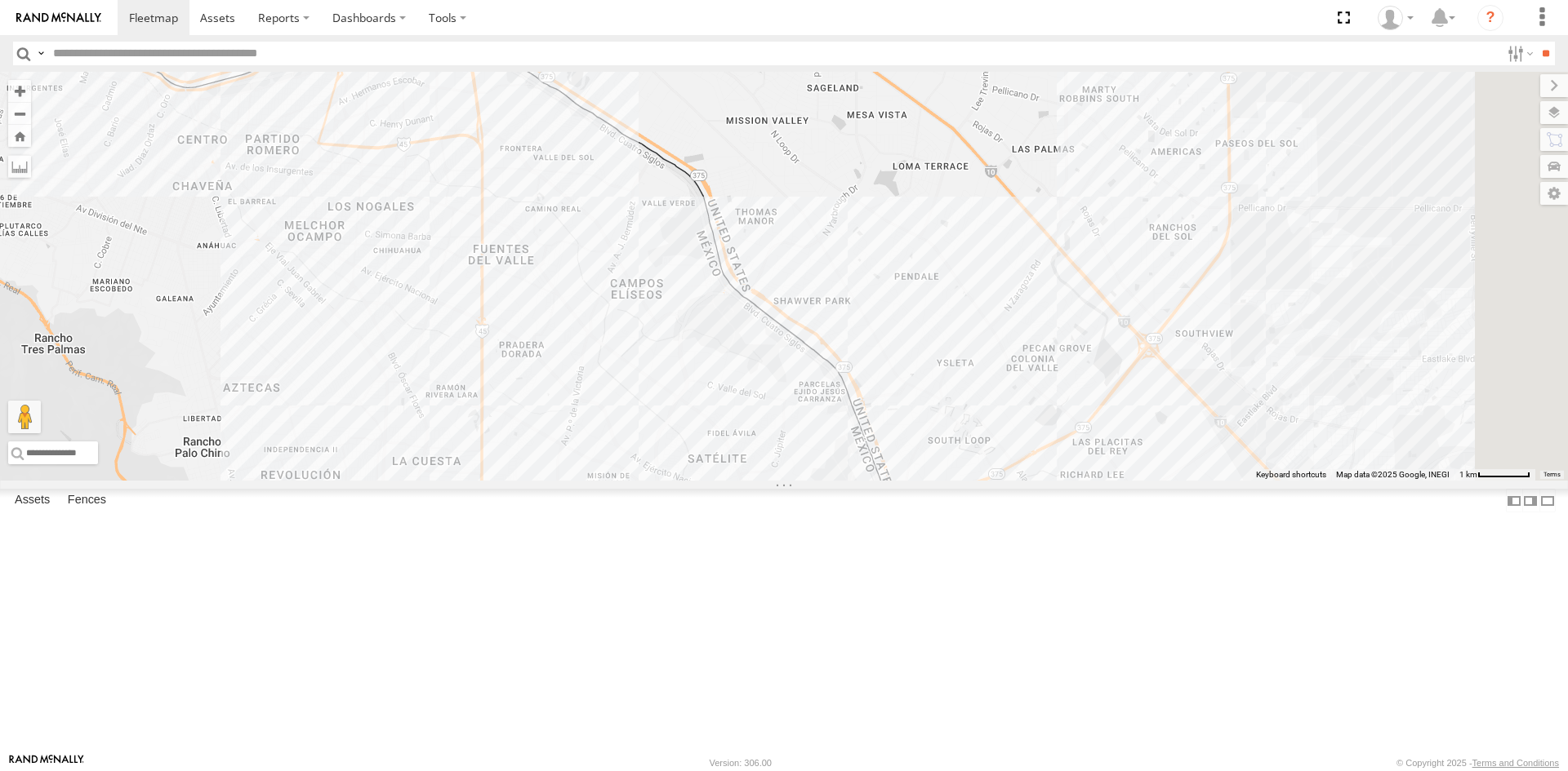
drag, startPoint x: 1035, startPoint y: 417, endPoint x: 1019, endPoint y: 395, distance: 27.2
click at [1020, 395] on div "3509" at bounding box center [784, 275] width 1568 height 408
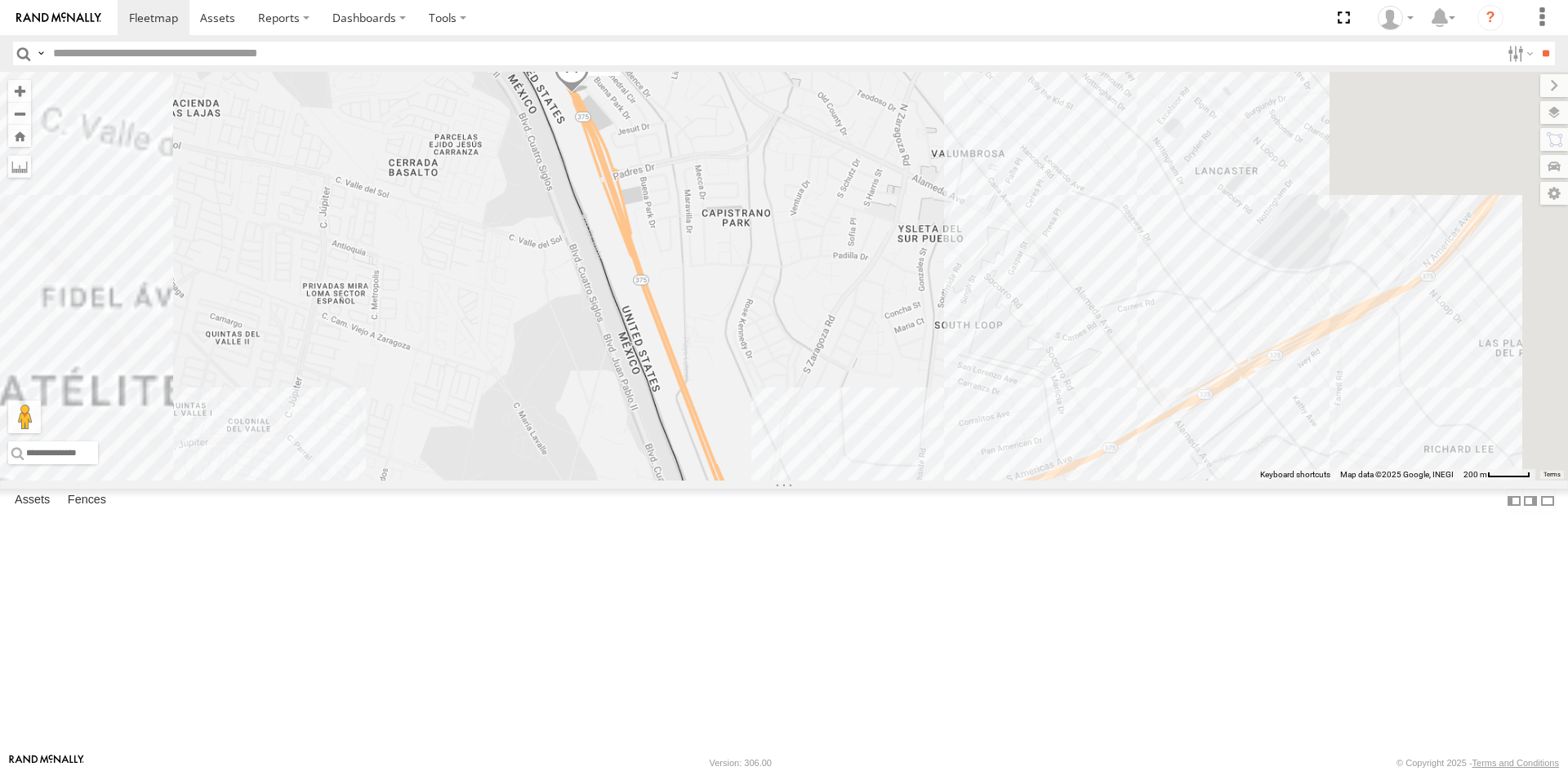
drag, startPoint x: 1014, startPoint y: 543, endPoint x: 857, endPoint y: 370, distance: 233.6
click at [924, 426] on div "3509 9254" at bounding box center [784, 275] width 1568 height 408
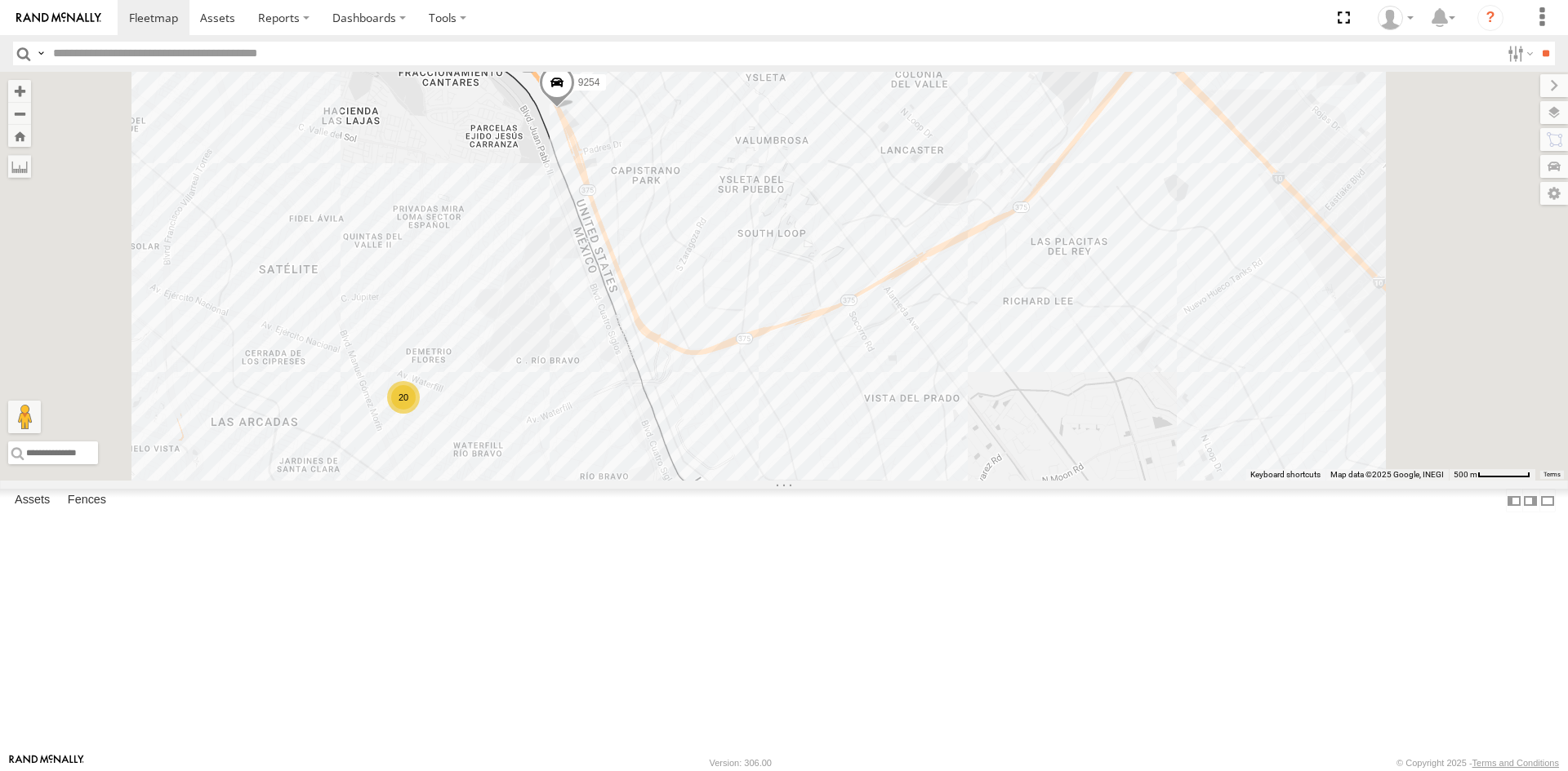
drag, startPoint x: 945, startPoint y: 447, endPoint x: 905, endPoint y: 421, distance: 47.7
click at [913, 420] on div "3509 9254 10 20" at bounding box center [784, 275] width 1568 height 408
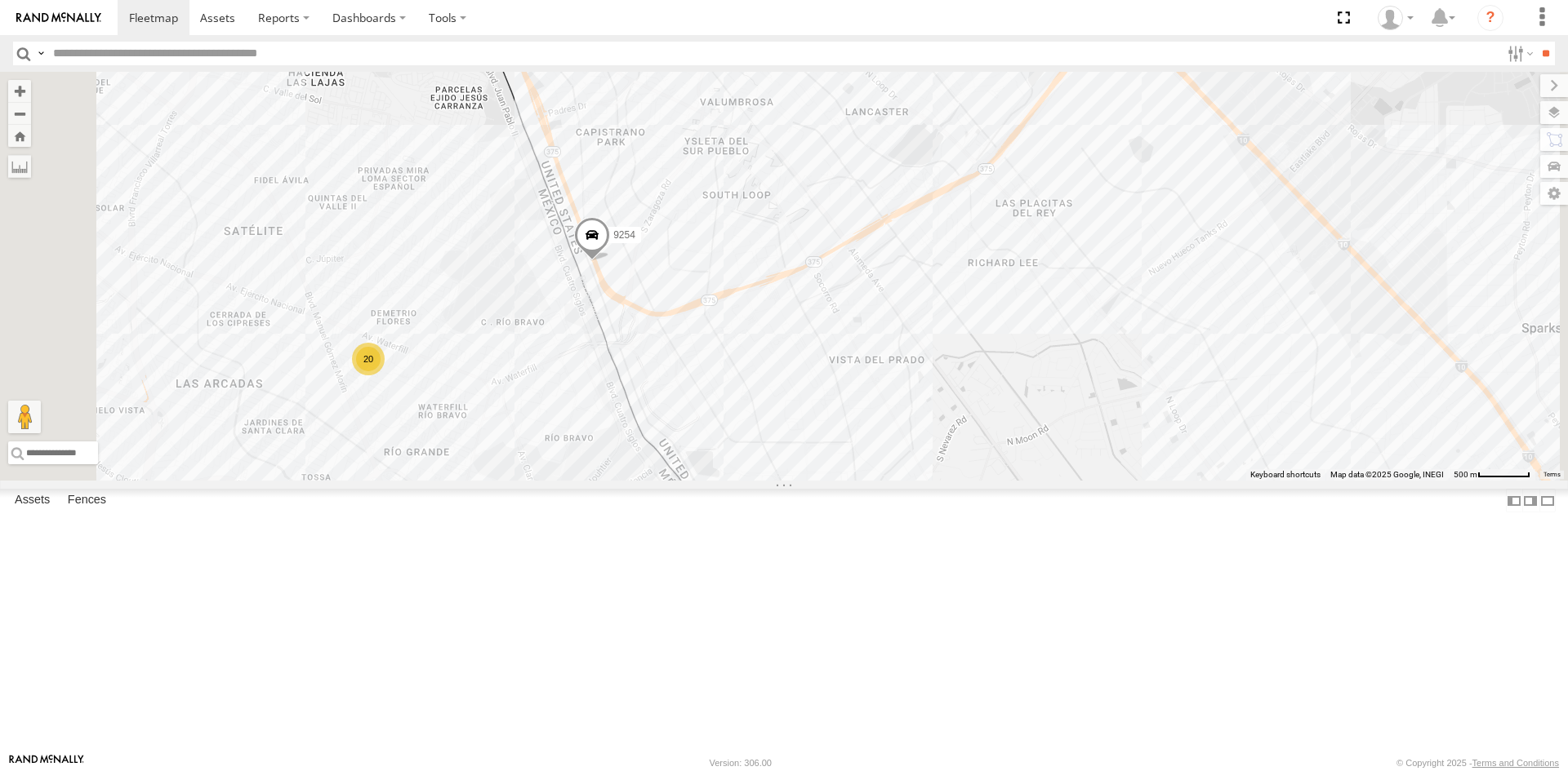
drag, startPoint x: 981, startPoint y: 495, endPoint x: 930, endPoint y: 427, distance: 85.0
click at [930, 427] on div "3509 9254 10 20" at bounding box center [784, 275] width 1568 height 408
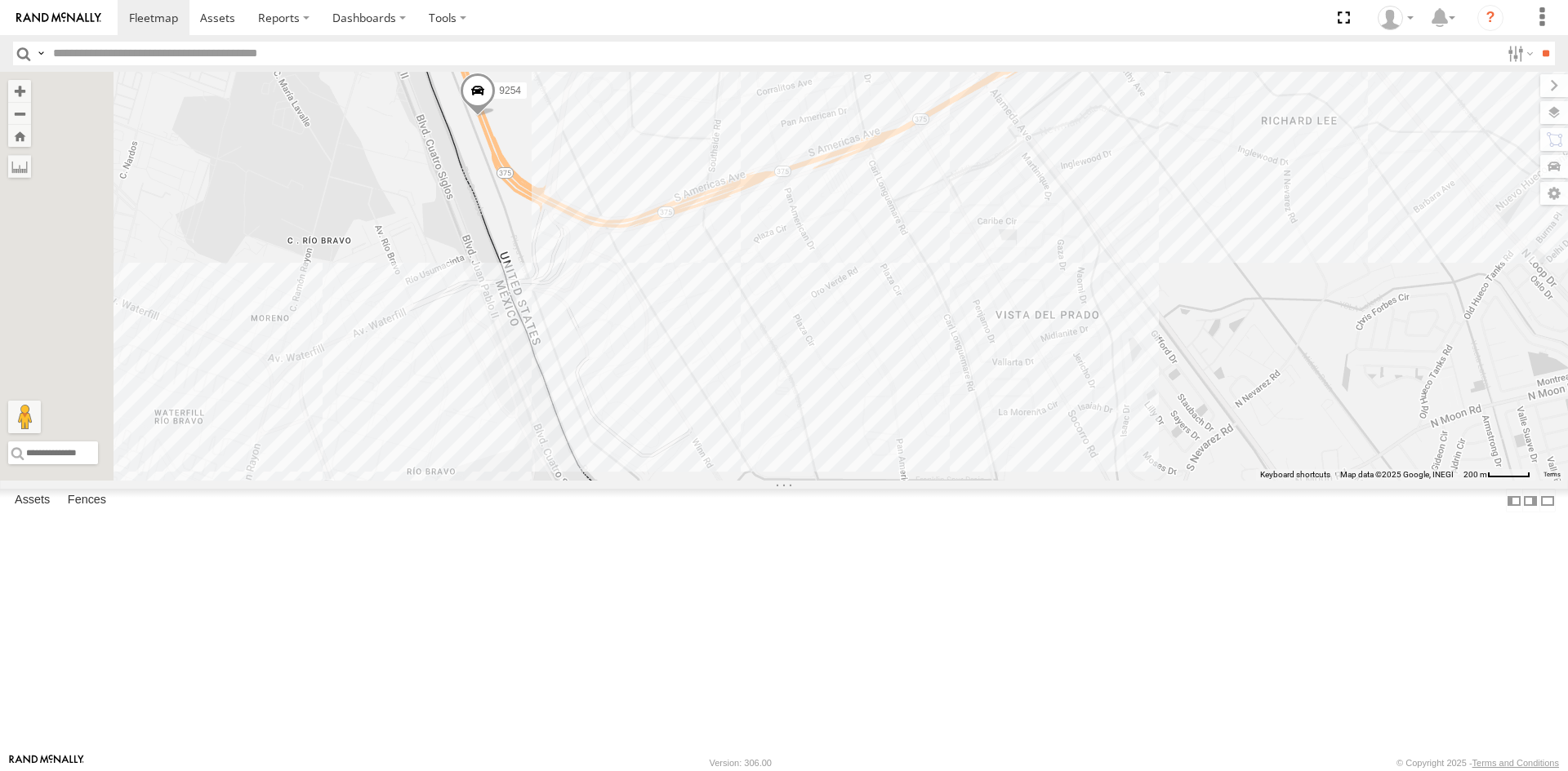
drag, startPoint x: 880, startPoint y: 457, endPoint x: 1061, endPoint y: 580, distance: 218.8
click at [1061, 481] on div "3509 9254 8 6794" at bounding box center [784, 275] width 1568 height 408
